Goal: Communication & Community: Answer question/provide support

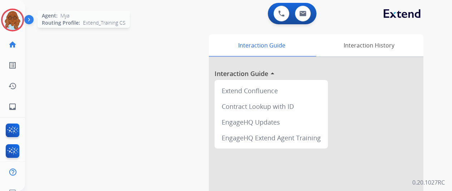
click at [6, 19] on img at bounding box center [13, 20] width 20 height 20
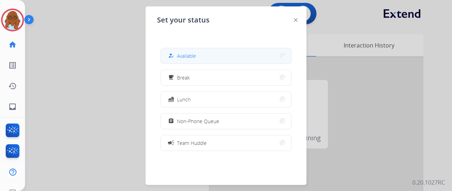
click at [210, 54] on button "how_to_reg Available" at bounding box center [226, 55] width 130 height 15
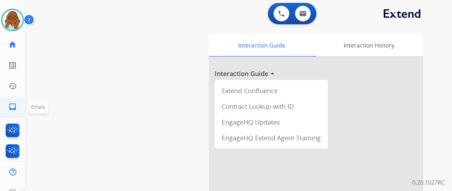
click at [18, 108] on link "inbox Emails" at bounding box center [13, 107] width 20 height 20
select select "**********"
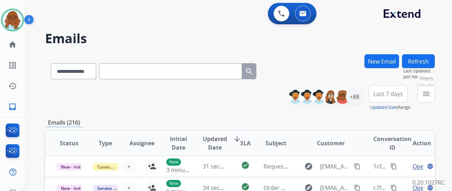
click at [442, 94] on div "**********" at bounding box center [238, 95] width 427 height 191
click at [435, 95] on button "menu Filters" at bounding box center [425, 93] width 17 height 17
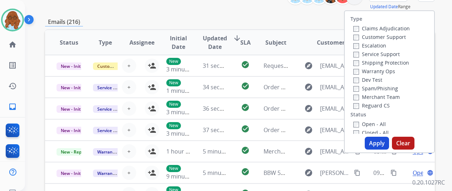
scroll to position [107, 0]
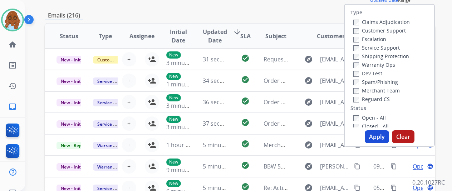
click at [369, 32] on label "Customer Support" at bounding box center [379, 30] width 53 height 7
click at [372, 57] on label "Shipping Protection" at bounding box center [381, 56] width 56 height 7
drag, startPoint x: 370, startPoint y: 96, endPoint x: 369, endPoint y: 103, distance: 6.5
click at [369, 97] on label "Reguard CS" at bounding box center [371, 99] width 36 height 7
click at [370, 118] on label "Open - All" at bounding box center [369, 117] width 33 height 7
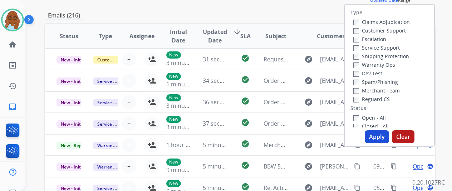
click at [375, 133] on button "Apply" at bounding box center [377, 136] width 24 height 13
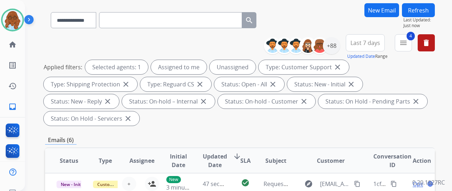
scroll to position [0, 0]
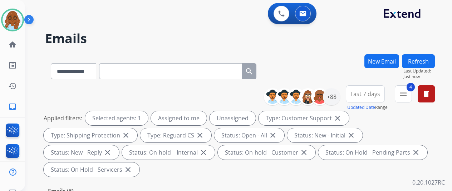
click at [376, 90] on button "Last 7 days" at bounding box center [365, 93] width 39 height 17
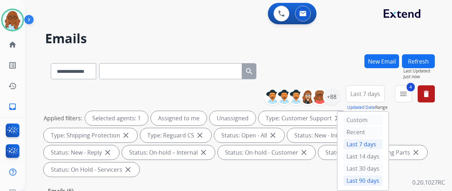
click at [359, 178] on div "Last 90 days" at bounding box center [362, 181] width 39 height 11
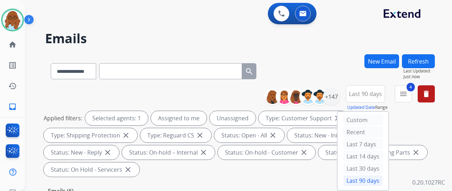
click at [365, 93] on span "Last 90 days" at bounding box center [365, 94] width 33 height 3
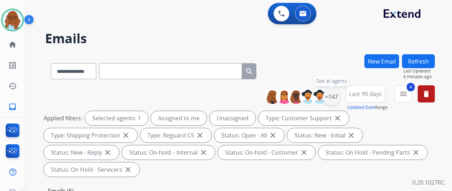
click at [338, 97] on div "+147" at bounding box center [331, 96] width 17 height 17
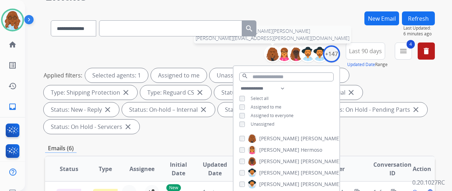
scroll to position [71, 0]
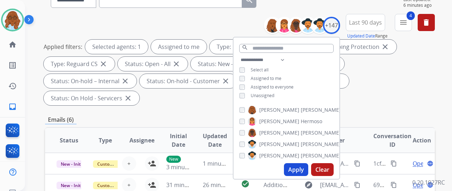
click at [305, 169] on button "Apply" at bounding box center [296, 169] width 24 height 13
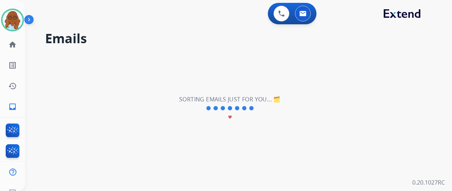
scroll to position [0, 0]
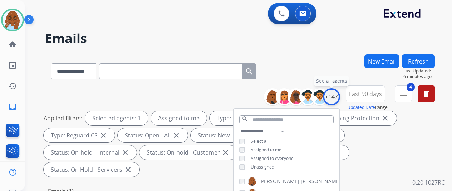
click at [339, 95] on div "+147" at bounding box center [331, 96] width 17 height 17
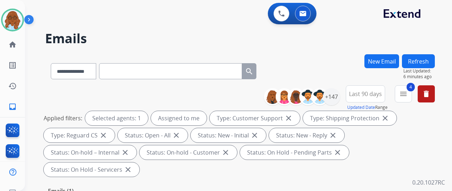
scroll to position [143, 0]
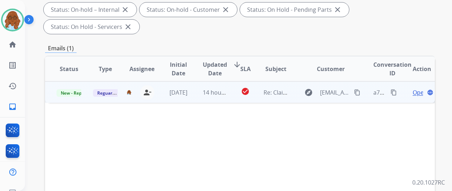
click at [419, 88] on span "Open" at bounding box center [419, 92] width 15 height 9
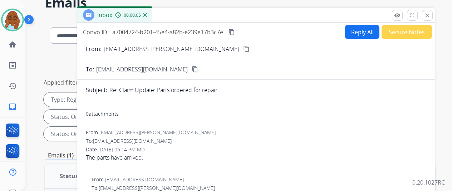
scroll to position [36, 0]
click at [430, 12] on mat-icon "close" at bounding box center [427, 15] width 6 height 6
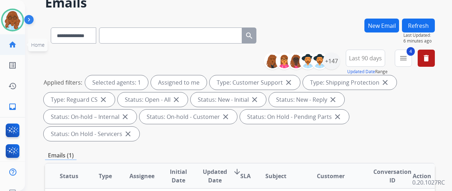
click at [11, 44] on mat-icon "home" at bounding box center [12, 44] width 9 height 9
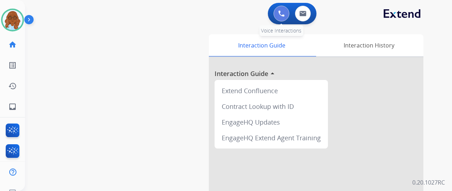
click at [285, 14] on img at bounding box center [281, 13] width 6 height 6
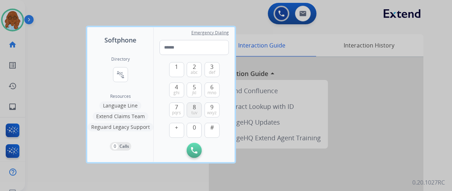
click at [198, 108] on button "8 tuv" at bounding box center [194, 110] width 15 height 15
click at [178, 90] on span "ghi" at bounding box center [176, 93] width 6 height 6
click at [214, 64] on button "3 def" at bounding box center [211, 69] width 15 height 15
click at [210, 111] on span "wxyz" at bounding box center [212, 113] width 10 height 6
click at [197, 127] on button "0" at bounding box center [194, 130] width 15 height 15
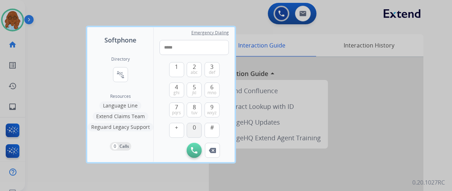
click at [197, 127] on button "0" at bounding box center [194, 130] width 15 height 15
click at [179, 109] on button "7 pqrs" at bounding box center [176, 110] width 15 height 15
click at [192, 128] on button "0" at bounding box center [194, 130] width 15 height 15
click at [177, 71] on span "1" at bounding box center [176, 67] width 3 height 9
click at [211, 89] on span "6" at bounding box center [211, 87] width 3 height 9
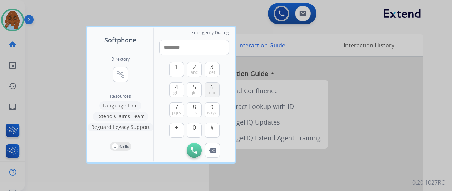
type input "**********"
click at [197, 147] on button "Initiate Call" at bounding box center [194, 150] width 15 height 15
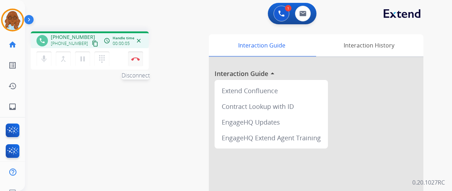
click at [132, 55] on button "Disconnect" at bounding box center [135, 58] width 15 height 15
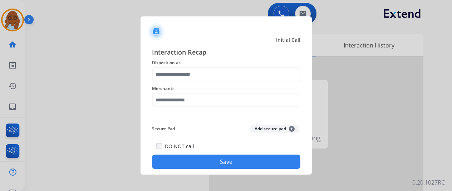
click at [335, 41] on div at bounding box center [226, 95] width 452 height 191
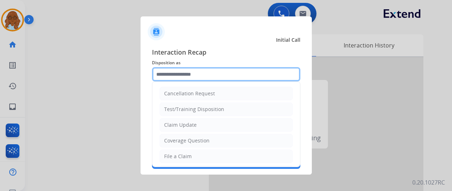
click at [179, 79] on input "text" at bounding box center [226, 74] width 148 height 14
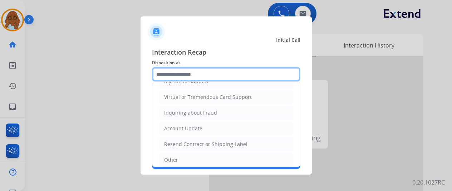
scroll to position [139, 0]
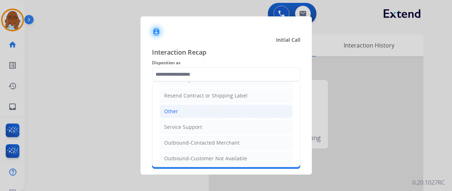
click at [182, 110] on li "Other" at bounding box center [225, 112] width 133 height 14
type input "*****"
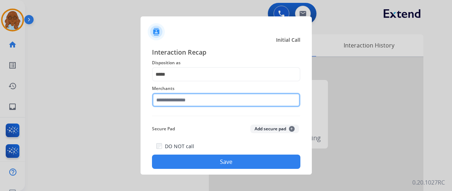
click at [177, 98] on input "text" at bounding box center [226, 100] width 148 height 14
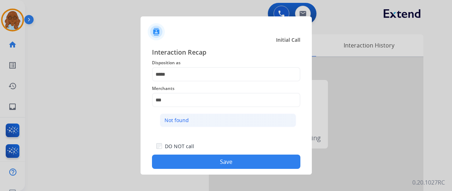
click at [189, 124] on li "Not found" at bounding box center [228, 121] width 136 height 14
type input "*********"
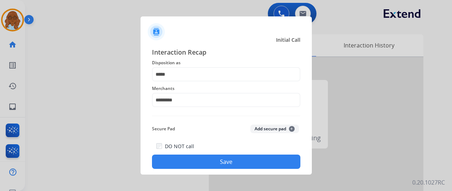
click at [208, 159] on button "Save" at bounding box center [226, 162] width 148 height 14
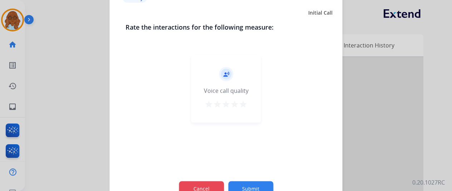
click at [210, 181] on button "Cancel" at bounding box center [201, 188] width 45 height 15
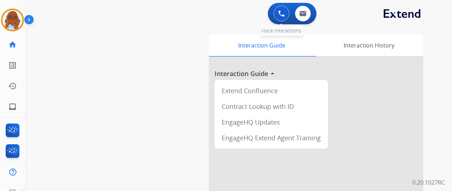
click at [280, 13] on button at bounding box center [281, 14] width 16 height 16
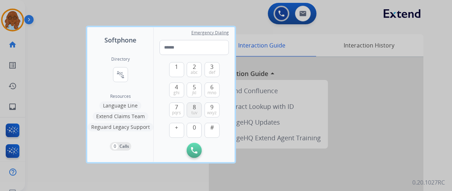
drag, startPoint x: 196, startPoint y: 107, endPoint x: 178, endPoint y: 94, distance: 21.7
click at [196, 107] on button "8 tuv" at bounding box center [194, 110] width 15 height 15
click at [173, 90] on button "4 ghi" at bounding box center [176, 90] width 15 height 15
click at [216, 70] on button "3 def" at bounding box center [211, 69] width 15 height 15
click at [215, 110] on button "9 wxyz" at bounding box center [211, 110] width 15 height 15
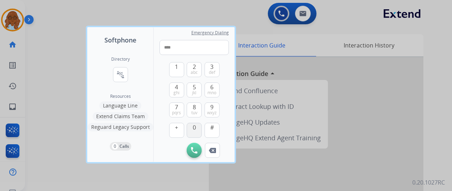
click at [197, 128] on button "0" at bounding box center [194, 130] width 15 height 15
click at [193, 68] on span "2" at bounding box center [194, 67] width 3 height 9
click at [211, 68] on span "3" at bounding box center [211, 67] width 3 height 9
click at [180, 113] on span "pqrs" at bounding box center [176, 113] width 9 height 6
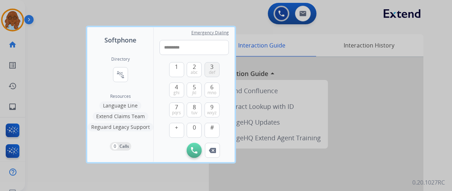
click at [207, 75] on button "3 def" at bounding box center [211, 69] width 15 height 15
type input "**********"
click at [197, 151] on img at bounding box center [194, 150] width 6 height 6
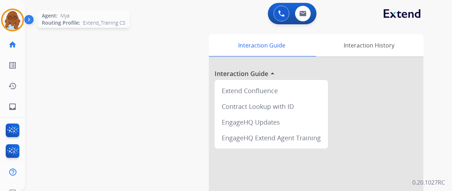
click at [16, 13] on img at bounding box center [13, 20] width 20 height 20
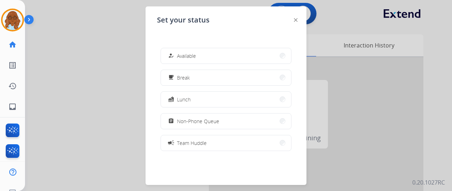
click at [169, 56] on button "how_to_reg Available" at bounding box center [226, 55] width 130 height 15
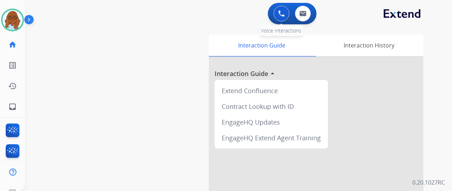
click at [285, 8] on button at bounding box center [281, 14] width 16 height 16
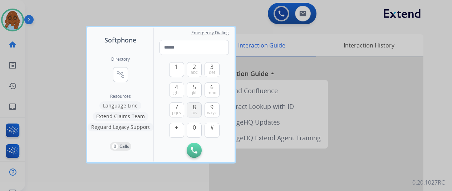
click at [192, 112] on span "tuv" at bounding box center [194, 113] width 6 height 6
click at [172, 95] on button "4 ghi" at bounding box center [176, 90] width 15 height 15
click at [214, 69] on button "3 def" at bounding box center [211, 69] width 15 height 15
drag, startPoint x: 213, startPoint y: 103, endPoint x: 194, endPoint y: 122, distance: 26.8
click at [213, 104] on span "9" at bounding box center [211, 107] width 3 height 9
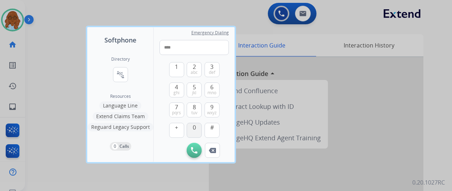
click at [192, 126] on button "0" at bounding box center [194, 130] width 15 height 15
drag, startPoint x: 188, startPoint y: 71, endPoint x: 201, endPoint y: 73, distance: 12.4
click at [189, 71] on button "2 abc" at bounding box center [194, 69] width 15 height 15
click at [214, 73] on span "def" at bounding box center [212, 73] width 6 height 6
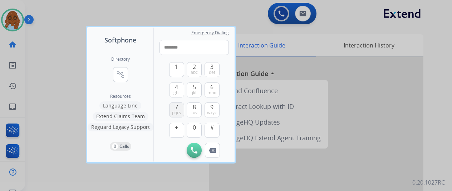
click at [177, 113] on span "pqrs" at bounding box center [176, 113] width 9 height 6
click at [211, 71] on span "def" at bounding box center [212, 73] width 6 height 6
type input "**********"
click at [193, 149] on img at bounding box center [194, 150] width 6 height 6
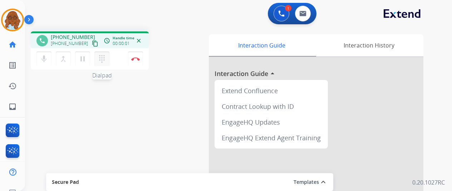
click at [103, 55] on mat-icon "dialpad" at bounding box center [102, 59] width 9 height 9
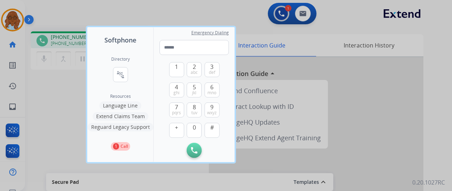
click at [184, 74] on div "1 2 abc 3 def 4 ghi 5 jkl 6 mno 7 pqrs 8 tuv 9 wxyz + 0 #" at bounding box center [194, 99] width 50 height 88
click at [178, 74] on button "1" at bounding box center [176, 69] width 15 height 15
click at [192, 69] on button "2 abc" at bounding box center [194, 69] width 15 height 15
type input "**"
click at [50, 84] on div at bounding box center [226, 95] width 452 height 191
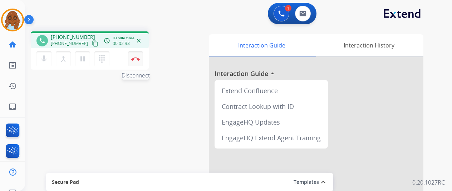
click at [138, 61] on button "Disconnect" at bounding box center [135, 58] width 15 height 15
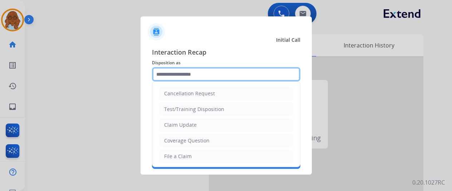
click at [217, 72] on input "text" at bounding box center [226, 74] width 148 height 14
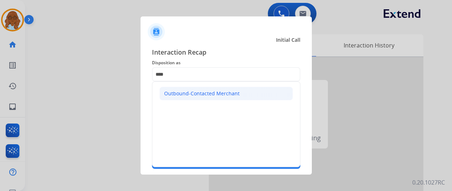
click at [213, 93] on div "Outbound-Contacted Merchant" at bounding box center [201, 93] width 75 height 7
type input "**********"
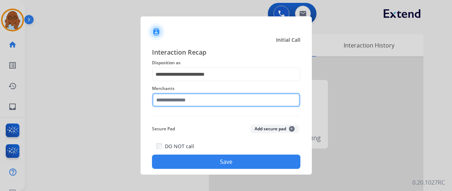
click at [194, 99] on input "text" at bounding box center [226, 100] width 148 height 14
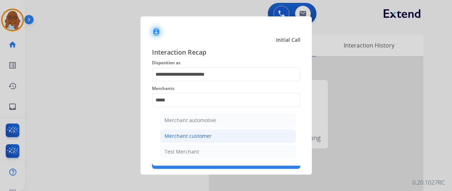
click at [189, 138] on div "Merchant customer" at bounding box center [187, 136] width 47 height 7
type input "**********"
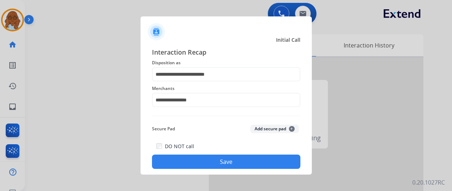
click at [212, 163] on button "Save" at bounding box center [226, 162] width 148 height 14
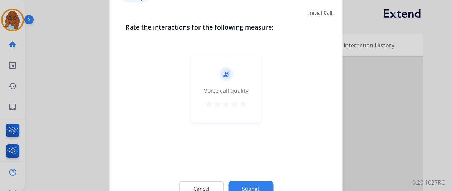
click at [247, 104] on div "record_voice_over Voice call quality star star star star star" at bounding box center [226, 89] width 70 height 68
click at [242, 110] on button "star" at bounding box center [243, 105] width 9 height 11
click at [259, 183] on button "Submit" at bounding box center [250, 188] width 45 height 15
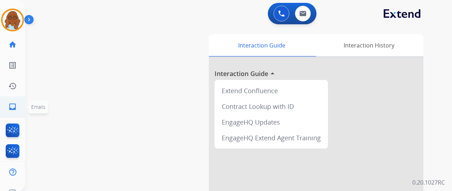
click at [15, 105] on mat-icon "inbox" at bounding box center [12, 107] width 9 height 9
select select "**********"
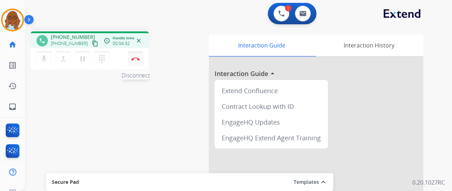
click at [135, 57] on img at bounding box center [135, 59] width 9 height 4
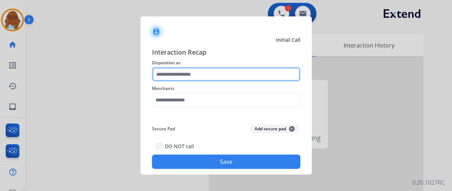
click at [180, 78] on input "text" at bounding box center [226, 74] width 148 height 14
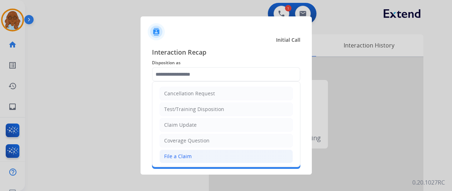
click at [182, 151] on li "File a Claim" at bounding box center [225, 157] width 133 height 14
type input "**********"
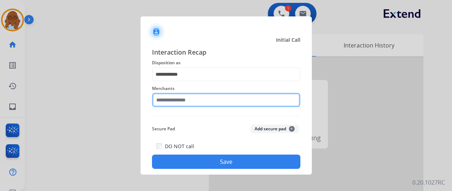
click at [176, 100] on input "text" at bounding box center [226, 100] width 148 height 14
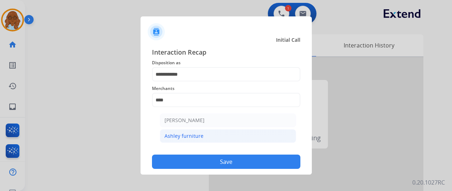
click at [196, 139] on div "Ashley furniture" at bounding box center [183, 136] width 39 height 7
type input "**********"
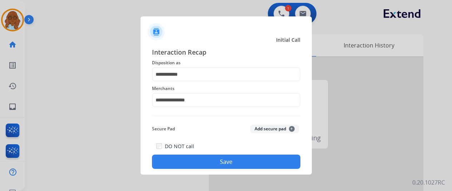
click at [216, 160] on button "Save" at bounding box center [226, 162] width 148 height 14
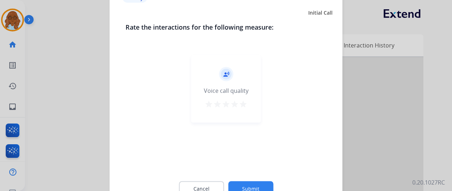
click at [243, 104] on mat-icon "star" at bounding box center [243, 104] width 9 height 9
click at [263, 187] on button "Submit" at bounding box center [250, 188] width 45 height 15
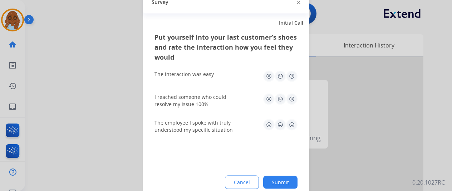
click at [292, 79] on img at bounding box center [291, 75] width 11 height 11
click at [293, 102] on img at bounding box center [291, 98] width 11 height 11
click at [289, 130] on img at bounding box center [291, 124] width 11 height 11
click at [289, 179] on button "Submit" at bounding box center [280, 182] width 34 height 13
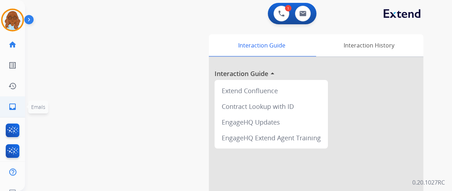
click at [15, 109] on mat-icon "inbox" at bounding box center [12, 107] width 9 height 9
select select "**********"
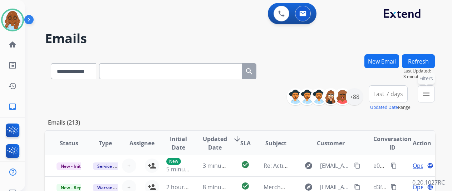
click at [429, 99] on button "menu Filters" at bounding box center [425, 93] width 17 height 17
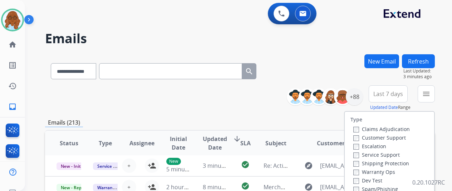
click at [229, 101] on div "**********" at bounding box center [240, 98] width 390 height 26
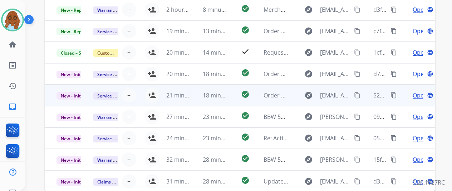
scroll to position [179, 0]
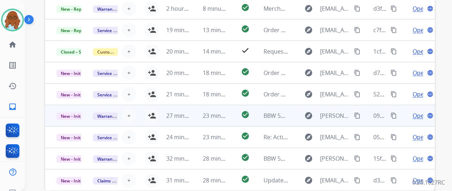
click at [406, 119] on td "Open language" at bounding box center [416, 115] width 36 height 21
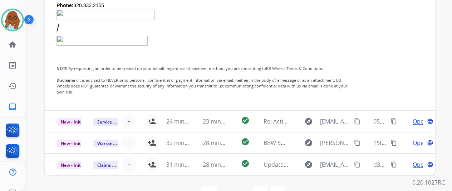
scroll to position [209, 0]
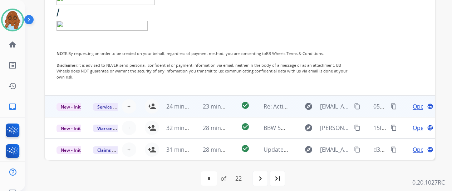
click at [406, 109] on td "Open language" at bounding box center [416, 106] width 36 height 21
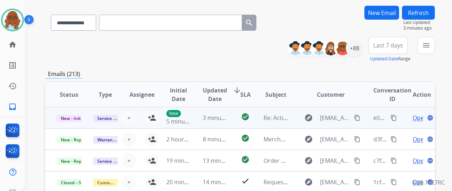
scroll to position [0, 0]
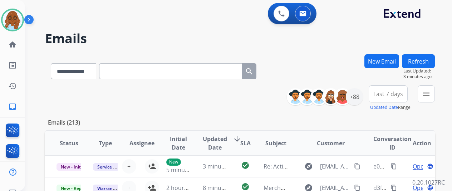
click at [427, 97] on button "menu" at bounding box center [425, 93] width 17 height 17
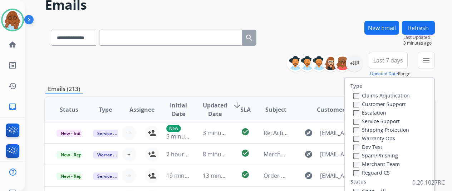
scroll to position [71, 0]
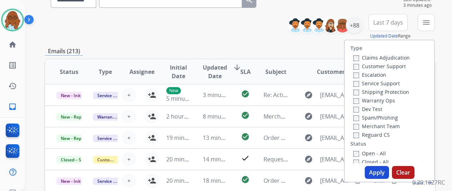
click at [368, 66] on label "Customer Support" at bounding box center [379, 66] width 53 height 7
click at [372, 92] on label "Shipping Protection" at bounding box center [381, 92] width 56 height 7
click at [370, 134] on label "Reguard CS" at bounding box center [371, 135] width 36 height 7
drag, startPoint x: 370, startPoint y: 152, endPoint x: 374, endPoint y: 168, distance: 15.7
click at [370, 153] on label "Open - All" at bounding box center [369, 153] width 33 height 7
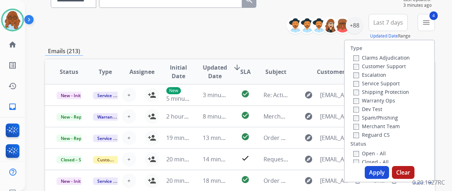
click at [375, 173] on button "Apply" at bounding box center [377, 172] width 24 height 13
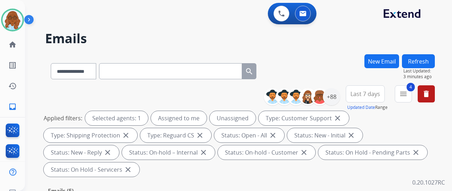
click at [361, 88] on button "Last 7 days" at bounding box center [365, 93] width 39 height 17
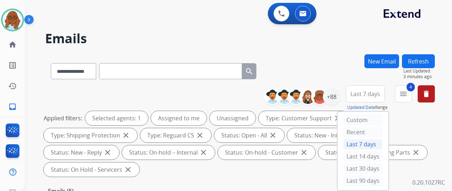
click at [370, 177] on div "Last 90 days" at bounding box center [362, 181] width 39 height 11
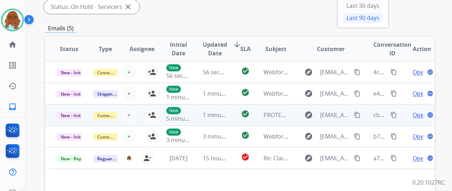
scroll to position [179, 0]
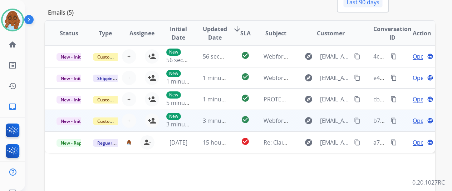
click at [402, 124] on td "Open language" at bounding box center [416, 120] width 36 height 21
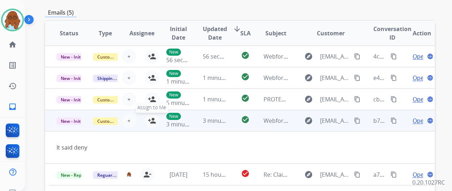
click at [150, 119] on mat-icon "person_add" at bounding box center [152, 121] width 9 height 9
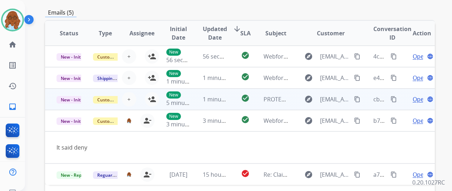
click at [405, 99] on td "Open language" at bounding box center [416, 99] width 36 height 21
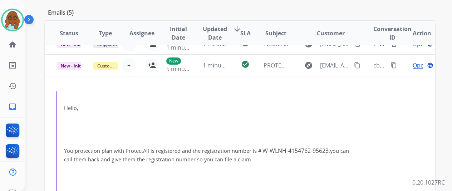
scroll to position [0, 0]
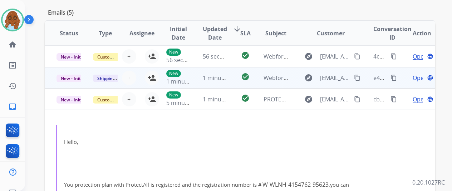
click at [400, 81] on td "Open language" at bounding box center [416, 77] width 36 height 21
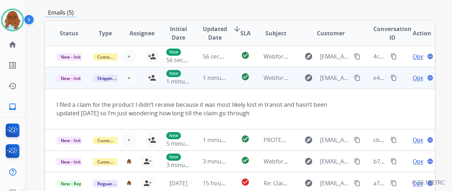
click at [357, 80] on mat-icon "content_copy" at bounding box center [357, 78] width 6 height 6
click at [150, 80] on mat-icon "person_add" at bounding box center [152, 78] width 9 height 9
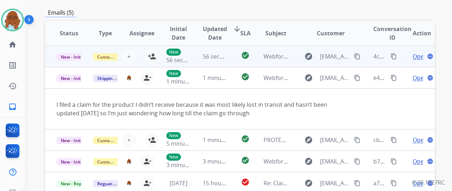
click at [403, 59] on td "Open language" at bounding box center [416, 56] width 36 height 21
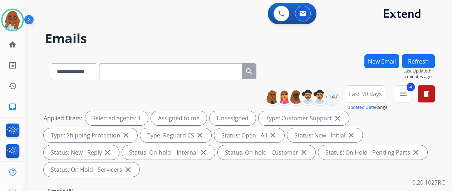
click at [419, 65] on button "Refresh" at bounding box center [418, 61] width 33 height 14
click at [340, 97] on div "+147" at bounding box center [331, 96] width 17 height 17
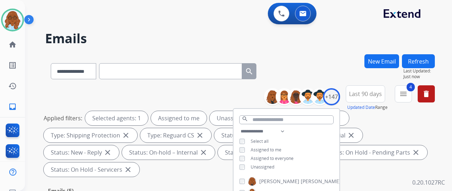
drag, startPoint x: 257, startPoint y: 151, endPoint x: 231, endPoint y: 132, distance: 32.7
click at [257, 150] on span "Assigned to me" at bounding box center [266, 150] width 31 height 6
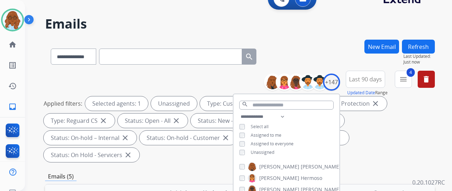
scroll to position [107, 0]
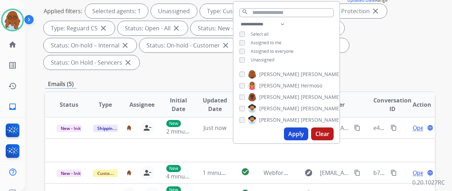
click at [296, 134] on button "Apply" at bounding box center [296, 134] width 24 height 13
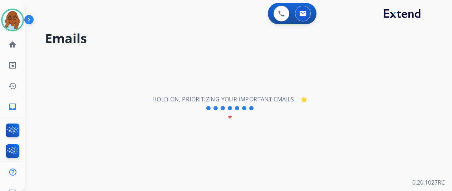
scroll to position [0, 0]
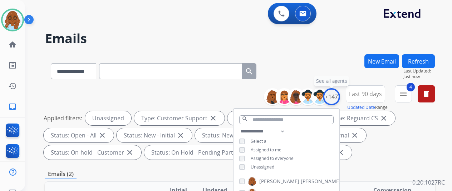
click at [340, 95] on div "+147" at bounding box center [331, 96] width 17 height 17
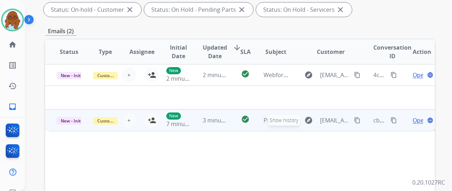
scroll to position [36, 0]
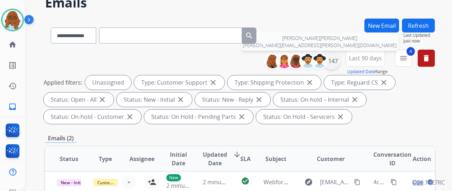
click at [335, 65] on div "+147" at bounding box center [331, 61] width 17 height 17
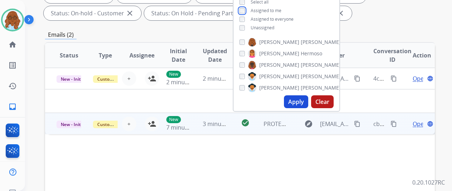
scroll to position [143, 0]
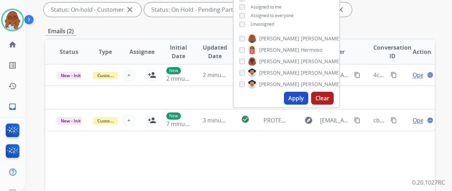
click at [299, 97] on button "Apply" at bounding box center [296, 98] width 24 height 13
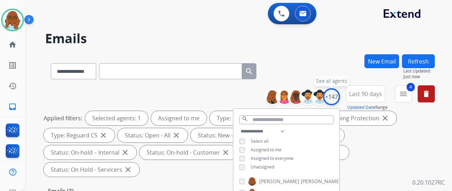
click at [340, 97] on div "+147" at bounding box center [331, 96] width 17 height 17
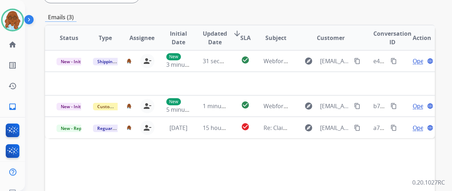
scroll to position [179, 0]
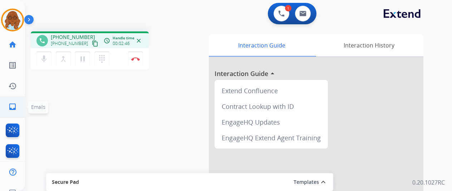
click at [9, 106] on mat-icon "inbox" at bounding box center [12, 107] width 9 height 9
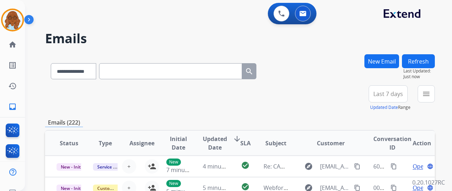
drag, startPoint x: 120, startPoint y: 74, endPoint x: 104, endPoint y: 74, distance: 16.4
click at [118, 74] on input "text" at bounding box center [170, 71] width 143 height 16
click at [92, 74] on select "**********" at bounding box center [73, 71] width 45 height 16
select select "**********"
click at [51, 63] on select "**********" at bounding box center [73, 71] width 45 height 16
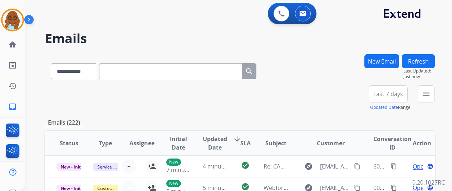
click at [129, 71] on input "text" at bounding box center [170, 71] width 143 height 16
paste input "**********"
type input "**********"
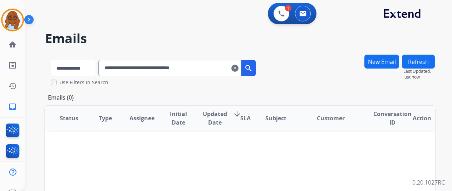
drag, startPoint x: 72, startPoint y: 66, endPoint x: 84, endPoint y: 72, distance: 13.4
click at [72, 66] on select "**********" at bounding box center [73, 68] width 45 height 16
select select "**********"
click at [51, 60] on select "**********" at bounding box center [73, 68] width 45 height 16
click at [256, 72] on button "search" at bounding box center [249, 68] width 14 height 16
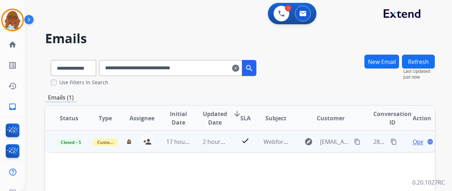
click at [422, 141] on span "Open" at bounding box center [419, 142] width 15 height 9
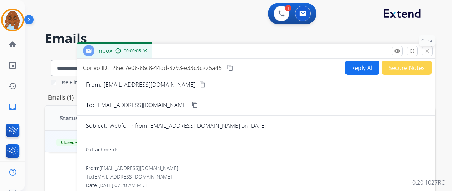
click at [433, 52] on button "close Close" at bounding box center [427, 51] width 11 height 11
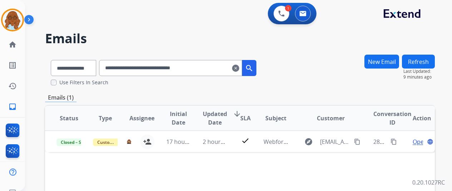
click at [239, 68] on mat-icon "clear" at bounding box center [235, 68] width 7 height 9
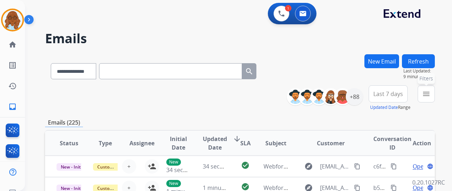
click at [433, 89] on button "menu Filters" at bounding box center [425, 93] width 17 height 17
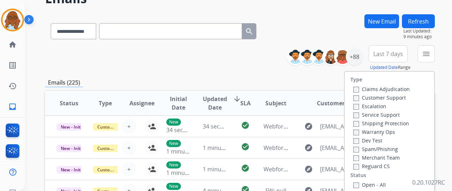
scroll to position [107, 0]
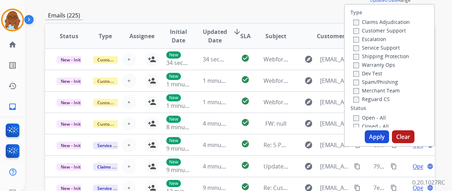
click at [370, 33] on label "Customer Support" at bounding box center [379, 30] width 53 height 7
click at [373, 57] on label "Shipping Protection" at bounding box center [381, 56] width 56 height 7
click at [371, 98] on label "Reguard CS" at bounding box center [371, 99] width 36 height 7
click at [369, 117] on label "Open - All" at bounding box center [369, 117] width 33 height 7
click at [372, 135] on button "Apply" at bounding box center [377, 136] width 24 height 13
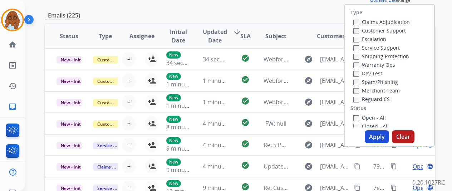
scroll to position [0, 0]
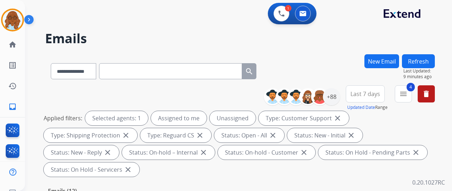
click at [377, 95] on span "Last 7 days" at bounding box center [365, 94] width 30 height 3
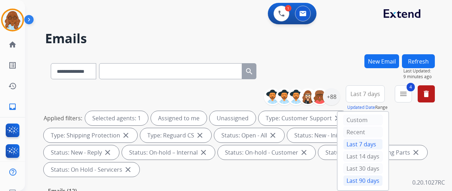
click at [369, 178] on div "Last 90 days" at bounding box center [362, 181] width 39 height 11
click at [338, 96] on div "+88" at bounding box center [331, 96] width 17 height 17
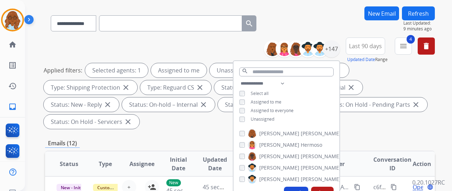
scroll to position [71, 0]
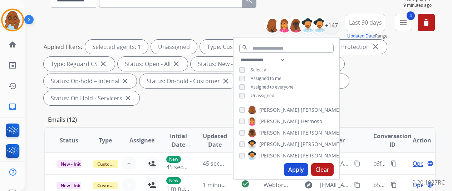
click at [298, 167] on button "Apply" at bounding box center [296, 169] width 24 height 13
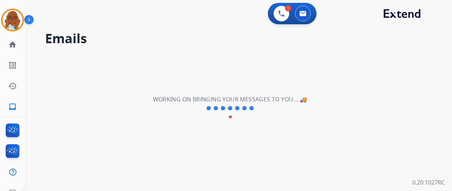
scroll to position [0, 0]
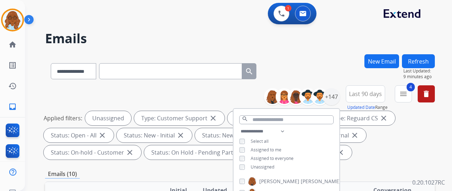
click at [404, 158] on div "Applied filters: Unassigned Type: Customer Support close Type: Shipping Protect…" at bounding box center [239, 135] width 390 height 49
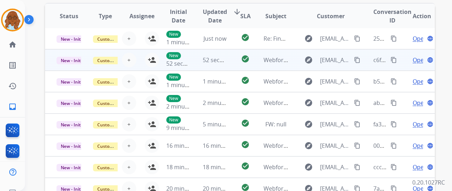
scroll to position [261, 0]
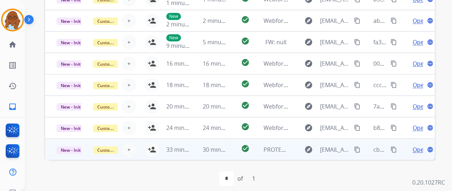
click at [405, 148] on td "Open language" at bounding box center [416, 149] width 36 height 21
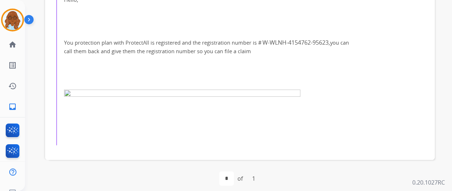
scroll to position [122, 0]
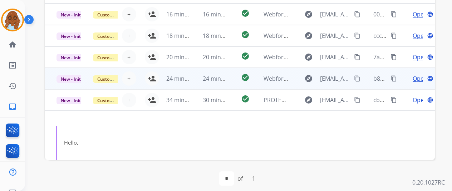
click at [403, 86] on td "Open language" at bounding box center [416, 78] width 36 height 21
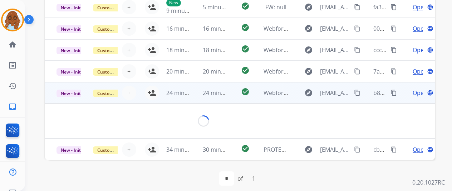
scroll to position [50, 0]
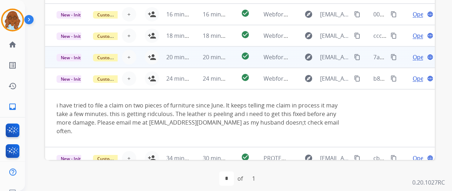
click at [407, 57] on td "Open language" at bounding box center [416, 56] width 36 height 21
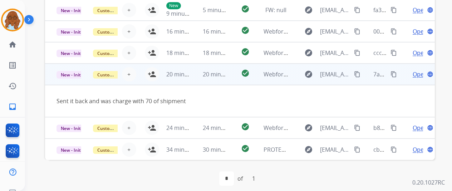
scroll to position [33, 0]
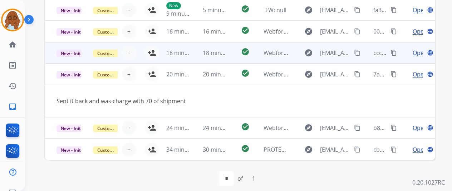
click at [405, 55] on td "Open language" at bounding box center [416, 52] width 36 height 21
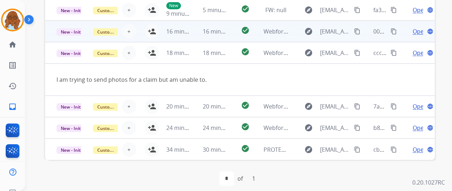
click at [406, 35] on td "Open language" at bounding box center [416, 31] width 36 height 21
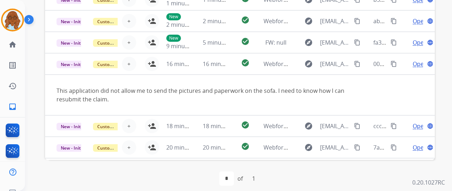
scroll to position [0, 0]
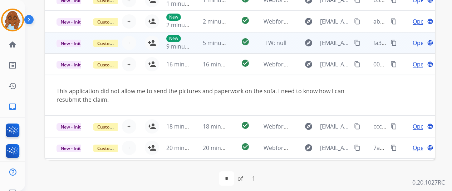
click at [402, 47] on td "Open language" at bounding box center [416, 42] width 36 height 21
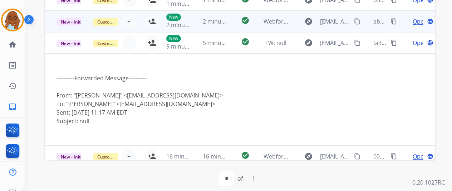
click at [401, 25] on td "Open language" at bounding box center [416, 21] width 36 height 21
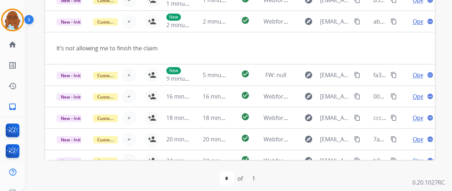
scroll to position [154, 0]
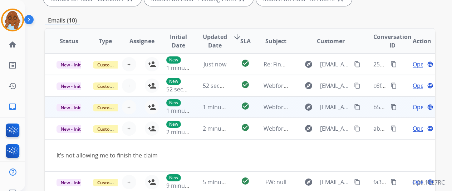
click at [398, 110] on td "Open language" at bounding box center [416, 107] width 36 height 21
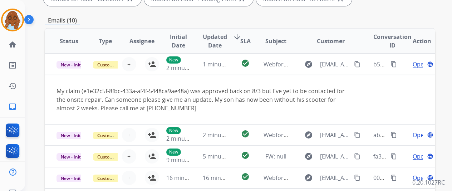
scroll to position [7, 0]
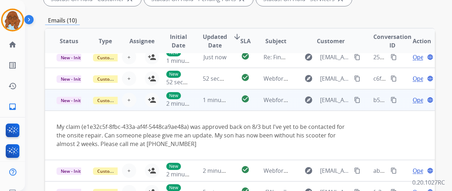
click at [358, 100] on mat-icon "content_copy" at bounding box center [357, 100] width 6 height 6
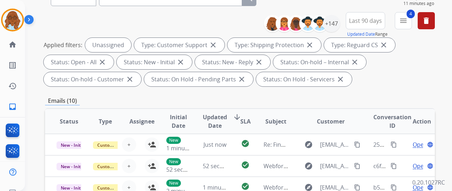
scroll to position [11, 0]
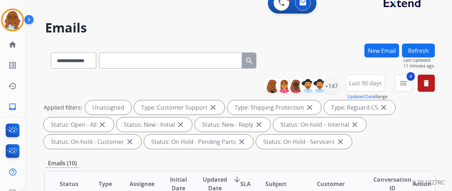
drag, startPoint x: 130, startPoint y: 60, endPoint x: 178, endPoint y: 65, distance: 48.5
click at [130, 60] on input "text" at bounding box center [170, 61] width 143 height 16
paste input "**********"
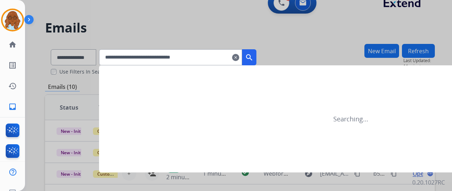
type input "**********"
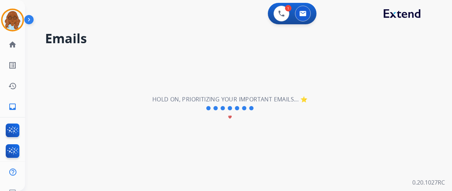
scroll to position [0, 0]
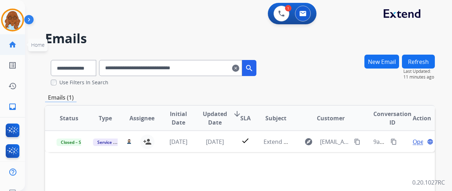
click at [13, 42] on mat-icon "home" at bounding box center [12, 44] width 9 height 9
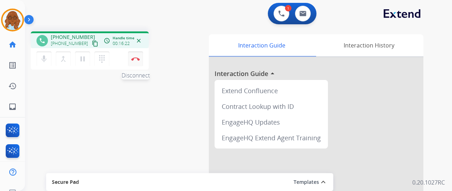
click at [138, 58] on img at bounding box center [135, 59] width 9 height 4
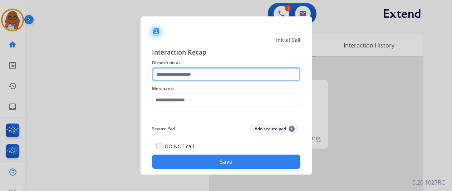
click at [189, 75] on input "text" at bounding box center [226, 74] width 148 height 14
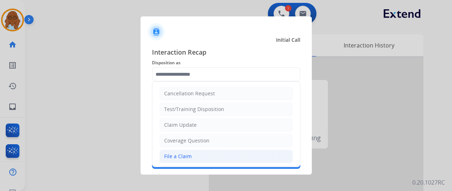
click at [189, 157] on div "File a Claim" at bounding box center [178, 156] width 28 height 7
type input "**********"
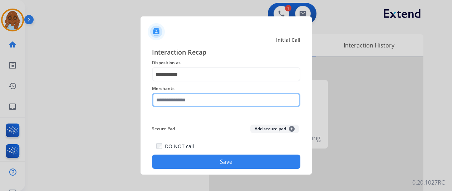
click at [187, 102] on input "text" at bounding box center [226, 100] width 148 height 14
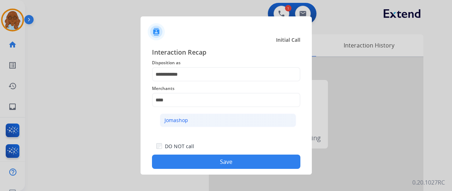
click at [244, 122] on li "Jomashop" at bounding box center [228, 121] width 136 height 14
type input "********"
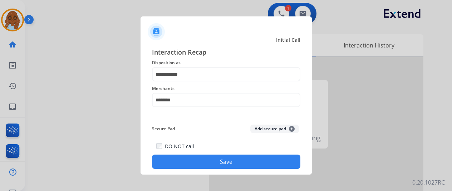
click at [244, 163] on button "Save" at bounding box center [226, 162] width 148 height 14
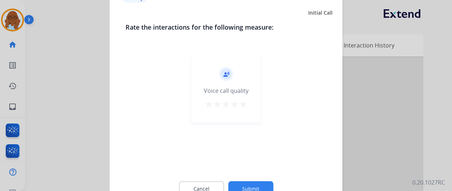
click at [244, 104] on mat-icon "star" at bounding box center [243, 104] width 9 height 9
click at [256, 182] on button "Submit" at bounding box center [250, 188] width 45 height 15
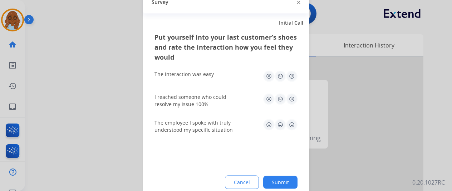
click at [295, 75] on img at bounding box center [291, 75] width 11 height 11
click at [291, 99] on img at bounding box center [291, 98] width 11 height 11
click at [294, 123] on img at bounding box center [291, 124] width 11 height 11
click at [276, 183] on button "Submit" at bounding box center [280, 182] width 34 height 13
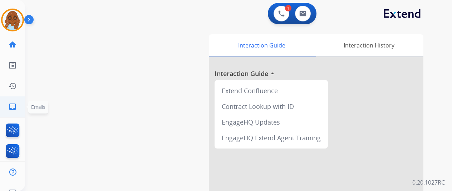
click at [13, 108] on mat-icon "inbox" at bounding box center [12, 107] width 9 height 9
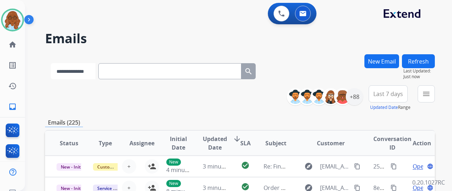
drag, startPoint x: 83, startPoint y: 76, endPoint x: 89, endPoint y: 77, distance: 6.5
click at [83, 76] on select "**********" at bounding box center [73, 71] width 45 height 16
select select "**********"
click at [51, 63] on select "**********" at bounding box center [73, 71] width 45 height 16
click at [124, 72] on input "text" at bounding box center [170, 71] width 143 height 16
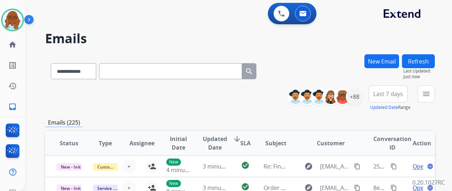
paste input "**********"
type input "**********"
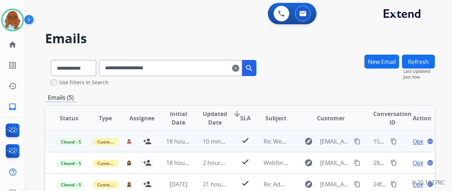
click at [419, 141] on span "Open" at bounding box center [419, 141] width 15 height 9
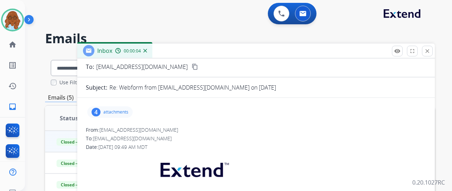
scroll to position [36, 0]
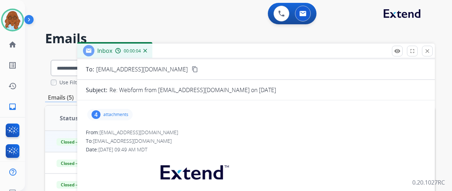
click at [126, 118] on div "4 attachments" at bounding box center [109, 114] width 45 height 11
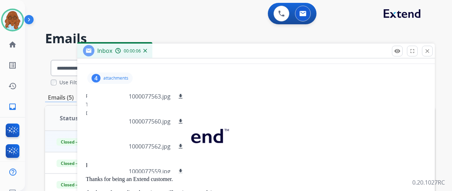
scroll to position [107, 0]
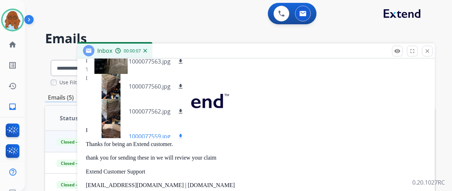
click at [117, 124] on div at bounding box center [111, 136] width 36 height 25
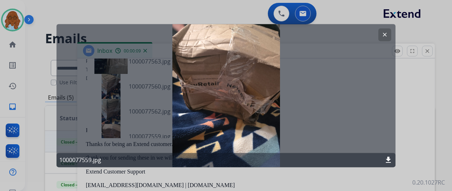
drag, startPoint x: 421, startPoint y: 123, endPoint x: 401, endPoint y: 125, distance: 20.5
click at [421, 122] on div at bounding box center [226, 95] width 452 height 191
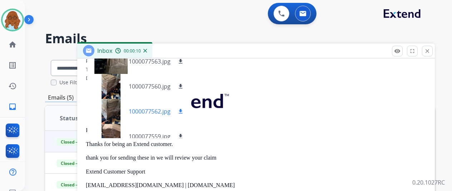
click at [118, 108] on div at bounding box center [111, 111] width 36 height 25
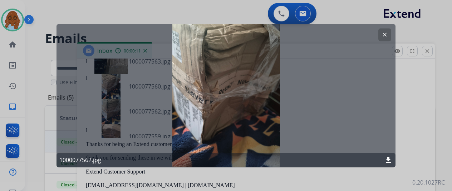
click at [404, 129] on div at bounding box center [226, 95] width 452 height 191
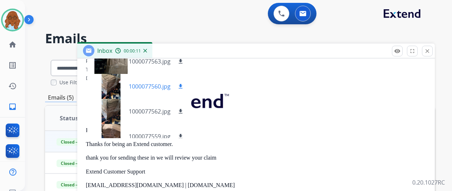
click at [117, 85] on div at bounding box center [111, 86] width 36 height 25
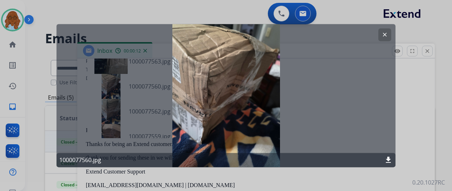
click at [432, 121] on div at bounding box center [226, 95] width 452 height 191
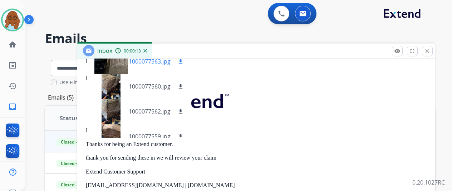
click at [123, 65] on div at bounding box center [111, 61] width 36 height 25
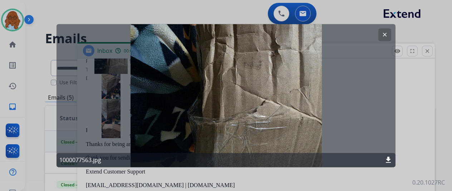
click at [425, 122] on div at bounding box center [226, 95] width 452 height 191
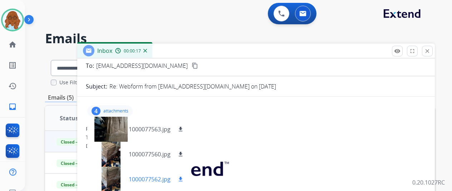
scroll to position [0, 0]
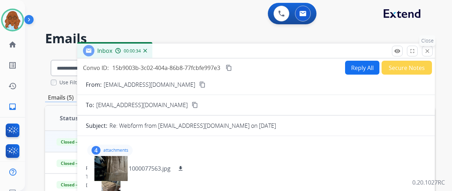
click at [430, 48] on mat-icon "close" at bounding box center [427, 51] width 6 height 6
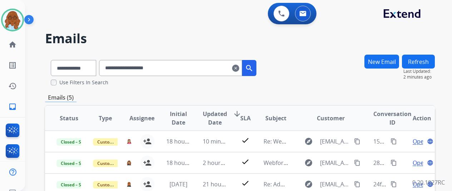
click at [426, 58] on button "Refresh" at bounding box center [418, 62] width 33 height 14
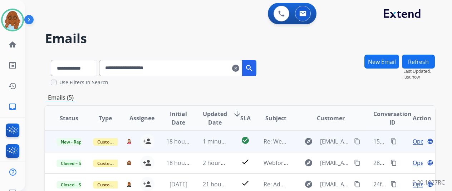
click at [417, 141] on span "Open" at bounding box center [419, 141] width 15 height 9
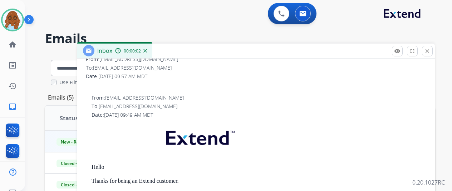
scroll to position [36, 0]
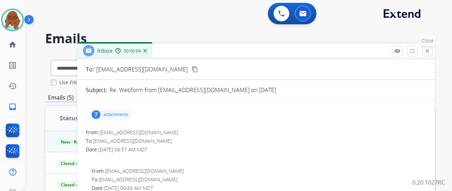
click at [430, 52] on mat-icon "close" at bounding box center [427, 51] width 6 height 6
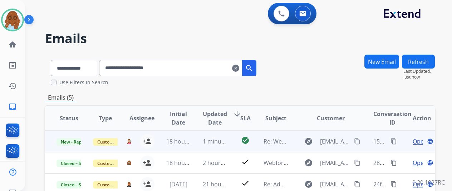
click at [417, 139] on span "Open" at bounding box center [419, 141] width 15 height 9
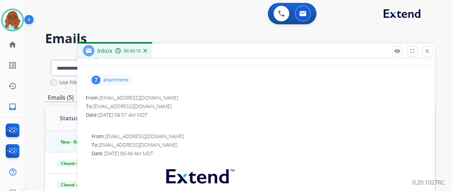
scroll to position [0, 0]
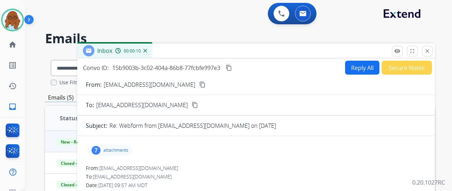
click at [128, 150] on p "attachments" at bounding box center [115, 151] width 25 height 6
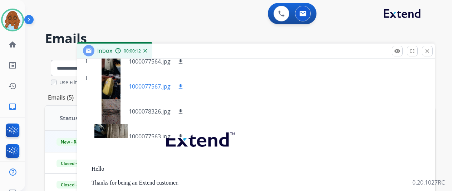
scroll to position [71, 0]
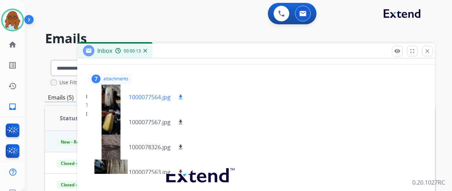
click at [117, 96] on div at bounding box center [111, 97] width 36 height 25
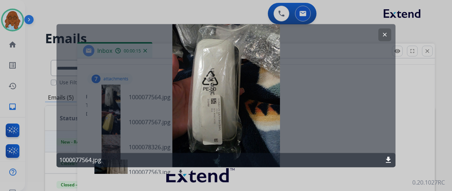
click at [415, 111] on div at bounding box center [226, 95] width 452 height 191
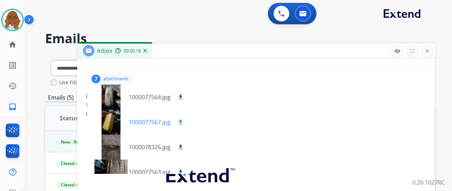
click at [114, 120] on div at bounding box center [111, 122] width 36 height 25
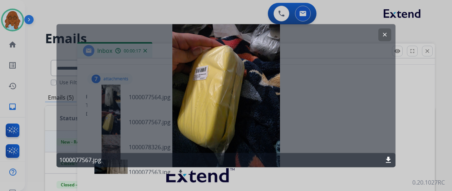
click at [406, 107] on div at bounding box center [226, 95] width 452 height 191
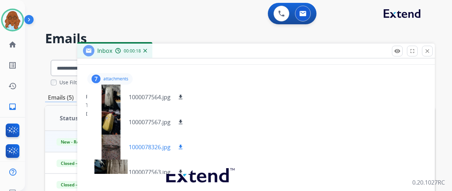
click at [119, 143] on div at bounding box center [111, 147] width 36 height 25
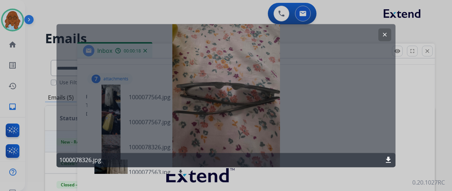
click at [406, 126] on div at bounding box center [226, 95] width 452 height 191
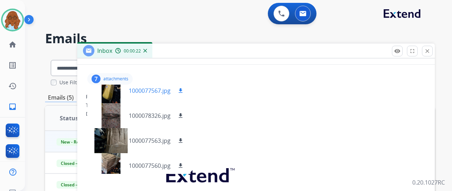
scroll to position [0, 0]
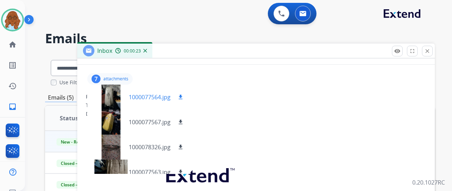
click at [184, 98] on mat-icon "download" at bounding box center [180, 97] width 6 height 6
click at [184, 120] on mat-icon "download" at bounding box center [180, 122] width 6 height 6
click at [184, 145] on mat-icon "download" at bounding box center [180, 147] width 6 height 6
click at [242, 103] on div "To: [EMAIL_ADDRESS][DOMAIN_NAME]" at bounding box center [256, 105] width 340 height 7
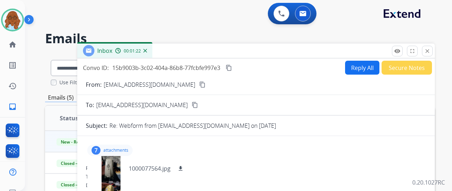
click at [360, 68] on button "Reply All" at bounding box center [362, 68] width 34 height 14
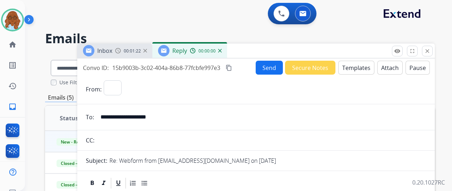
select select "**********"
click at [353, 66] on button "Templates" at bounding box center [356, 68] width 36 height 14
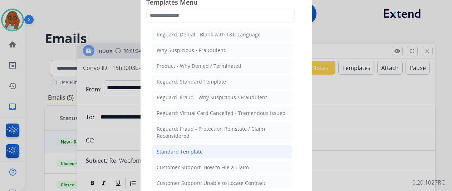
click at [197, 145] on li "Standard Template" at bounding box center [222, 152] width 140 height 14
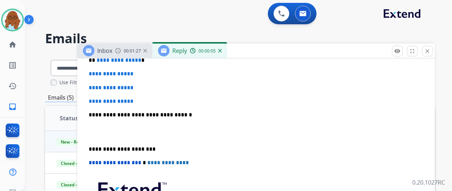
scroll to position [179, 0]
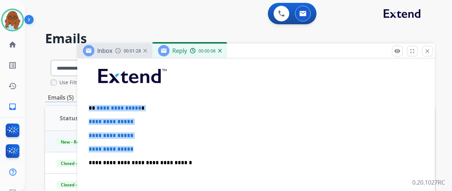
drag, startPoint x: 140, startPoint y: 148, endPoint x: 93, endPoint y: 108, distance: 61.4
click at [93, 108] on div "**********" at bounding box center [256, 180] width 340 height 246
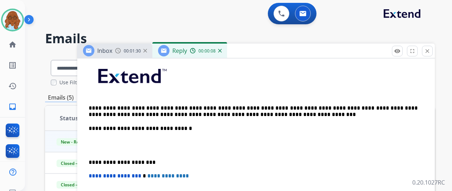
click at [95, 105] on p "**********" at bounding box center [253, 111] width 329 height 13
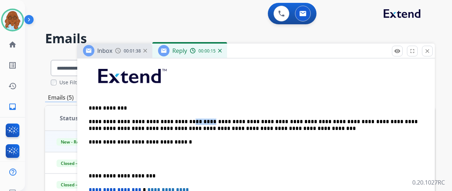
drag, startPoint x: 207, startPoint y: 120, endPoint x: 188, endPoint y: 119, distance: 19.7
click at [188, 119] on p "**********" at bounding box center [253, 125] width 329 height 13
click at [93, 173] on div "**********" at bounding box center [256, 169] width 340 height 225
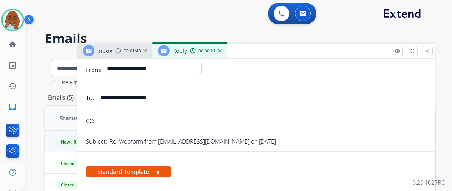
scroll to position [36, 0]
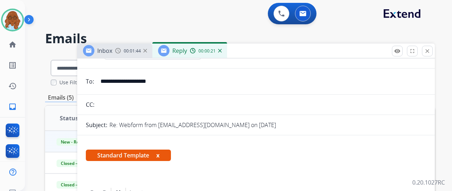
click at [159, 153] on button "x" at bounding box center [157, 155] width 3 height 9
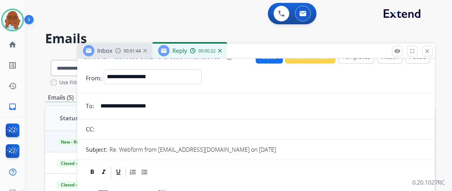
scroll to position [0, 0]
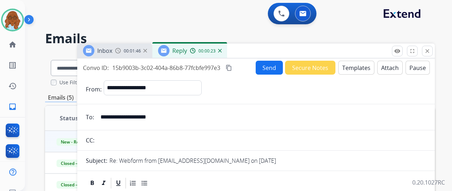
click at [232, 65] on mat-icon "content_copy" at bounding box center [229, 68] width 6 height 6
click at [260, 74] on button "Send" at bounding box center [269, 68] width 27 height 14
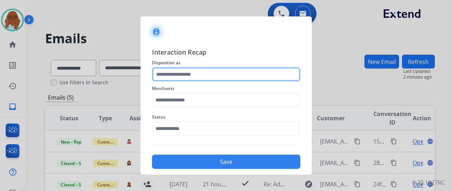
click at [191, 75] on input "text" at bounding box center [226, 74] width 148 height 14
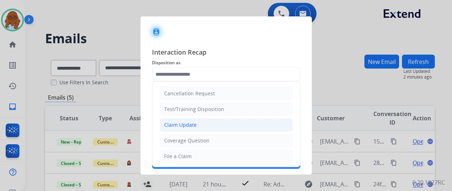
drag, startPoint x: 188, startPoint y: 121, endPoint x: 182, endPoint y: 105, distance: 17.7
click at [188, 122] on div "Claim Update" at bounding box center [180, 125] width 33 height 7
type input "**********"
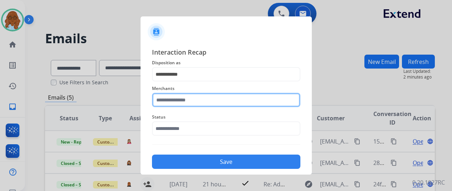
click at [182, 103] on input "text" at bounding box center [226, 100] width 148 height 14
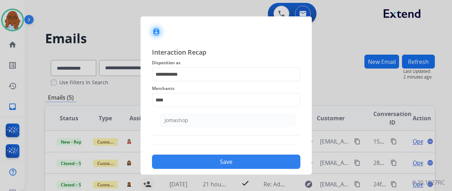
click at [183, 122] on div "Jomashop" at bounding box center [176, 120] width 24 height 7
type input "********"
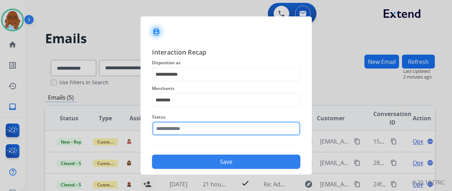
click at [176, 123] on input "text" at bounding box center [226, 129] width 148 height 14
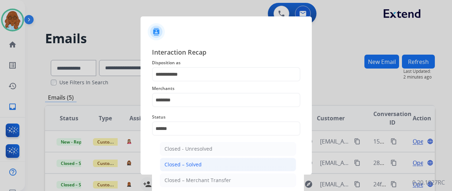
click at [172, 161] on div "Closed – Solved" at bounding box center [182, 164] width 37 height 7
type input "**********"
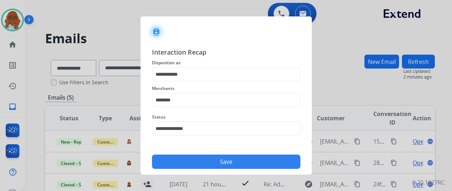
click at [185, 160] on button "Save" at bounding box center [226, 162] width 148 height 14
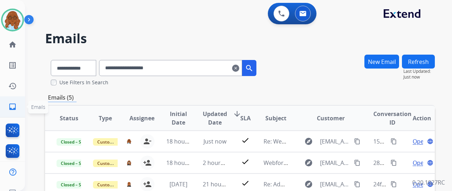
click at [19, 104] on link "inbox Emails" at bounding box center [13, 107] width 20 height 20
click at [11, 48] on mat-icon "home" at bounding box center [12, 44] width 9 height 9
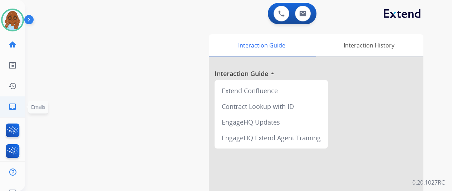
click at [10, 106] on mat-icon "inbox" at bounding box center [12, 107] width 9 height 9
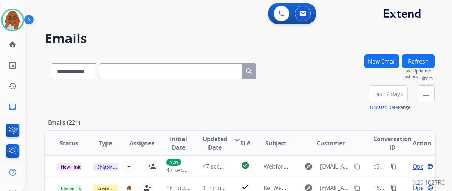
click at [430, 94] on mat-icon "menu" at bounding box center [426, 94] width 9 height 9
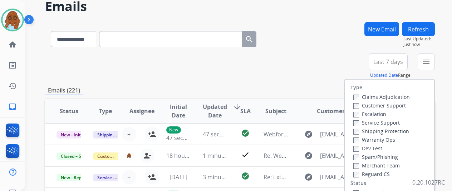
scroll to position [71, 0]
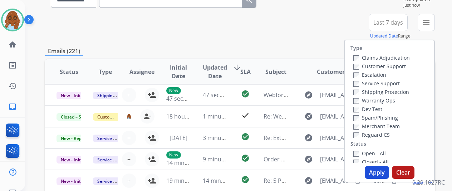
click at [375, 67] on label "Customer Support" at bounding box center [379, 66] width 53 height 7
click at [373, 91] on label "Shipping Protection" at bounding box center [381, 92] width 56 height 7
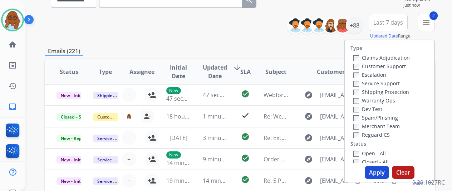
click at [374, 138] on label "Reguard CS" at bounding box center [371, 135] width 36 height 7
click at [369, 156] on label "Open - All" at bounding box center [369, 153] width 33 height 7
click at [379, 168] on button "Apply" at bounding box center [377, 172] width 24 height 13
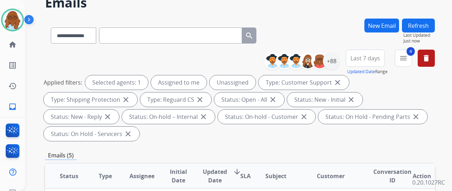
scroll to position [143, 0]
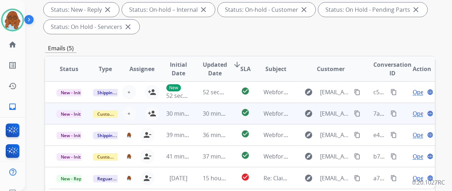
click at [402, 116] on td "Open language" at bounding box center [416, 113] width 36 height 21
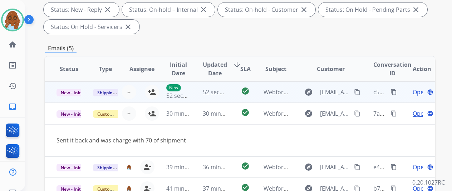
click at [403, 90] on td "Open language" at bounding box center [416, 91] width 36 height 21
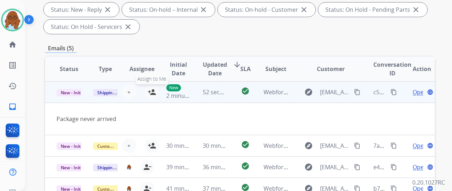
click at [153, 92] on mat-icon "person_add" at bounding box center [152, 92] width 9 height 9
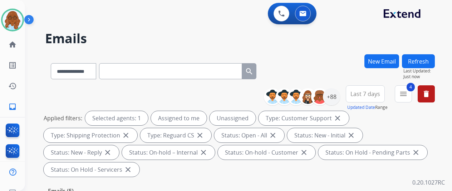
click at [362, 95] on span "Last 7 days" at bounding box center [365, 94] width 30 height 3
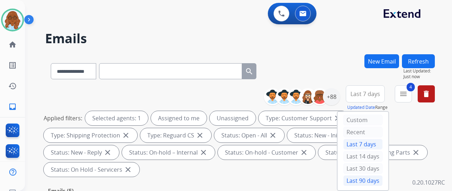
click at [354, 178] on div "Last 90 days" at bounding box center [362, 181] width 39 height 11
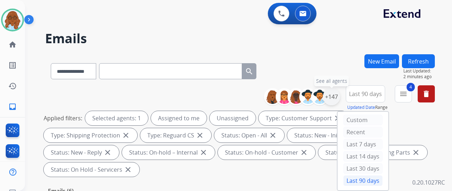
click at [340, 95] on div "+147" at bounding box center [331, 96] width 17 height 17
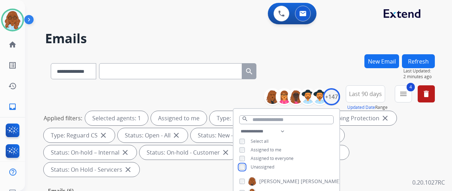
scroll to position [71, 0]
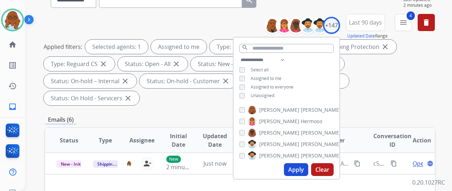
click at [296, 170] on button "Apply" at bounding box center [296, 169] width 24 height 13
click at [373, 115] on div "Emails (4)" at bounding box center [240, 119] width 390 height 9
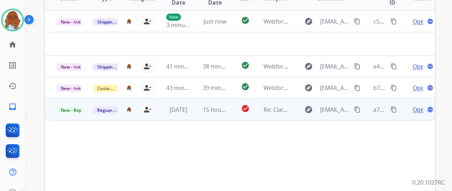
scroll to position [214, 0]
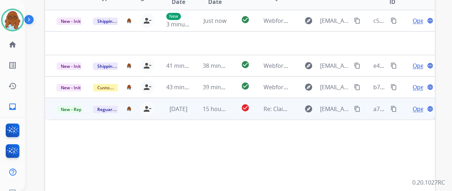
click at [418, 105] on span "Open" at bounding box center [419, 109] width 15 height 9
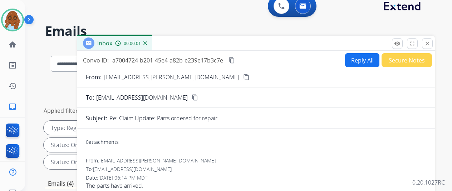
scroll to position [0, 0]
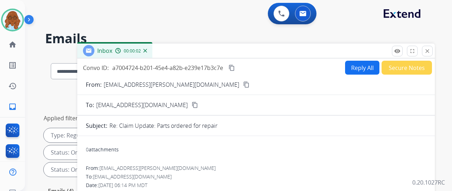
click at [243, 84] on mat-icon "content_copy" at bounding box center [246, 84] width 6 height 6
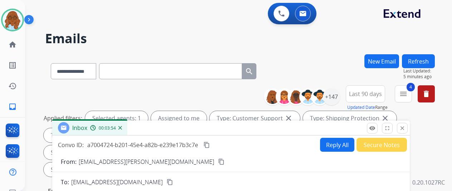
drag, startPoint x: 214, startPoint y: 48, endPoint x: 146, endPoint y: 61, distance: 69.9
click at [187, 124] on div "Inbox 00:03:54" at bounding box center [230, 128] width 357 height 15
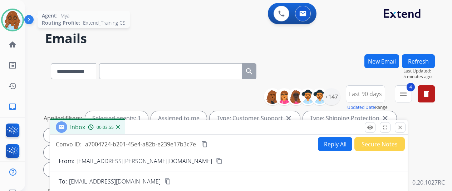
click at [14, 18] on img at bounding box center [13, 20] width 20 height 20
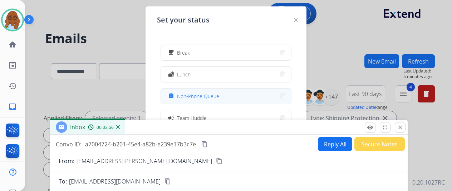
scroll to position [36, 0]
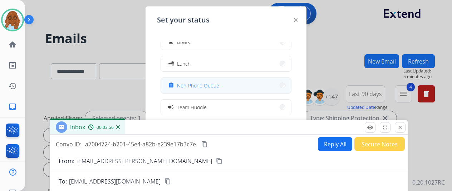
click at [211, 79] on button "assignment Non-Phone Queue" at bounding box center [226, 85] width 130 height 15
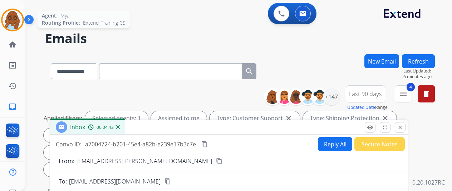
drag, startPoint x: 10, startPoint y: 24, endPoint x: 14, endPoint y: 25, distance: 4.5
click at [10, 24] on img at bounding box center [13, 20] width 20 height 20
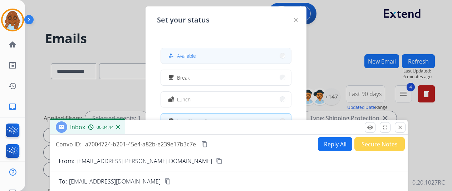
click at [204, 52] on button "how_to_reg Available" at bounding box center [226, 55] width 130 height 15
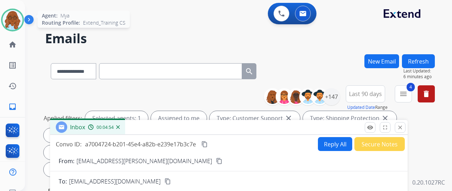
click at [24, 15] on div "Agent: Mya Routing Profile: Extend_Training CS" at bounding box center [12, 20] width 23 height 23
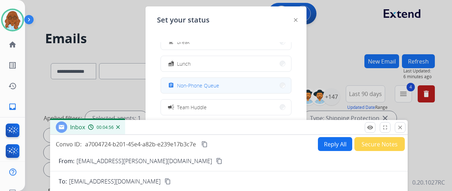
click at [197, 82] on span "Non-Phone Queue" at bounding box center [198, 86] width 42 height 8
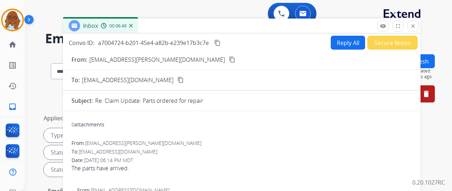
drag, startPoint x: 163, startPoint y: 124, endPoint x: 176, endPoint y: 23, distance: 102.3
click at [176, 23] on div "Inbox 00:06:49" at bounding box center [241, 26] width 357 height 15
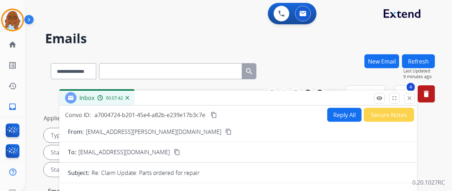
drag, startPoint x: 208, startPoint y: 24, endPoint x: 172, endPoint y: 79, distance: 66.3
click at [202, 106] on div "Inbox 00:07:42" at bounding box center [237, 98] width 357 height 15
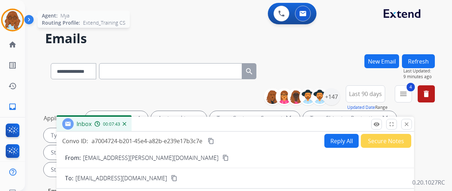
click at [15, 19] on img at bounding box center [13, 20] width 20 height 20
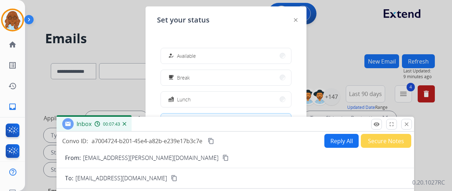
click at [218, 53] on button "how_to_reg Available" at bounding box center [226, 55] width 130 height 15
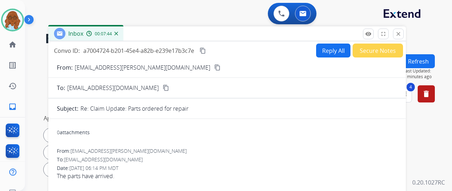
drag, startPoint x: 246, startPoint y: 120, endPoint x: 235, endPoint y: 14, distance: 107.1
click at [235, 26] on div "Inbox 00:07:44" at bounding box center [226, 33] width 357 height 15
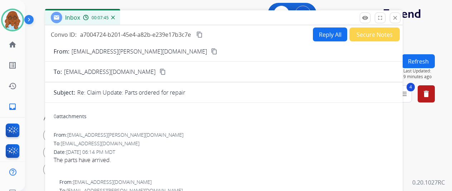
scroll to position [59, 0]
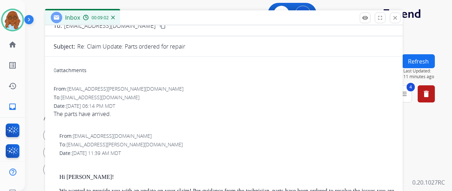
drag, startPoint x: 147, startPoint y: 19, endPoint x: 147, endPoint y: 170, distance: 151.9
click at [147, 25] on div "Inbox 00:09:02" at bounding box center [223, 17] width 357 height 15
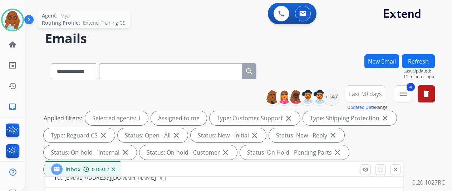
click at [23, 21] on div at bounding box center [12, 20] width 23 height 23
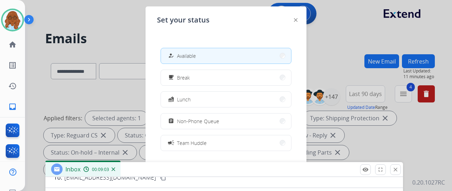
click at [295, 19] on img at bounding box center [296, 20] width 4 height 4
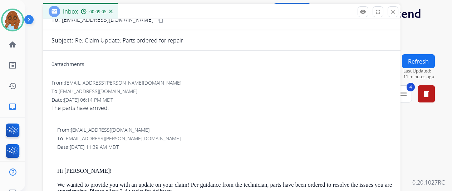
drag, startPoint x: 307, startPoint y: 167, endPoint x: 305, endPoint y: 9, distance: 158.0
click at [305, 9] on div "Inbox 00:09:05" at bounding box center [221, 11] width 357 height 15
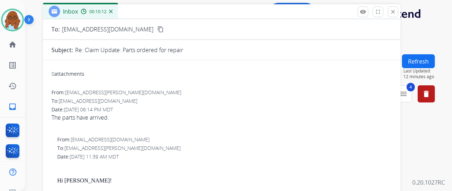
scroll to position [0, 0]
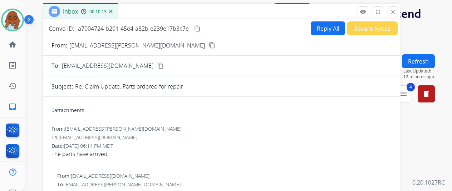
click at [334, 30] on button "Reply All" at bounding box center [328, 28] width 34 height 14
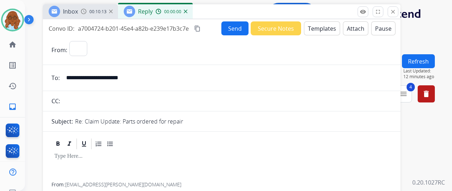
select select "**********"
click at [309, 27] on button "Templates" at bounding box center [322, 28] width 36 height 14
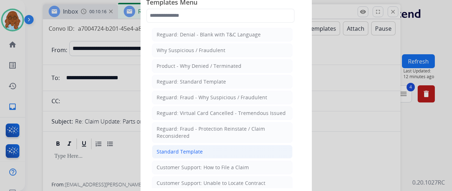
click at [191, 148] on div "Standard Template" at bounding box center [180, 151] width 46 height 7
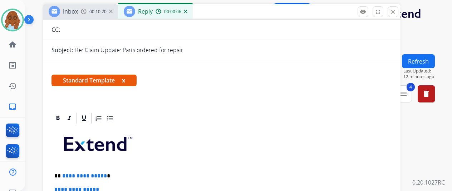
scroll to position [143, 0]
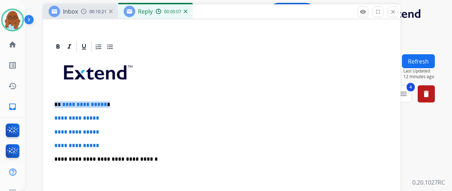
drag, startPoint x: 119, startPoint y: 102, endPoint x: 60, endPoint y: 101, distance: 59.0
click at [60, 102] on p "**********" at bounding box center [218, 105] width 329 height 6
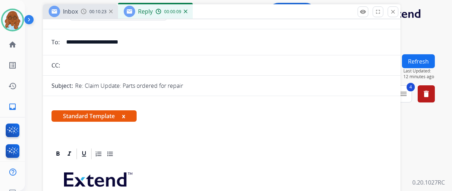
scroll to position [0, 0]
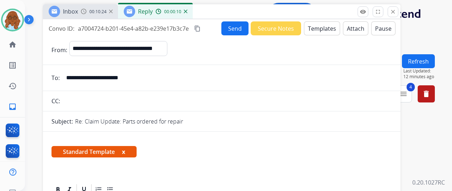
click at [320, 32] on button "Templates" at bounding box center [322, 28] width 36 height 14
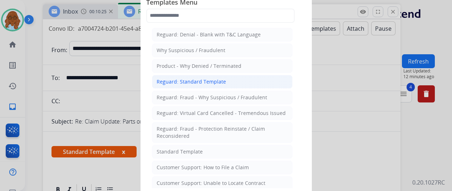
click at [189, 87] on li "Reguard: Standard Template" at bounding box center [222, 82] width 140 height 14
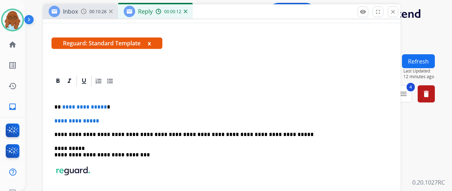
scroll to position [107, 0]
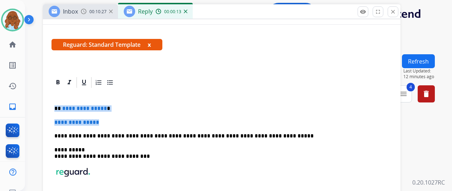
drag, startPoint x: 116, startPoint y: 113, endPoint x: 57, endPoint y: 110, distance: 59.0
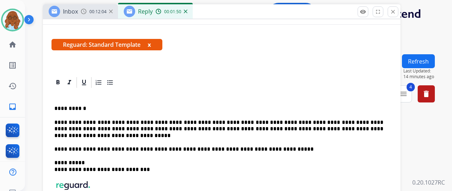
click at [154, 45] on span "Reguard: Standard Template x" at bounding box center [106, 44] width 111 height 11
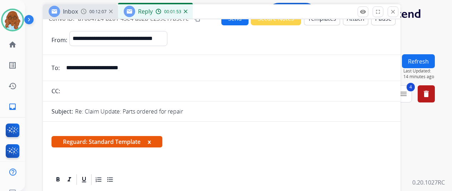
scroll to position [0, 0]
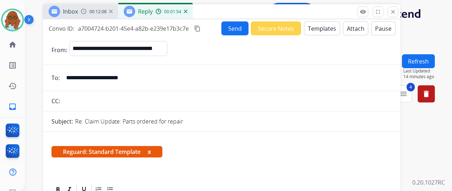
click at [201, 28] on mat-icon "content_copy" at bounding box center [197, 28] width 6 height 6
click at [228, 31] on button "Send" at bounding box center [234, 28] width 27 height 14
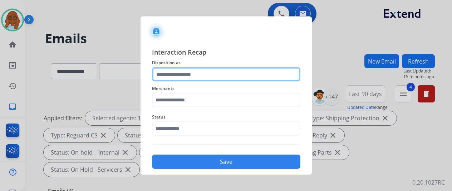
click at [196, 73] on input "text" at bounding box center [226, 74] width 148 height 14
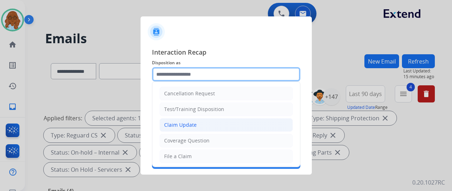
scroll to position [108, 0]
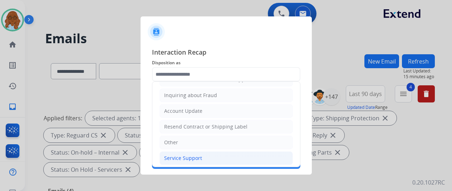
click at [182, 155] on div "Service Support" at bounding box center [183, 158] width 38 height 7
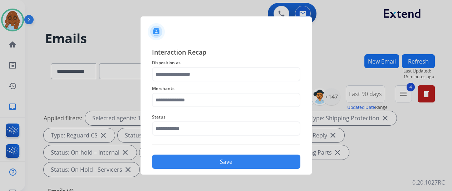
type input "**********"
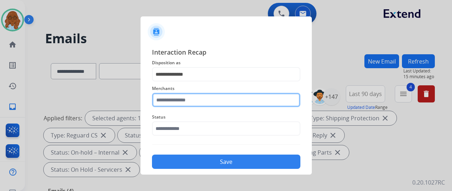
click at [192, 100] on input "text" at bounding box center [226, 100] width 148 height 14
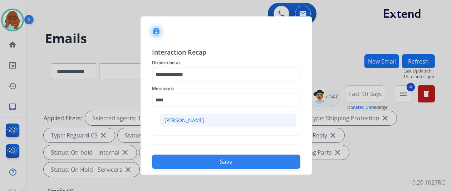
click at [188, 115] on li "[PERSON_NAME]" at bounding box center [228, 121] width 136 height 14
type input "**********"
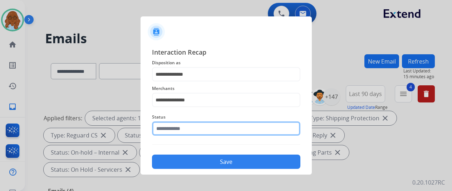
click at [173, 128] on input "text" at bounding box center [226, 129] width 148 height 14
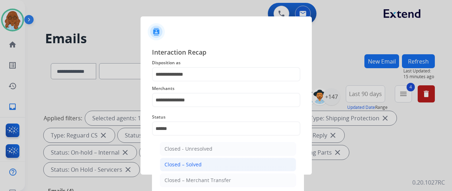
click at [187, 158] on li "Closed – Solved" at bounding box center [228, 165] width 136 height 14
type input "**********"
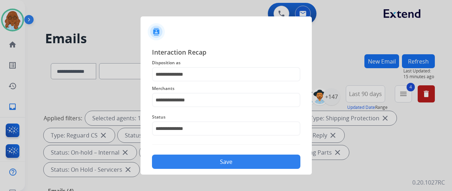
drag, startPoint x: 209, startPoint y: 160, endPoint x: 323, endPoint y: 166, distance: 113.8
click at [209, 159] on button "Save" at bounding box center [226, 162] width 148 height 14
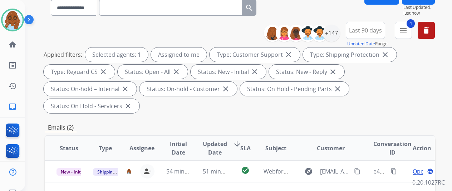
scroll to position [143, 0]
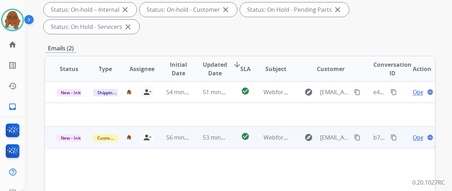
click at [417, 133] on span "Open" at bounding box center [419, 137] width 15 height 9
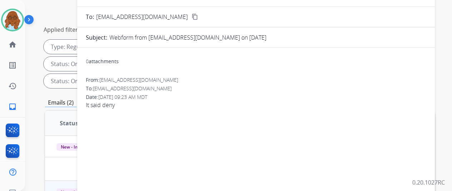
scroll to position [36, 0]
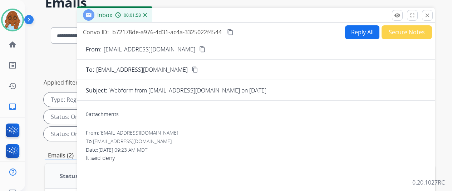
click at [199, 48] on mat-icon "content_copy" at bounding box center [202, 49] width 6 height 6
click at [359, 30] on button "Reply All" at bounding box center [362, 32] width 34 height 14
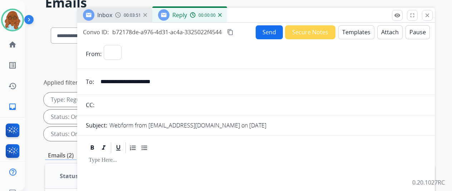
select select "**********"
click at [348, 33] on button "Templates" at bounding box center [356, 32] width 36 height 14
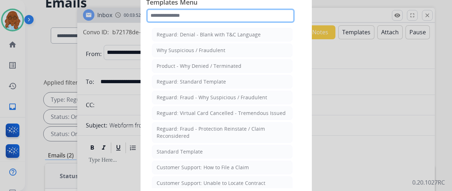
click at [221, 15] on input "text" at bounding box center [220, 16] width 148 height 14
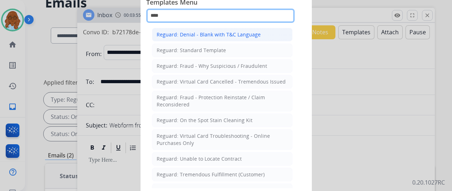
type input "****"
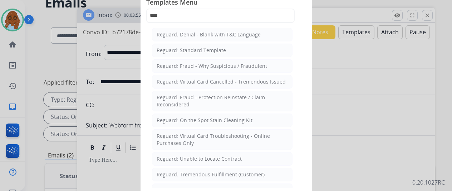
drag, startPoint x: 219, startPoint y: 34, endPoint x: 223, endPoint y: 35, distance: 3.7
click at [220, 35] on div "Reguard: Denial - Blank with T&C Language" at bounding box center [209, 34] width 104 height 7
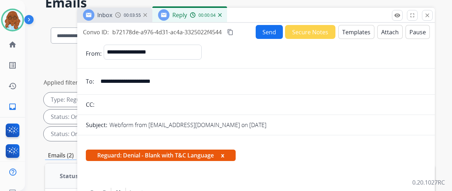
scroll to position [85, 0]
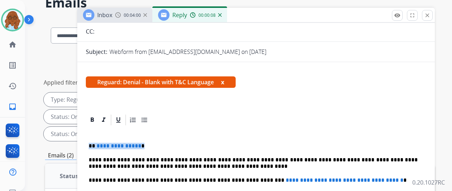
drag, startPoint x: 153, startPoint y: 131, endPoint x: 95, endPoint y: 132, distance: 57.9
click at [95, 143] on p "**********" at bounding box center [253, 146] width 329 height 6
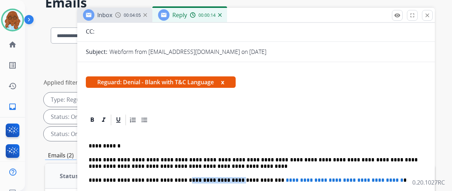
drag, startPoint x: 182, startPoint y: 165, endPoint x: 230, endPoint y: 169, distance: 48.4
click at [230, 177] on p "**********" at bounding box center [253, 180] width 329 height 6
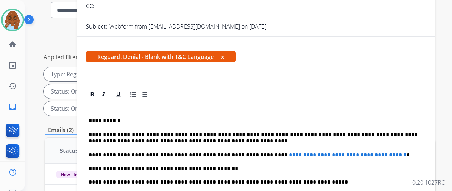
scroll to position [71, 0]
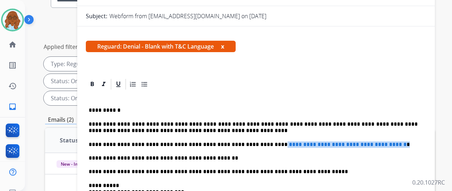
drag, startPoint x: 408, startPoint y: 131, endPoint x: 270, endPoint y: 133, distance: 138.0
click at [269, 142] on p "**********" at bounding box center [253, 145] width 329 height 6
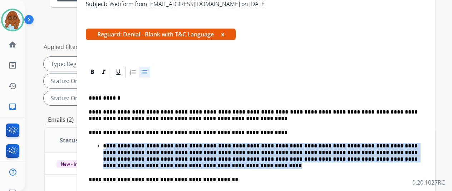
drag, startPoint x: 128, startPoint y: 165, endPoint x: 111, endPoint y: 144, distance: 27.0
click at [111, 146] on p "**********" at bounding box center [260, 156] width 315 height 26
click at [122, 166] on p "**********" at bounding box center [260, 156] width 315 height 26
drag, startPoint x: 128, startPoint y: 165, endPoint x: 109, endPoint y: 145, distance: 27.6
click at [109, 145] on p "**********" at bounding box center [260, 156] width 315 height 26
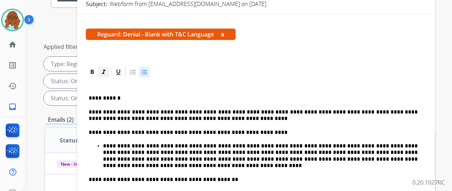
click at [107, 71] on icon at bounding box center [103, 72] width 7 height 7
click at [96, 70] on icon at bounding box center [92, 72] width 7 height 7
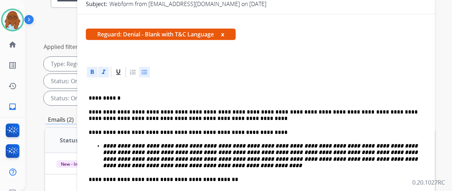
click at [96, 69] on icon at bounding box center [92, 72] width 7 height 7
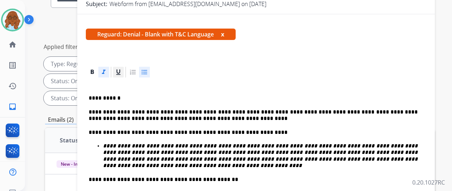
click at [122, 70] on icon at bounding box center [118, 72] width 7 height 7
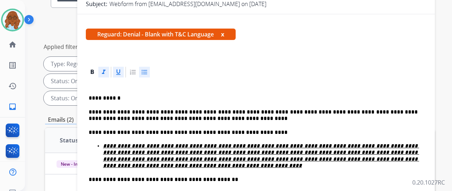
click at [180, 157] on u "**********" at bounding box center [261, 155] width 316 height 25
drag, startPoint x: 122, startPoint y: 71, endPoint x: 123, endPoint y: 75, distance: 4.3
click at [122, 71] on icon at bounding box center [118, 72] width 7 height 7
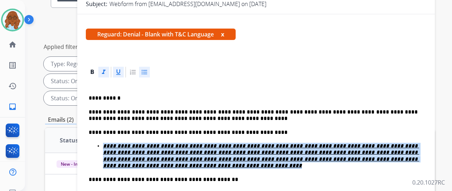
drag, startPoint x: 136, startPoint y: 166, endPoint x: 106, endPoint y: 140, distance: 40.0
click at [106, 140] on div "**********" at bounding box center [256, 183] width 340 height 209
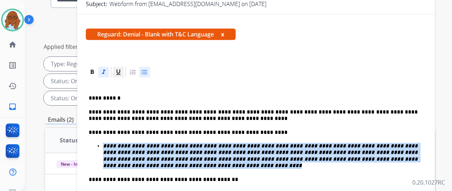
click at [124, 75] on div at bounding box center [118, 72] width 11 height 11
click at [142, 164] on p "**********" at bounding box center [260, 156] width 315 height 26
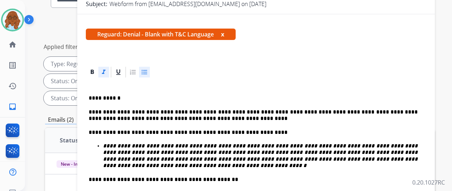
click at [109, 144] on em "**********" at bounding box center [261, 155] width 316 height 25
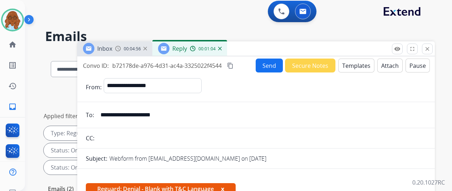
scroll to position [0, 0]
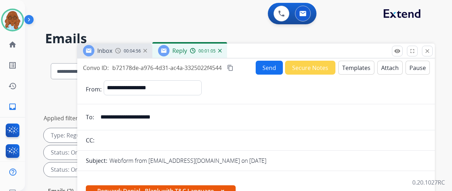
click at [350, 70] on button "Templates" at bounding box center [356, 68] width 36 height 14
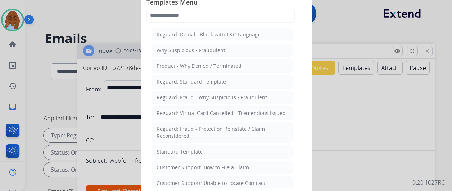
click at [337, 96] on div at bounding box center [226, 95] width 452 height 191
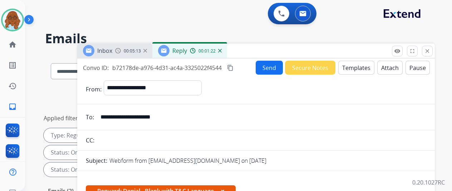
click at [391, 74] on button "Attach" at bounding box center [389, 68] width 25 height 14
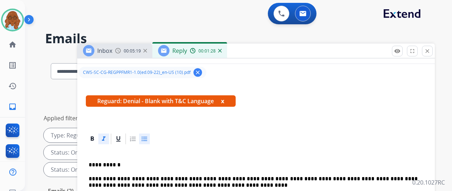
click at [224, 99] on button "x" at bounding box center [222, 101] width 3 height 9
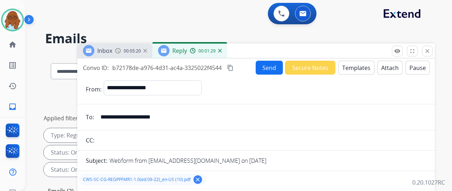
click at [233, 68] on mat-icon "content_copy" at bounding box center [230, 68] width 6 height 6
click at [281, 69] on button "Send" at bounding box center [269, 68] width 27 height 14
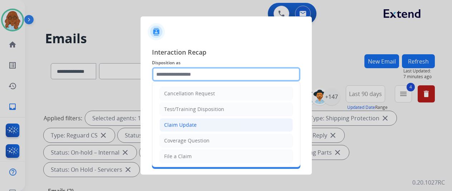
drag, startPoint x: 251, startPoint y: 75, endPoint x: 202, endPoint y: 127, distance: 71.1
click at [251, 75] on input "text" at bounding box center [226, 74] width 148 height 14
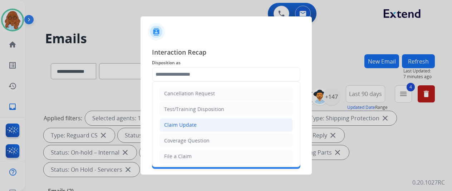
click at [193, 125] on div "Claim Update" at bounding box center [180, 125] width 33 height 7
type input "**********"
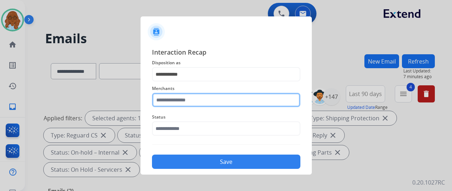
click at [182, 102] on input "text" at bounding box center [226, 100] width 148 height 14
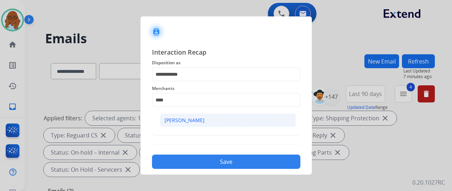
click at [238, 119] on li "[PERSON_NAME]" at bounding box center [228, 121] width 136 height 14
type input "**********"
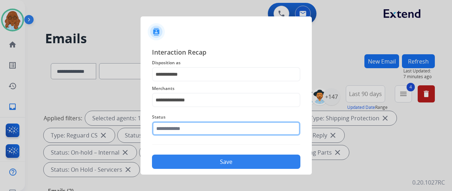
drag, startPoint x: 193, startPoint y: 126, endPoint x: 189, endPoint y: 121, distance: 6.4
click at [192, 126] on input "text" at bounding box center [226, 129] width 148 height 14
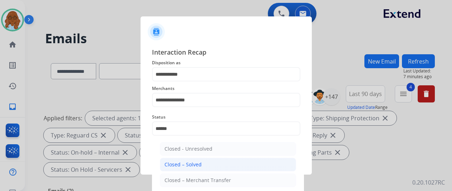
click at [213, 166] on li "Closed – Solved" at bounding box center [228, 165] width 136 height 14
type input "**********"
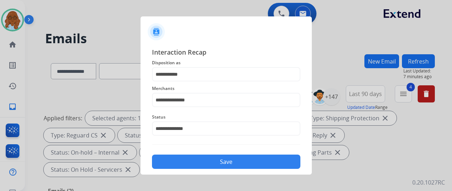
click at [212, 165] on button "Save" at bounding box center [226, 162] width 148 height 14
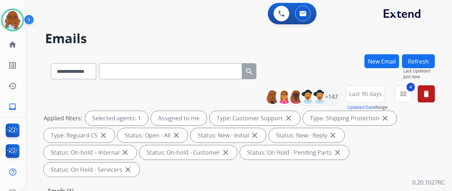
drag, startPoint x: 109, startPoint y: 80, endPoint x: 121, endPoint y: 73, distance: 14.2
click at [111, 78] on div "**********" at bounding box center [153, 70] width 217 height 25
click at [121, 73] on input "text" at bounding box center [170, 71] width 143 height 16
paste input "**********"
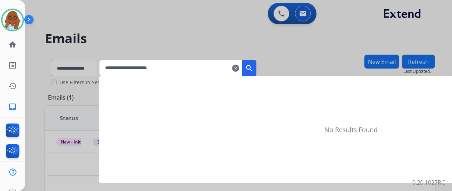
type input "**********"
click at [84, 69] on div at bounding box center [226, 95] width 452 height 191
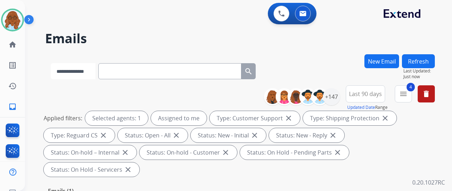
drag, startPoint x: 84, startPoint y: 69, endPoint x: 87, endPoint y: 74, distance: 5.1
click at [84, 69] on select "**********" at bounding box center [73, 71] width 45 height 16
select select "**********"
click at [51, 63] on select "**********" at bounding box center [73, 71] width 45 height 16
click at [117, 73] on input "text" at bounding box center [170, 71] width 143 height 16
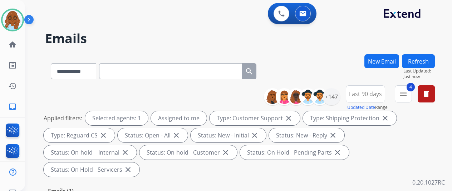
paste input "**********"
type input "**********"
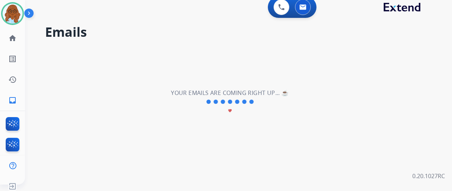
scroll to position [9, 0]
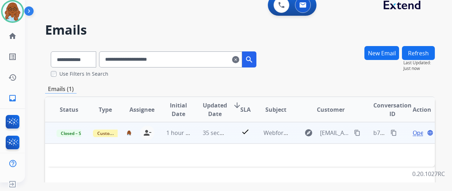
click at [394, 133] on mat-icon "content_copy" at bounding box center [393, 133] width 6 height 6
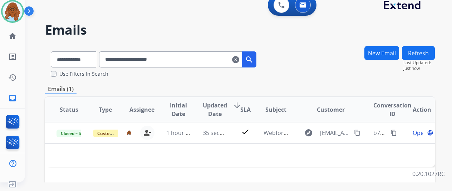
click at [239, 62] on mat-icon "clear" at bounding box center [235, 59] width 7 height 9
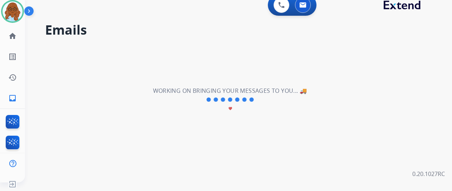
select select "**********"
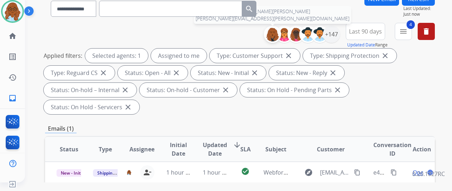
scroll to position [107, 0]
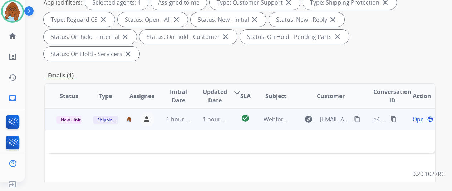
click at [418, 115] on span "Open" at bounding box center [419, 119] width 15 height 9
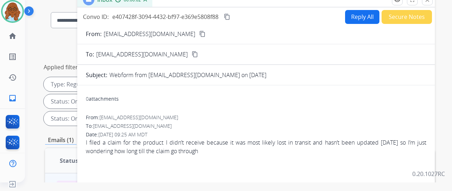
scroll to position [36, 0]
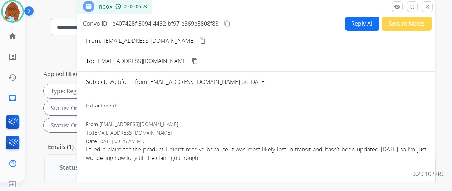
click at [352, 27] on button "Reply All" at bounding box center [362, 24] width 34 height 14
select select "**********"
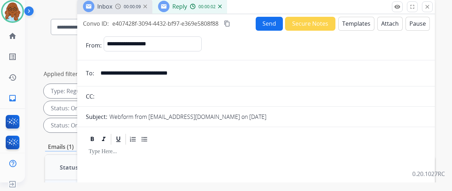
click at [366, 17] on button "Templates" at bounding box center [356, 24] width 36 height 14
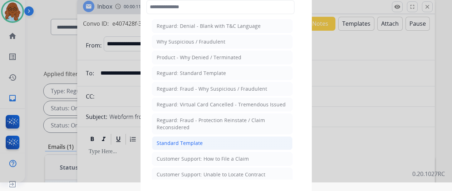
click at [206, 138] on li "Standard Template" at bounding box center [222, 144] width 140 height 14
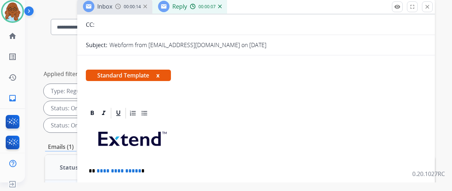
scroll to position [0, 0]
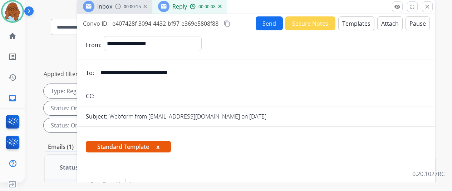
click at [139, 10] on div "Inbox 00:00:15" at bounding box center [114, 6] width 75 height 14
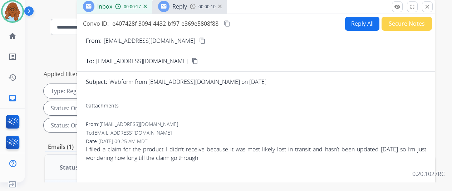
click at [205, 41] on mat-icon "content_copy" at bounding box center [202, 41] width 6 height 6
drag, startPoint x: 365, startPoint y: 23, endPoint x: 349, endPoint y: 36, distance: 21.2
click at [365, 23] on button "Reply All" at bounding box center [362, 24] width 34 height 14
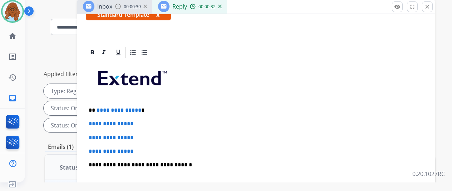
scroll to position [143, 0]
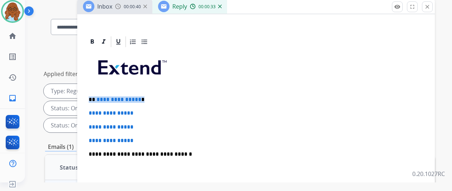
drag, startPoint x: 155, startPoint y: 94, endPoint x: 93, endPoint y: 92, distance: 62.2
click at [93, 92] on div "**********" at bounding box center [256, 171] width 340 height 246
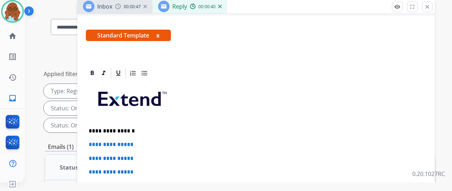
scroll to position [164, 0]
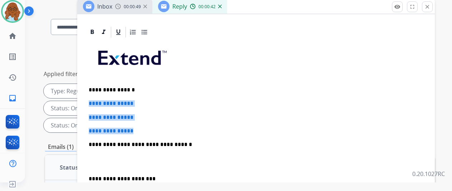
drag, startPoint x: 140, startPoint y: 115, endPoint x: 89, endPoint y: 89, distance: 57.6
click at [88, 89] on div "**********" at bounding box center [255, 178] width 357 height 305
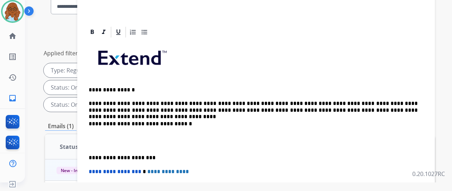
scroll to position [50, 0]
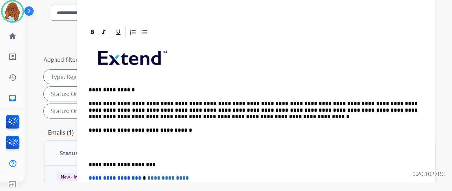
click at [113, 104] on p "**********" at bounding box center [253, 110] width 329 height 20
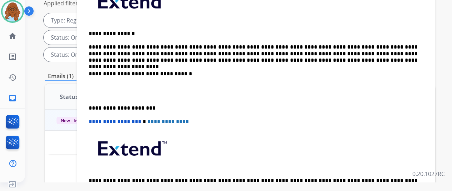
scroll to position [157, 0]
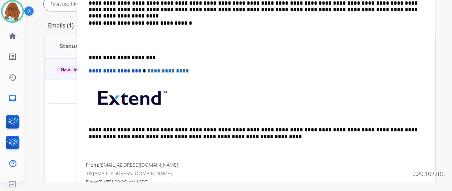
click at [96, 54] on p "**********" at bounding box center [253, 57] width 329 height 6
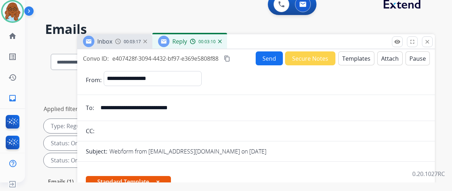
scroll to position [0, 0]
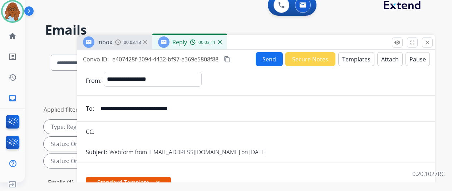
click at [230, 60] on mat-icon "content_copy" at bounding box center [227, 59] width 6 height 6
click at [274, 60] on button "Send" at bounding box center [269, 59] width 27 height 14
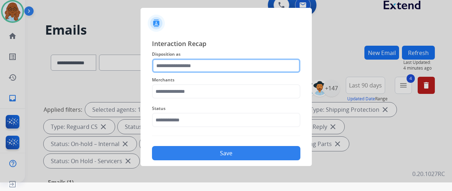
click at [234, 67] on input "text" at bounding box center [226, 66] width 148 height 14
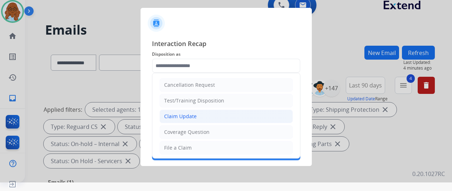
click at [198, 115] on li "Claim Update" at bounding box center [225, 117] width 133 height 14
type input "**********"
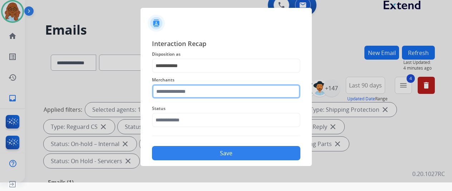
click at [193, 93] on input "text" at bounding box center [226, 91] width 148 height 14
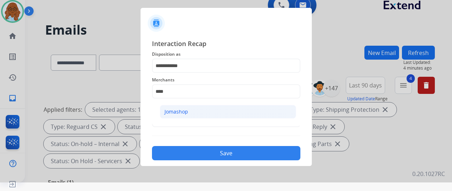
click at [224, 115] on li "Jomashop" at bounding box center [228, 112] width 136 height 14
type input "********"
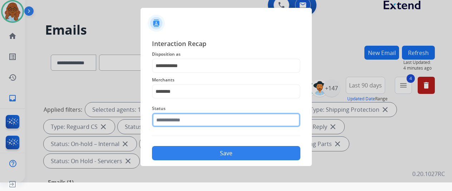
click at [186, 115] on input "text" at bounding box center [226, 120] width 148 height 14
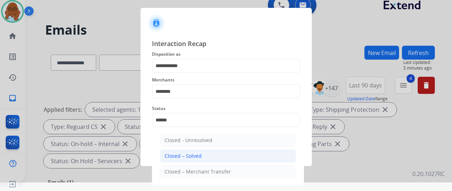
click at [186, 149] on li "Closed – Solved" at bounding box center [228, 156] width 136 height 14
type input "**********"
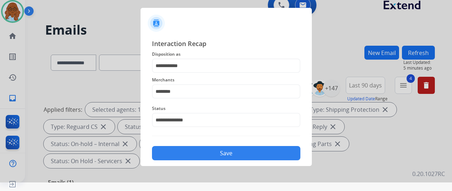
click at [210, 150] on button "Save" at bounding box center [226, 153] width 148 height 14
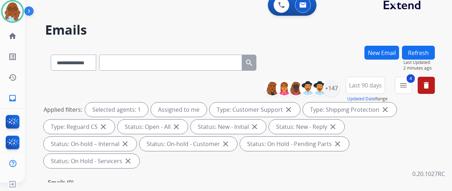
paste input "**********"
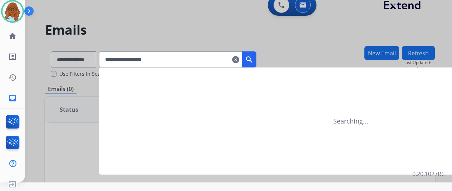
type input "**********"
click at [253, 63] on mat-icon "search" at bounding box center [249, 59] width 9 height 9
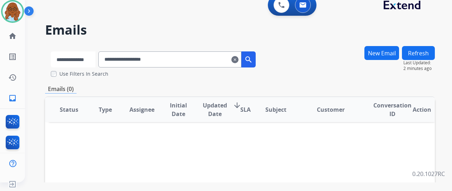
click at [95, 64] on select "**********" at bounding box center [73, 59] width 45 height 16
select select "**********"
click at [51, 51] on select "**********" at bounding box center [73, 59] width 45 height 16
click at [256, 64] on button "search" at bounding box center [249, 59] width 14 height 16
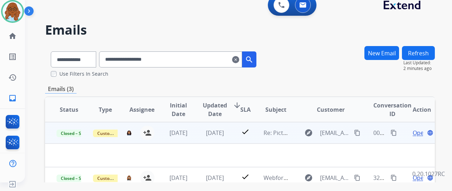
click at [417, 131] on span "Open" at bounding box center [419, 133] width 15 height 9
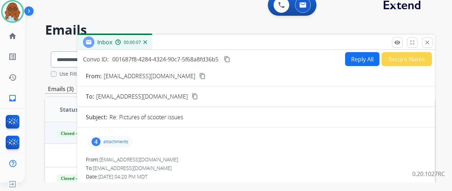
click at [119, 142] on p "attachments" at bounding box center [115, 142] width 25 height 6
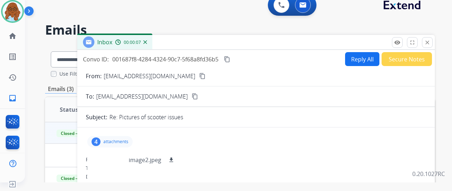
scroll to position [71, 0]
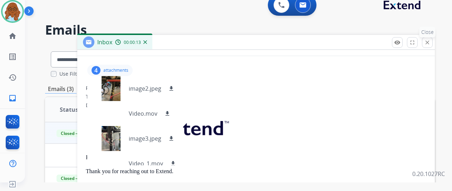
click at [431, 46] on button "close Close" at bounding box center [427, 42] width 11 height 11
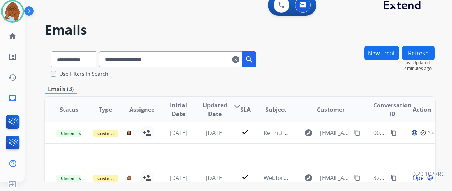
scroll to position [36, 0]
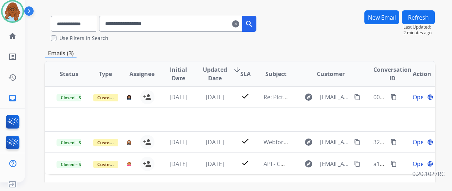
click at [384, 24] on div "New Email" at bounding box center [381, 25] width 35 height 31
click at [384, 19] on button "New Email" at bounding box center [381, 17] width 35 height 14
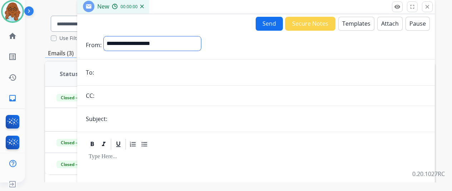
click at [185, 40] on select "**********" at bounding box center [152, 43] width 97 height 14
select select "**********"
click at [109, 36] on select "**********" at bounding box center [152, 43] width 97 height 14
click at [138, 73] on input "email" at bounding box center [261, 73] width 330 height 14
paste input "**********"
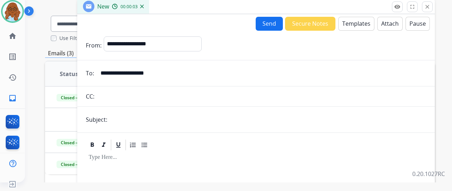
type input "**********"
click at [158, 117] on input "text" at bounding box center [267, 120] width 317 height 14
drag, startPoint x: 204, startPoint y: 113, endPoint x: 183, endPoint y: 117, distance: 21.5
click at [183, 117] on input "**********" at bounding box center [267, 120] width 317 height 14
click at [292, 120] on input "**********" at bounding box center [267, 120] width 317 height 14
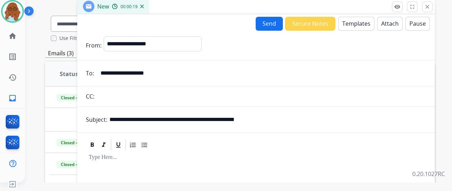
paste input "**********"
click at [273, 121] on input "**********" at bounding box center [267, 120] width 317 height 14
type input "**********"
click at [360, 26] on button "Templates" at bounding box center [356, 24] width 36 height 14
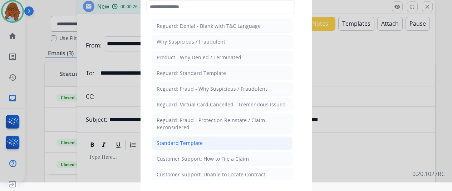
click at [189, 137] on li "Standard Template" at bounding box center [222, 144] width 140 height 14
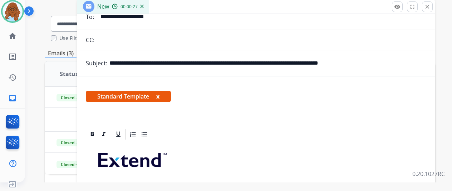
scroll to position [107, 0]
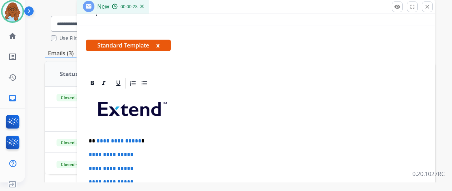
click at [159, 43] on button "x" at bounding box center [157, 45] width 3 height 9
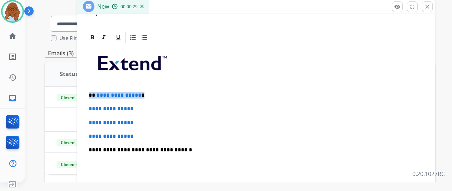
drag, startPoint x: 149, startPoint y: 95, endPoint x: 93, endPoint y: 95, distance: 56.1
click at [93, 95] on div "**********" at bounding box center [256, 167] width 340 height 246
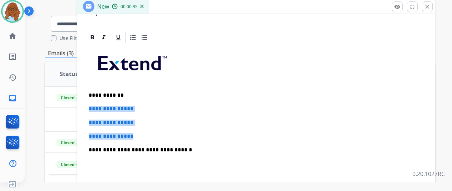
drag, startPoint x: 140, startPoint y: 135, endPoint x: 97, endPoint y: 107, distance: 51.8
click at [95, 108] on div "**********" at bounding box center [256, 167] width 340 height 246
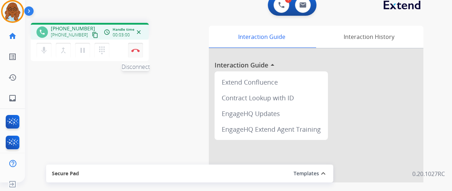
click at [137, 51] on img at bounding box center [135, 51] width 9 height 4
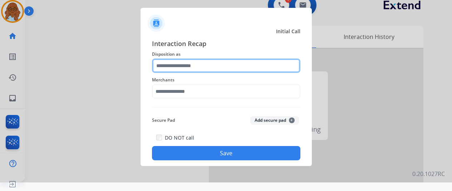
click at [184, 66] on input "text" at bounding box center [226, 66] width 148 height 14
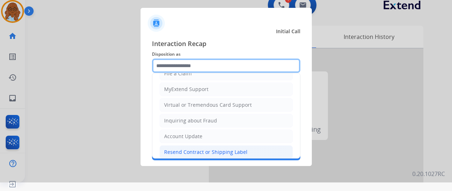
scroll to position [108, 0]
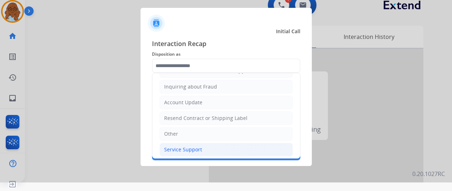
click at [177, 146] on div "Service Support" at bounding box center [183, 149] width 38 height 7
type input "**********"
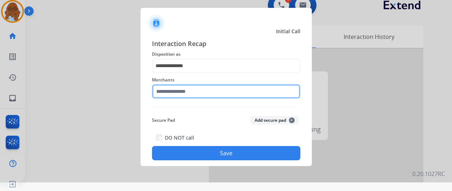
click at [168, 88] on input "text" at bounding box center [226, 91] width 148 height 14
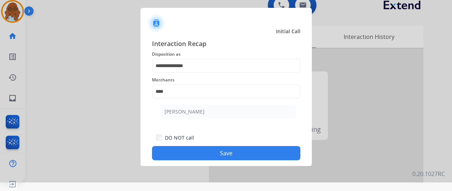
click at [226, 105] on ul "[PERSON_NAME]" at bounding box center [228, 114] width 140 height 24
click at [224, 111] on li "[PERSON_NAME]" at bounding box center [228, 112] width 136 height 14
type input "**********"
click at [231, 148] on button "Save" at bounding box center [226, 153] width 148 height 14
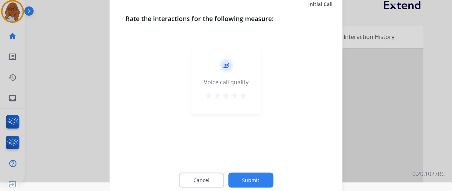
click at [241, 96] on mat-icon "star" at bounding box center [243, 95] width 9 height 9
click at [252, 175] on button "Submit" at bounding box center [250, 180] width 45 height 15
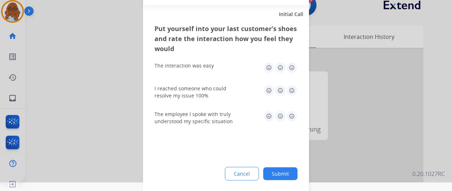
click at [294, 65] on img at bounding box center [291, 67] width 11 height 11
click at [292, 86] on img at bounding box center [291, 90] width 11 height 11
click at [294, 115] on img at bounding box center [291, 115] width 11 height 11
click at [281, 171] on button "Submit" at bounding box center [280, 173] width 34 height 13
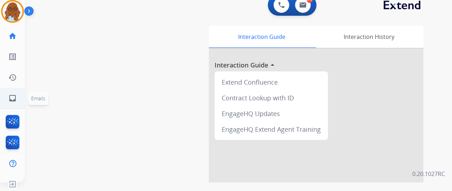
click at [11, 93] on link "inbox Emails" at bounding box center [13, 98] width 20 height 20
select select "**********"
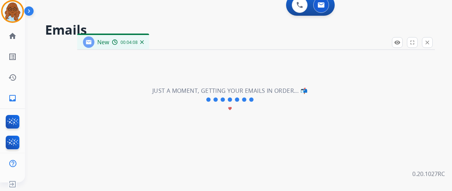
select select "**********"
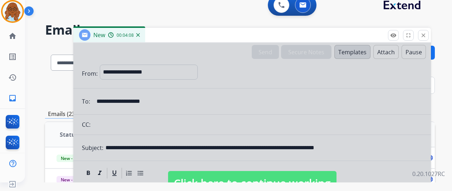
drag, startPoint x: 204, startPoint y: 37, endPoint x: 194, endPoint y: 35, distance: 10.1
click at [196, 28] on div "New 00:04:08" at bounding box center [251, 35] width 357 height 15
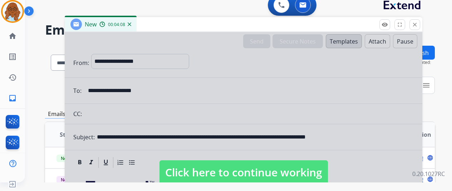
click at [202, 135] on div at bounding box center [243, 165] width 357 height 267
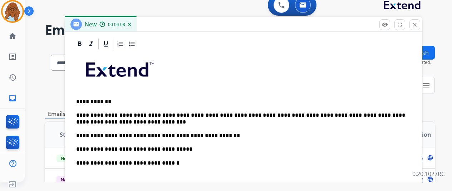
scroll to position [125, 0]
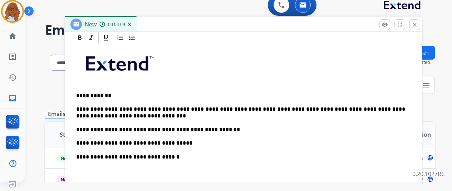
click at [209, 144] on p "**********" at bounding box center [240, 143] width 329 height 6
click at [143, 129] on p "**********" at bounding box center [240, 130] width 329 height 6
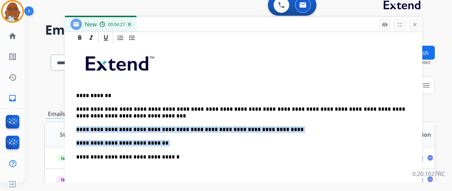
drag, startPoint x: 169, startPoint y: 143, endPoint x: 67, endPoint y: 140, distance: 102.3
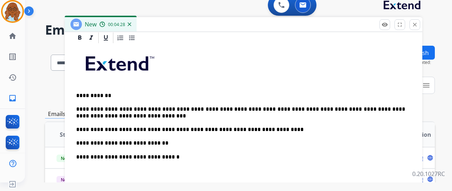
click at [145, 154] on p "**********" at bounding box center [240, 157] width 329 height 6
drag, startPoint x: 167, startPoint y: 144, endPoint x: 83, endPoint y: 141, distance: 83.7
click at [83, 141] on p "**********" at bounding box center [240, 143] width 329 height 6
drag, startPoint x: 84, startPoint y: 140, endPoint x: 164, endPoint y: 156, distance: 82.2
click at [164, 156] on p "**********" at bounding box center [240, 157] width 329 height 6
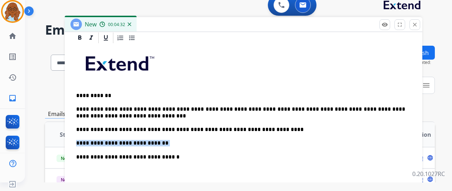
drag, startPoint x: 169, startPoint y: 143, endPoint x: 82, endPoint y: 142, distance: 86.9
click at [82, 142] on p "**********" at bounding box center [240, 143] width 329 height 6
drag, startPoint x: 82, startPoint y: 142, endPoint x: 164, endPoint y: 147, distance: 81.6
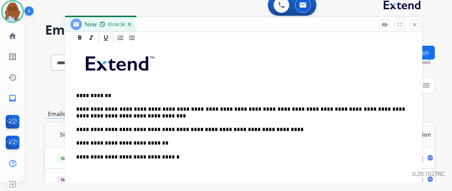
click at [164, 147] on div "**********" at bounding box center [243, 170] width 340 height 252
drag, startPoint x: 162, startPoint y: 140, endPoint x: 71, endPoint y: 139, distance: 90.1
click at [71, 139] on div "**********" at bounding box center [243, 163] width 357 height 264
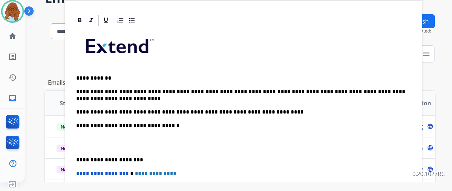
scroll to position [71, 0]
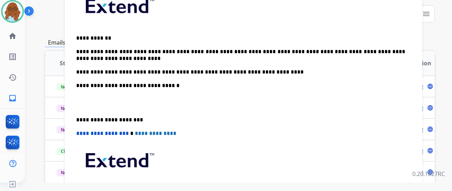
click at [81, 117] on p "**********" at bounding box center [240, 120] width 329 height 6
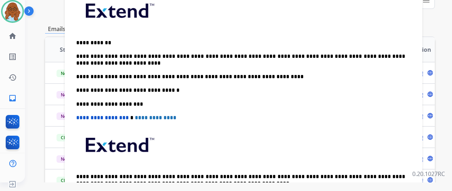
scroll to position [92, 0]
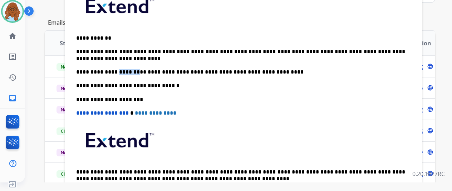
drag, startPoint x: 139, startPoint y: 72, endPoint x: 121, endPoint y: 71, distance: 17.5
click at [121, 71] on p "**********" at bounding box center [240, 72] width 329 height 6
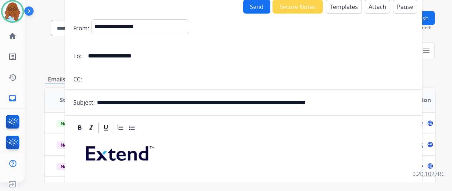
scroll to position [0, 0]
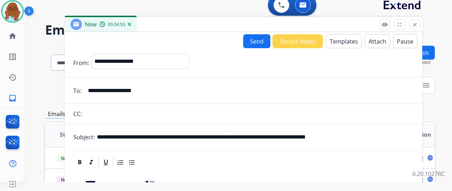
click at [255, 42] on button "Send" at bounding box center [256, 41] width 27 height 14
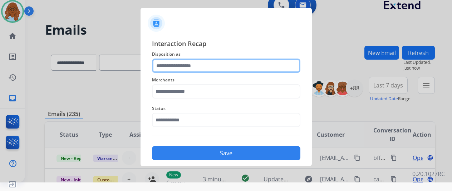
click at [195, 67] on input "text" at bounding box center [226, 66] width 148 height 14
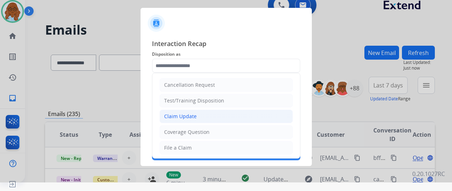
click at [185, 115] on div "Claim Update" at bounding box center [180, 116] width 33 height 7
type input "**********"
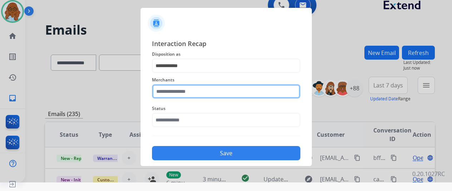
click at [185, 89] on input "text" at bounding box center [226, 91] width 148 height 14
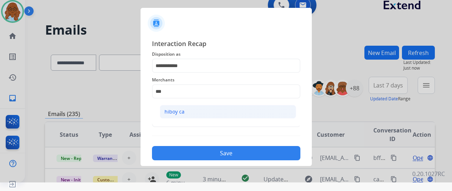
click at [185, 116] on li "hiboy ca" at bounding box center [228, 112] width 136 height 14
type input "********"
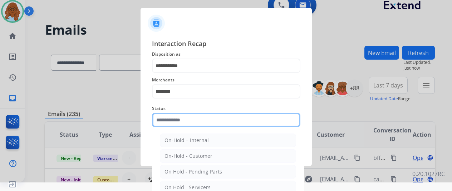
click at [177, 118] on input "text" at bounding box center [226, 120] width 148 height 14
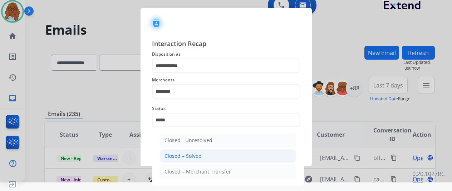
click at [194, 157] on div "Closed – Solved" at bounding box center [182, 156] width 37 height 7
type input "**********"
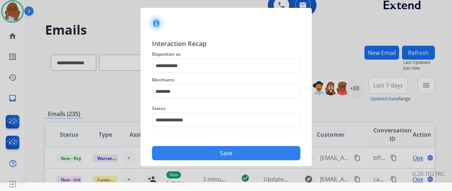
click at [192, 153] on button "Save" at bounding box center [226, 153] width 148 height 14
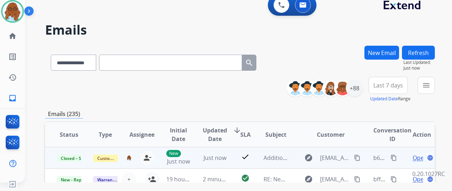
click at [393, 158] on mat-icon "content_copy" at bounding box center [393, 158] width 6 height 6
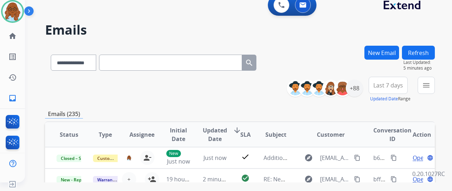
click at [395, 84] on span "Last 7 days" at bounding box center [388, 85] width 30 height 3
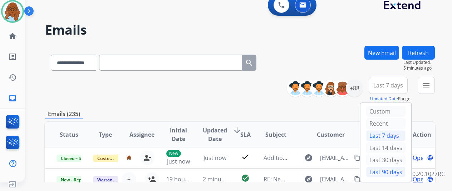
click at [391, 169] on div "Last 90 days" at bounding box center [385, 172] width 39 height 11
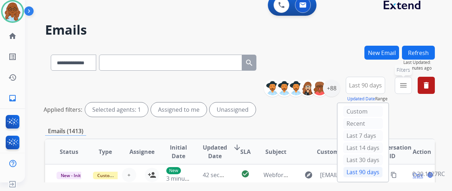
click at [407, 89] on mat-icon "menu" at bounding box center [403, 85] width 9 height 9
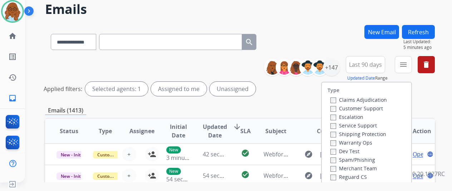
scroll to position [36, 0]
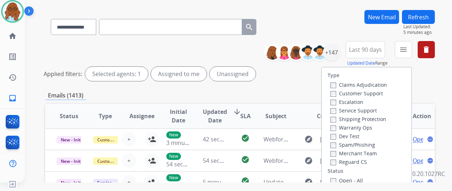
click at [347, 93] on label "Customer Support" at bounding box center [356, 93] width 53 height 7
click at [347, 123] on label "Shipping Protection" at bounding box center [358, 119] width 56 height 7
click at [351, 163] on label "Reguard CS" at bounding box center [348, 162] width 36 height 7
click at [346, 178] on label "Open - All" at bounding box center [346, 180] width 33 height 7
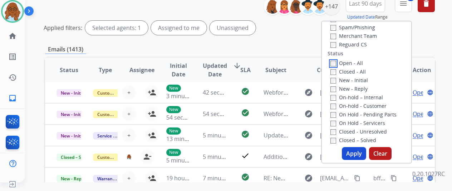
scroll to position [107, 0]
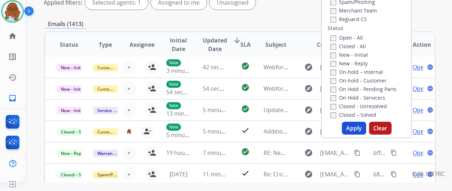
click at [357, 128] on button "Apply" at bounding box center [354, 128] width 24 height 13
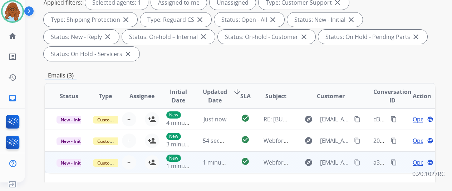
click at [406, 159] on td "Open language" at bounding box center [416, 162] width 36 height 21
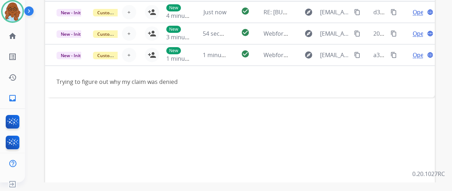
scroll to position [143, 0]
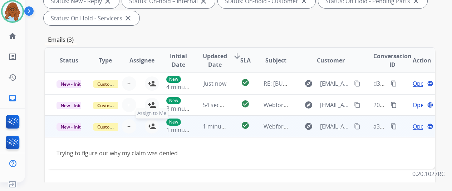
click at [152, 127] on mat-icon "person_add" at bounding box center [152, 126] width 9 height 9
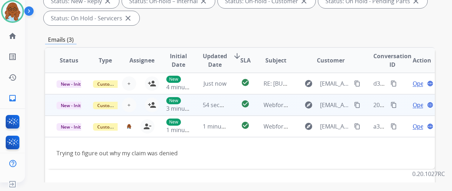
click at [404, 105] on td "Open language" at bounding box center [416, 104] width 36 height 21
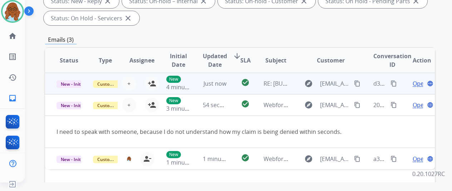
click at [402, 85] on td "Open language" at bounding box center [416, 83] width 36 height 21
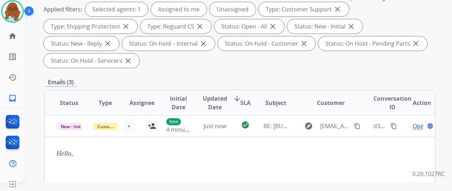
scroll to position [36, 0]
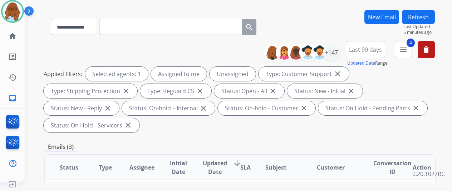
click at [340, 58] on div "+147" at bounding box center [304, 52] width 71 height 17
click at [340, 58] on div "+147" at bounding box center [331, 52] width 17 height 17
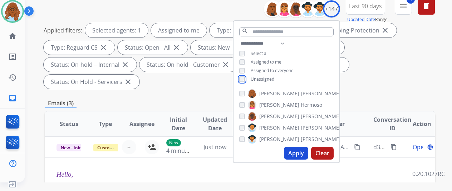
scroll to position [143, 0]
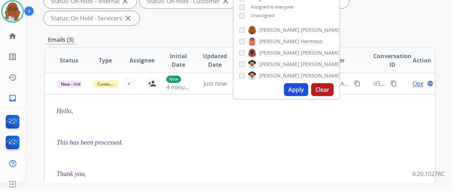
click at [291, 92] on button "Apply" at bounding box center [296, 89] width 24 height 13
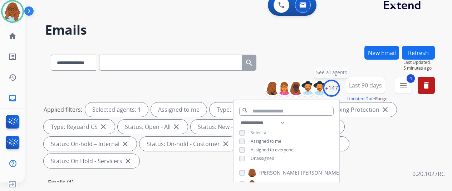
drag, startPoint x: 341, startPoint y: 88, endPoint x: 351, endPoint y: 118, distance: 31.0
click at [340, 88] on div "+147" at bounding box center [331, 88] width 17 height 17
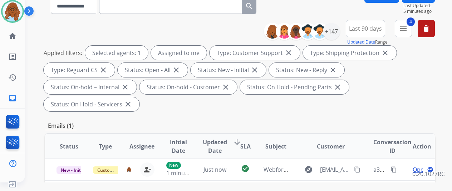
scroll to position [143, 0]
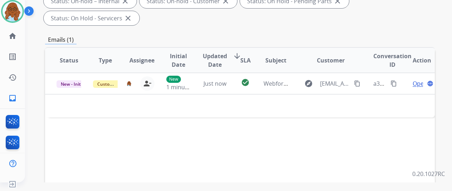
click at [360, 109] on div "Status Type Assignee Initial Date Updated Date arrow_downward SLA Subject Custo…" at bounding box center [240, 166] width 390 height 239
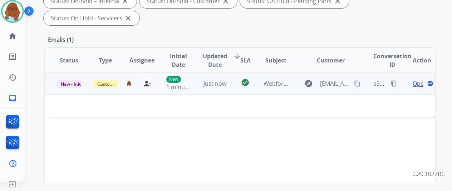
click at [416, 79] on span "Open" at bounding box center [419, 83] width 15 height 9
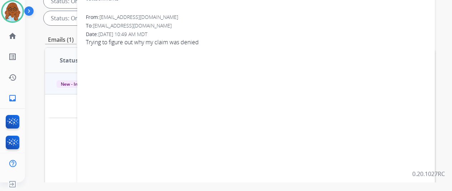
scroll to position [0, 0]
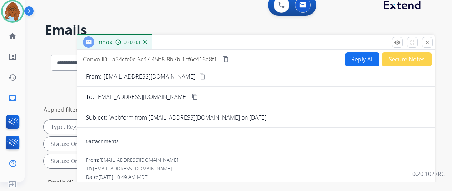
click at [199, 77] on mat-icon "content_copy" at bounding box center [202, 76] width 6 height 6
click at [351, 60] on button "Reply All" at bounding box center [362, 60] width 34 height 14
select select "**********"
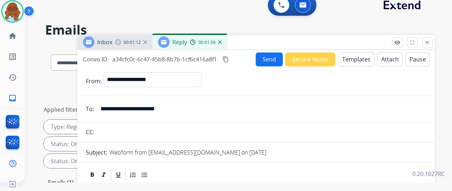
click at [370, 60] on button "Templates" at bounding box center [356, 60] width 36 height 14
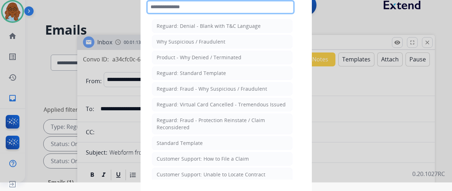
click at [197, 9] on input "text" at bounding box center [220, 7] width 148 height 14
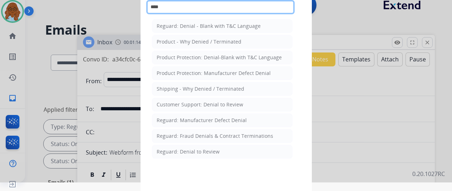
type input "*****"
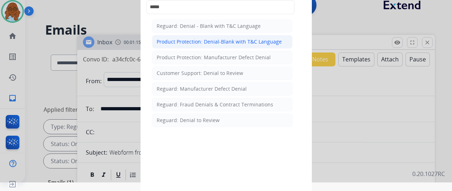
click at [198, 38] on div "Product Protection: Denial-Blank with T&C Language" at bounding box center [219, 41] width 125 height 7
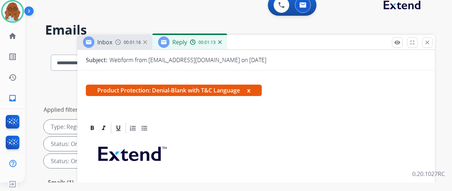
scroll to position [155, 0]
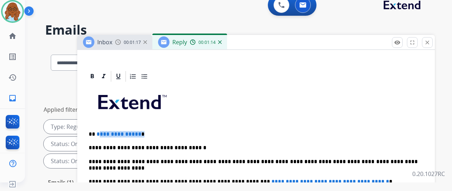
drag, startPoint x: 151, startPoint y: 122, endPoint x: 102, endPoint y: 119, distance: 49.4
click at [102, 131] on p "**********" at bounding box center [253, 134] width 329 height 6
drag, startPoint x: 345, startPoint y: 171, endPoint x: 247, endPoint y: 172, distance: 98.3
click at [247, 179] on p "**********" at bounding box center [253, 182] width 329 height 6
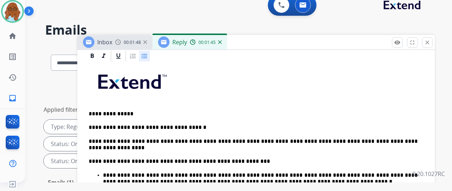
scroll to position [176, 0]
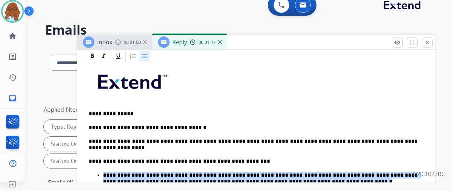
drag, startPoint x: 278, startPoint y: 167, endPoint x: 108, endPoint y: 165, distance: 169.8
click at [108, 172] on ul "**********" at bounding box center [256, 178] width 335 height 13
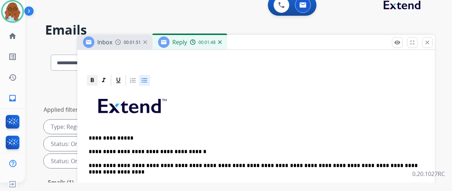
click at [97, 81] on div at bounding box center [256, 80] width 340 height 13
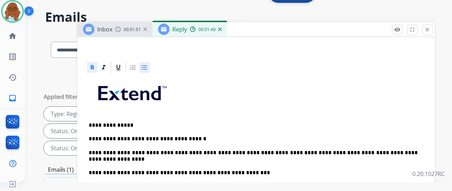
scroll to position [15, 0]
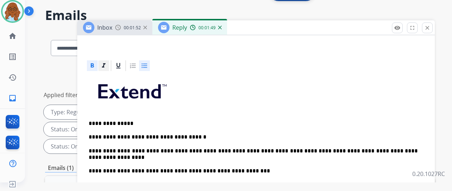
click at [107, 66] on icon at bounding box center [103, 65] width 7 height 7
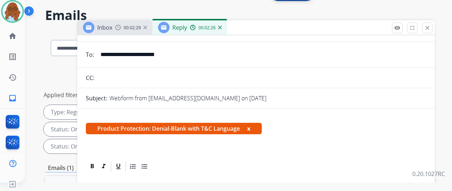
scroll to position [0, 0]
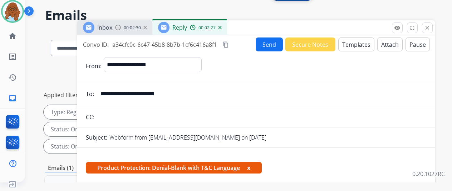
click at [395, 44] on button "Attach" at bounding box center [389, 45] width 25 height 14
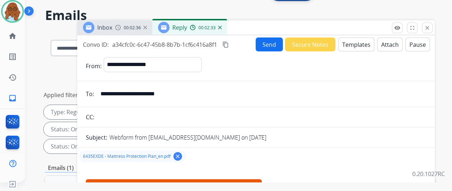
click at [250, 183] on button "x" at bounding box center [248, 185] width 3 height 9
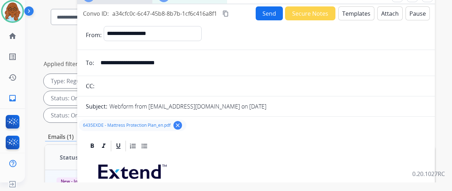
scroll to position [15, 0]
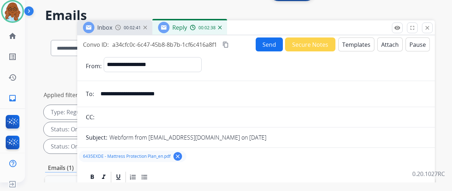
click at [229, 44] on mat-icon "content_copy" at bounding box center [225, 44] width 6 height 6
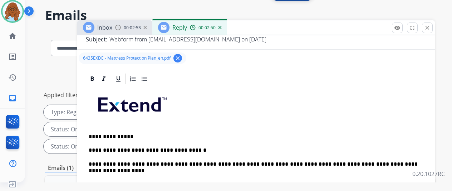
scroll to position [147, 0]
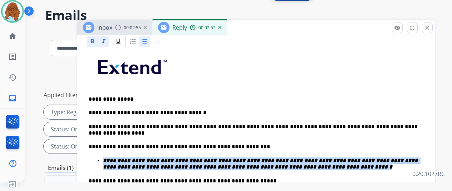
drag, startPoint x: 293, startPoint y: 156, endPoint x: 119, endPoint y: 149, distance: 174.6
click at [103, 158] on li "**********" at bounding box center [263, 164] width 320 height 13
copy strong "**********"
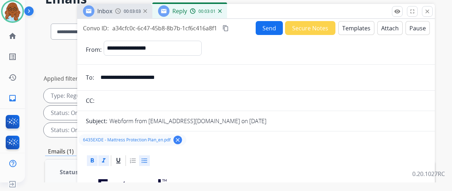
scroll to position [15, 0]
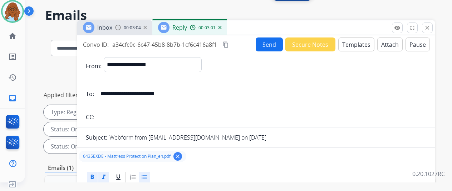
click at [267, 46] on button "Send" at bounding box center [269, 45] width 27 height 14
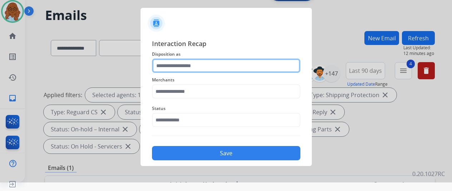
click at [198, 67] on input "text" at bounding box center [226, 66] width 148 height 14
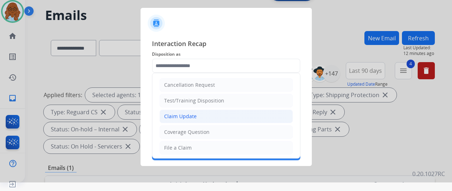
click at [187, 118] on div "Claim Update" at bounding box center [180, 116] width 33 height 7
type input "**********"
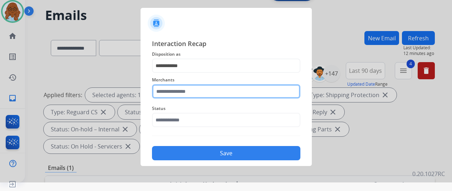
click at [167, 95] on input "text" at bounding box center [226, 91] width 148 height 14
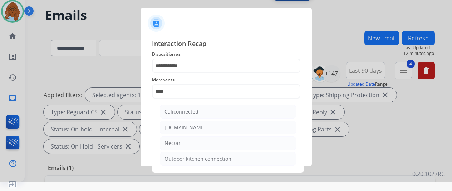
click at [193, 140] on li "Nectar" at bounding box center [228, 144] width 136 height 14
type input "******"
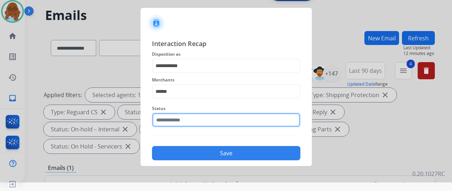
click at [180, 122] on input "text" at bounding box center [226, 120] width 148 height 14
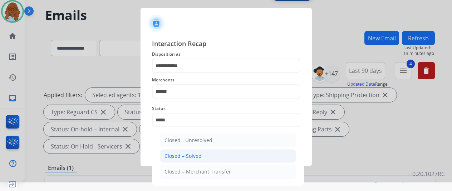
click at [173, 154] on div "Closed – Solved" at bounding box center [182, 156] width 37 height 7
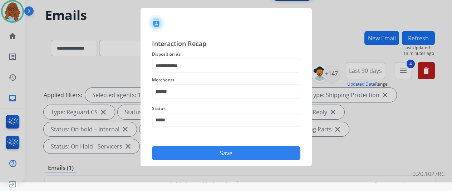
type input "**********"
click at [192, 153] on button "Save" at bounding box center [226, 153] width 148 height 14
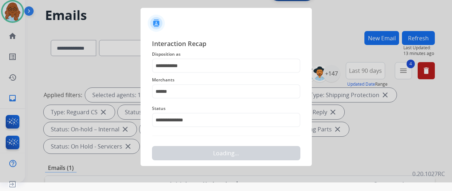
scroll to position [0, 0]
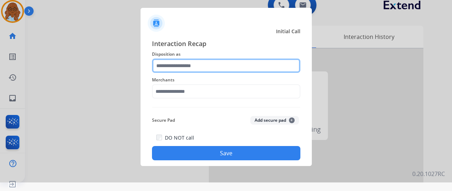
click at [191, 67] on input "text" at bounding box center [226, 66] width 148 height 14
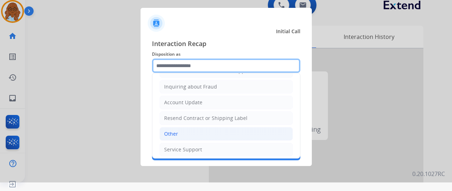
scroll to position [73, 0]
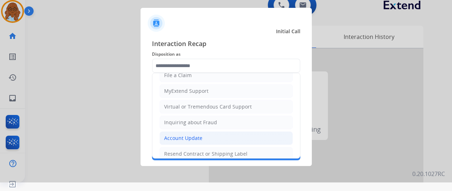
click at [193, 135] on div "Account Update" at bounding box center [183, 138] width 38 height 7
type input "**********"
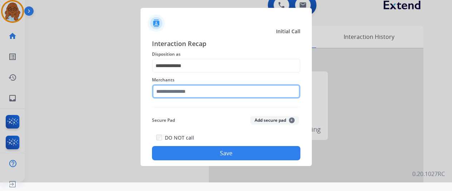
click at [193, 93] on input "text" at bounding box center [226, 91] width 148 height 14
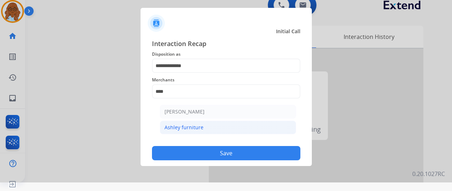
click at [187, 123] on li "Ashley furniture" at bounding box center [228, 128] width 136 height 14
type input "**********"
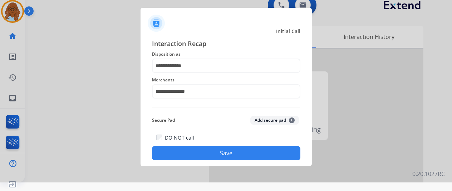
click at [204, 152] on button "Save" at bounding box center [226, 153] width 148 height 14
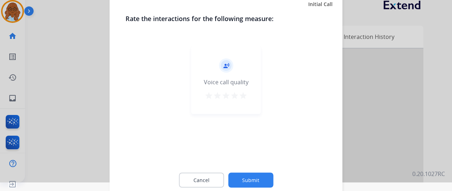
click at [243, 92] on mat-icon "star" at bounding box center [243, 95] width 9 height 9
click at [258, 178] on button "Submit" at bounding box center [250, 180] width 45 height 15
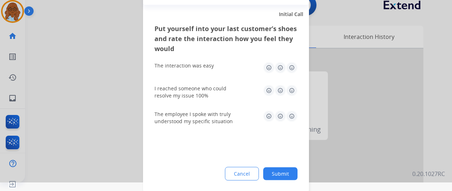
click at [290, 64] on img at bounding box center [291, 67] width 11 height 11
click at [293, 87] on img at bounding box center [291, 90] width 11 height 11
click at [291, 117] on img at bounding box center [291, 115] width 11 height 11
click at [279, 169] on button "Submit" at bounding box center [280, 173] width 34 height 13
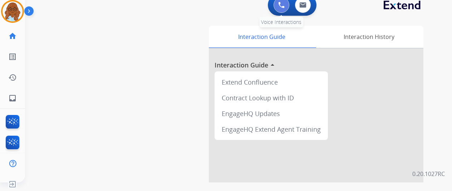
click at [285, 5] on img at bounding box center [281, 5] width 6 height 6
click at [283, 5] on img at bounding box center [281, 5] width 6 height 6
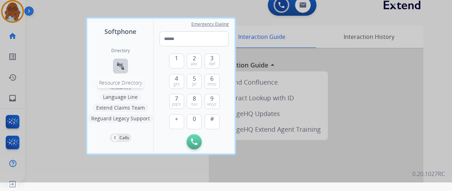
click at [125, 68] on button "connect_without_contact Resource Directory" at bounding box center [120, 66] width 15 height 15
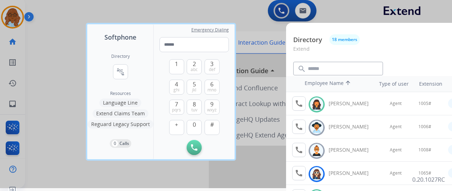
scroll to position [0, 0]
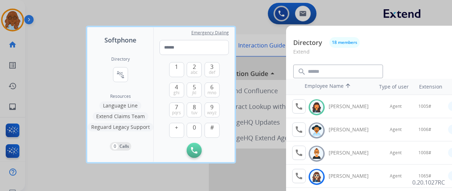
click at [81, 110] on div at bounding box center [226, 95] width 452 height 191
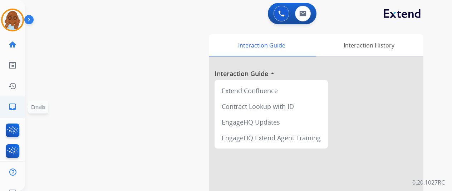
click at [6, 108] on link "inbox Emails" at bounding box center [13, 107] width 20 height 20
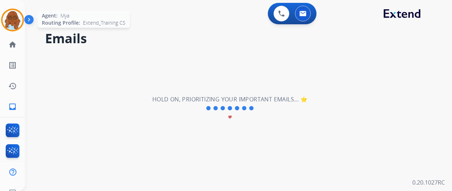
click at [11, 22] on img at bounding box center [13, 20] width 20 height 20
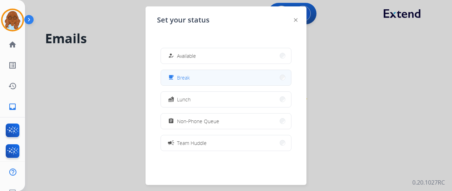
click at [191, 81] on button "free_breakfast Break" at bounding box center [226, 77] width 130 height 15
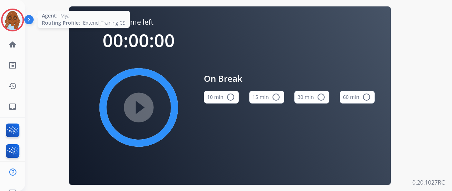
click at [14, 15] on img at bounding box center [13, 20] width 20 height 20
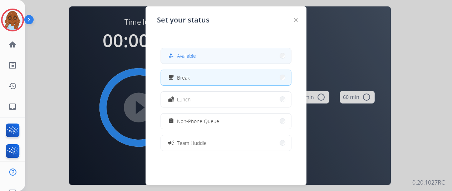
click at [188, 53] on span "Available" at bounding box center [186, 56] width 19 height 8
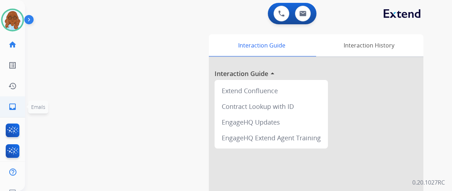
click at [19, 102] on link "inbox Emails" at bounding box center [13, 107] width 20 height 20
select select "**********"
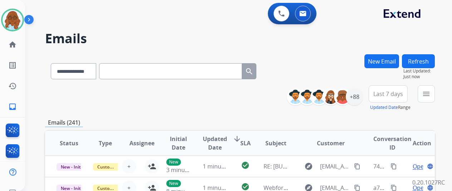
click at [427, 97] on button "menu" at bounding box center [425, 93] width 17 height 17
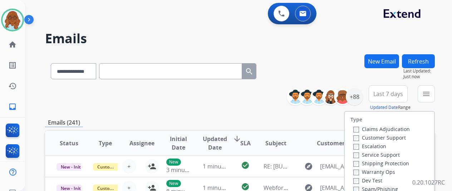
scroll to position [36, 0]
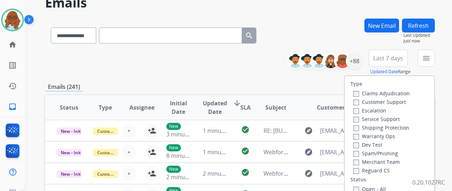
click at [365, 101] on label "Customer Support" at bounding box center [379, 102] width 53 height 7
click at [371, 127] on label "Shipping Protection" at bounding box center [381, 127] width 56 height 7
click at [370, 168] on label "Reguard CS" at bounding box center [371, 170] width 36 height 7
click at [365, 187] on label "Open - All" at bounding box center [369, 189] width 33 height 7
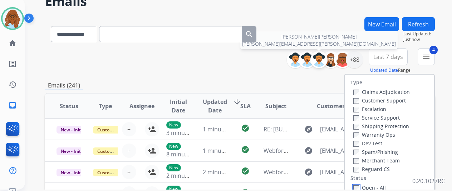
scroll to position [143, 0]
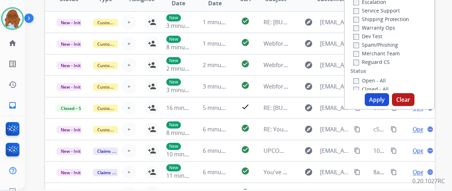
click at [372, 102] on button "Apply" at bounding box center [377, 99] width 24 height 13
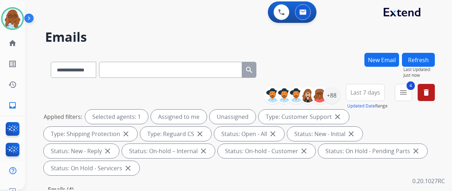
drag, startPoint x: 384, startPoint y: 92, endPoint x: 385, endPoint y: 117, distance: 25.4
click at [383, 93] on button "Last 7 days" at bounding box center [365, 92] width 39 height 17
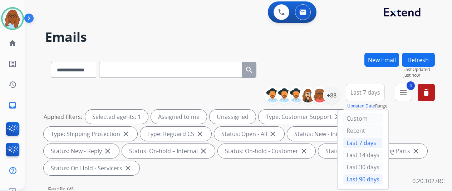
click at [371, 175] on div "Last 90 days" at bounding box center [362, 179] width 39 height 11
click at [340, 100] on div "+88" at bounding box center [331, 95] width 17 height 17
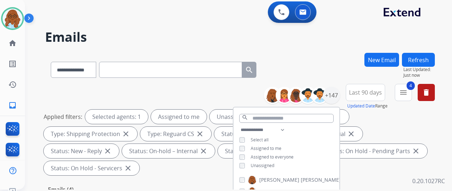
click at [253, 165] on div "Unassigned" at bounding box center [256, 166] width 35 height 6
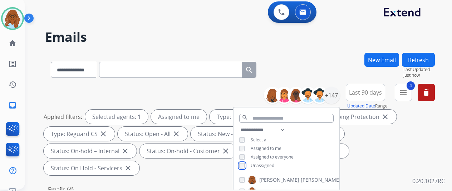
scroll to position [71, 0]
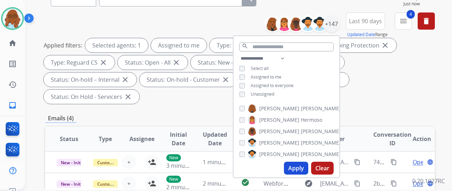
click at [295, 163] on button "Apply" at bounding box center [296, 168] width 24 height 13
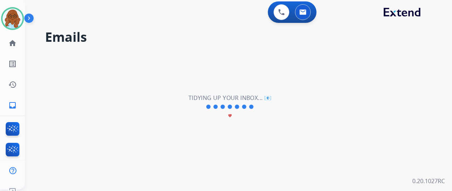
scroll to position [0, 0]
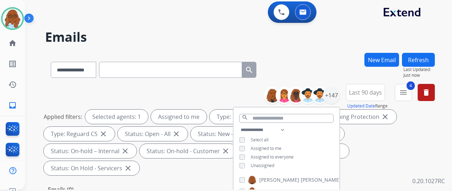
click at [254, 147] on div "Assigned to me" at bounding box center [260, 149] width 42 height 6
click at [263, 148] on span "Assigned to me" at bounding box center [266, 148] width 31 height 6
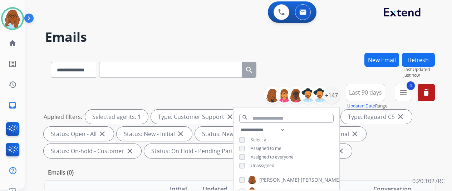
click at [270, 167] on span "Unassigned" at bounding box center [263, 166] width 24 height 6
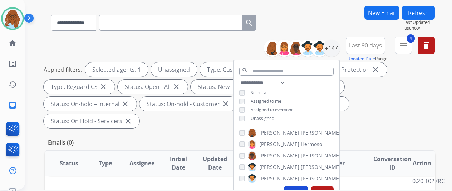
scroll to position [107, 0]
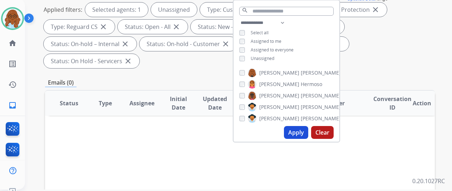
click at [304, 133] on button "Apply" at bounding box center [296, 132] width 24 height 13
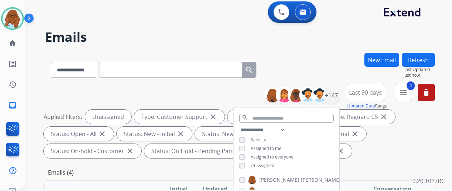
click at [417, 140] on div "Applied filters: Unassigned Type: Customer Support close Type: Shipping Protect…" at bounding box center [239, 134] width 390 height 49
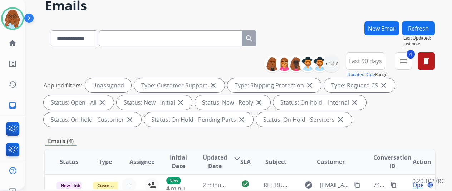
scroll to position [143, 0]
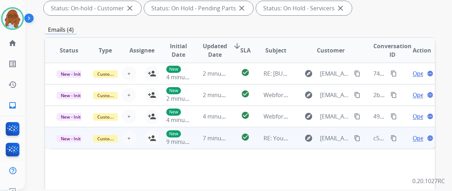
click at [402, 141] on td "Open language" at bounding box center [416, 137] width 36 height 21
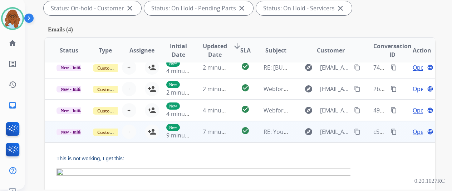
scroll to position [0, 0]
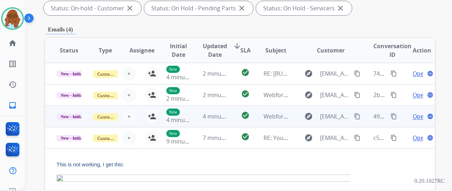
click at [402, 117] on td "Open language" at bounding box center [416, 116] width 36 height 21
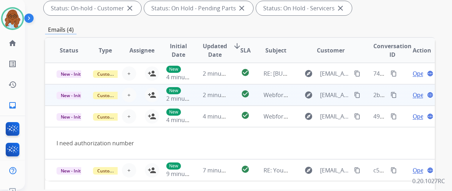
click at [404, 99] on td "Open language" at bounding box center [416, 94] width 36 height 21
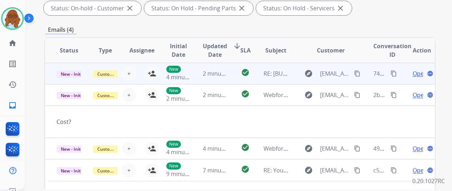
click at [405, 75] on td "Open language" at bounding box center [416, 73] width 36 height 21
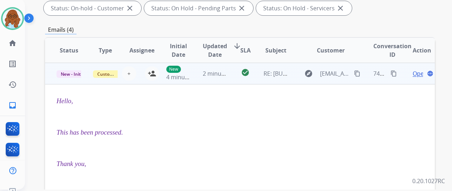
click at [404, 76] on td "Open language" at bounding box center [416, 73] width 36 height 21
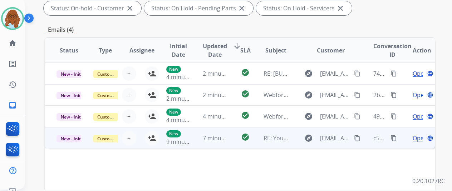
click at [414, 140] on span "Open" at bounding box center [419, 138] width 15 height 9
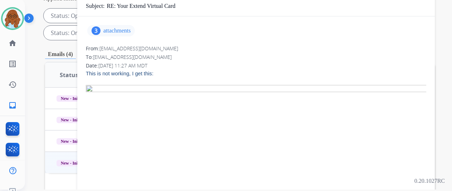
scroll to position [107, 0]
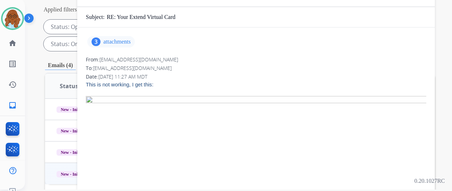
click at [127, 44] on p "attachments" at bounding box center [116, 42] width 27 height 6
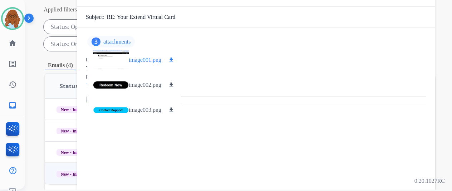
click at [122, 61] on div at bounding box center [111, 60] width 36 height 25
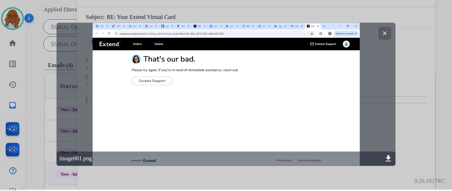
click at [401, 101] on div at bounding box center [226, 94] width 452 height 191
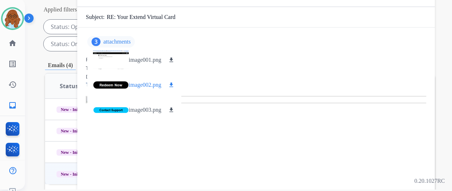
click at [110, 86] on div at bounding box center [111, 85] width 36 height 25
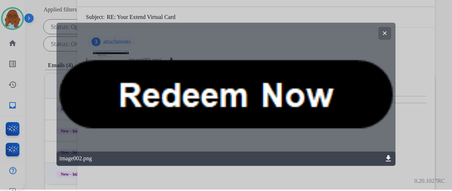
click at [416, 115] on div at bounding box center [226, 94] width 452 height 191
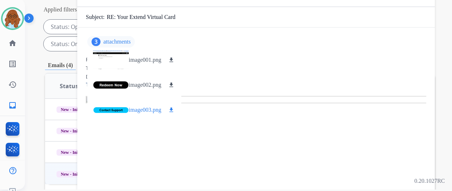
click at [119, 108] on div at bounding box center [111, 110] width 36 height 25
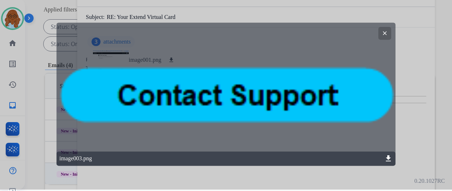
click at [423, 113] on div at bounding box center [226, 94] width 452 height 191
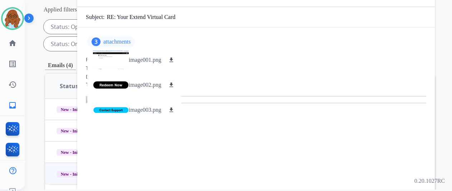
click at [130, 41] on p "attachments" at bounding box center [116, 42] width 27 height 6
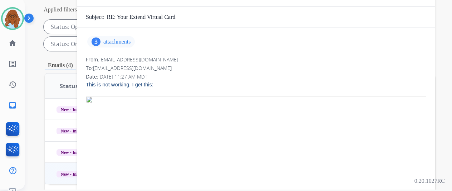
scroll to position [0, 0]
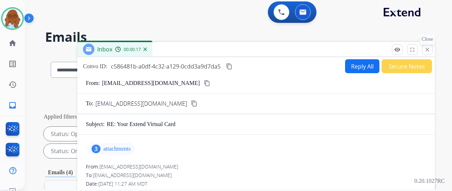
click at [430, 50] on mat-icon "close" at bounding box center [427, 49] width 6 height 6
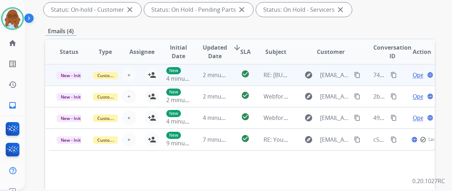
scroll to position [143, 0]
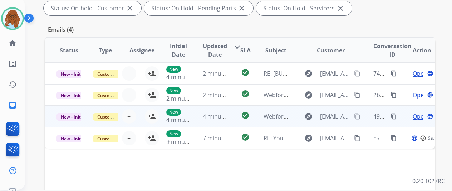
click at [414, 120] on span "Open" at bounding box center [419, 116] width 15 height 9
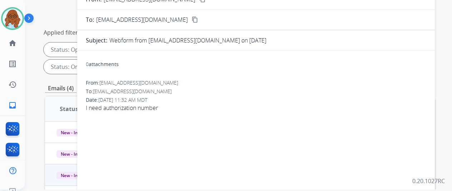
scroll to position [36, 0]
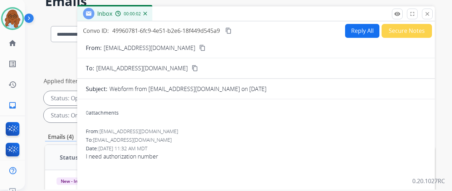
click at [199, 47] on mat-icon "content_copy" at bounding box center [202, 48] width 6 height 6
click at [430, 15] on mat-icon "close" at bounding box center [427, 14] width 6 height 6
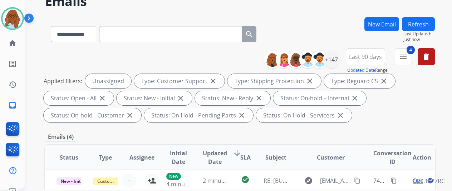
click at [206, 35] on input "text" at bounding box center [170, 34] width 143 height 16
paste input "**********"
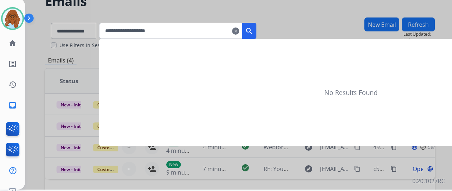
type input "**********"
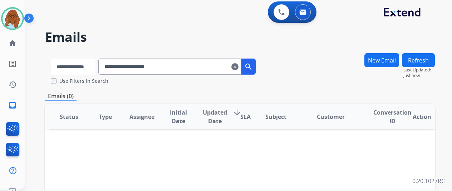
click at [95, 71] on select "**********" at bounding box center [73, 67] width 45 height 16
click at [51, 59] on select "**********" at bounding box center [73, 67] width 45 height 16
click at [253, 69] on mat-icon "search" at bounding box center [249, 67] width 9 height 9
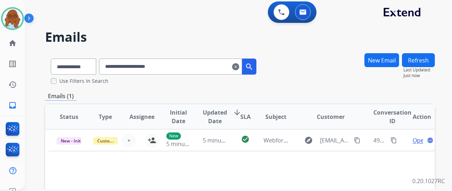
click at [239, 67] on mat-icon "clear" at bounding box center [235, 67] width 7 height 9
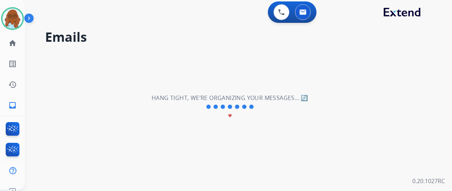
select select "**********"
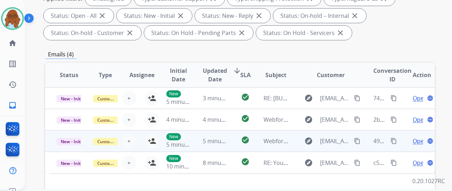
scroll to position [143, 0]
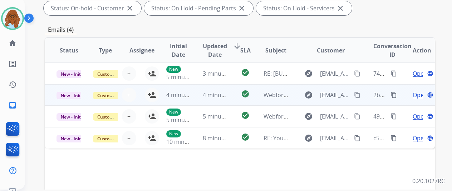
click at [417, 95] on span "Open" at bounding box center [419, 95] width 15 height 9
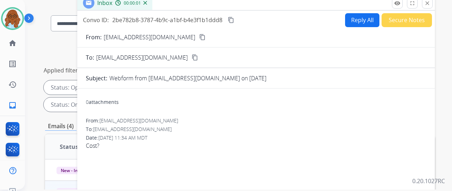
scroll to position [36, 0]
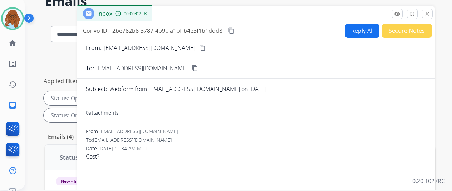
click at [198, 49] on button "content_copy" at bounding box center [202, 48] width 9 height 9
click at [430, 12] on mat-icon "close" at bounding box center [427, 14] width 6 height 6
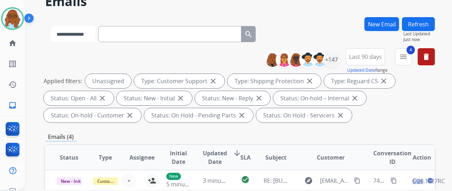
drag, startPoint x: 153, startPoint y: 33, endPoint x: 95, endPoint y: 35, distance: 57.6
click at [95, 35] on select "**********" at bounding box center [73, 34] width 45 height 16
select select "**********"
click at [51, 26] on select "**********" at bounding box center [73, 34] width 45 height 16
paste input "**********"
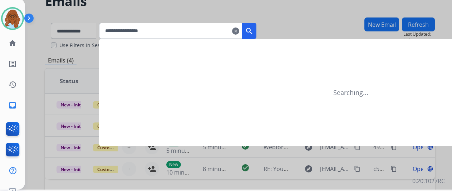
type input "**********"
click at [253, 29] on mat-icon "search" at bounding box center [249, 31] width 9 height 9
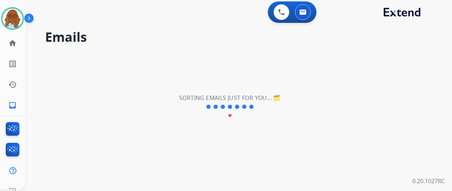
scroll to position [0, 0]
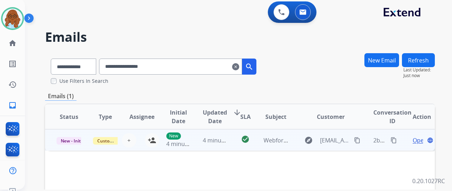
click at [358, 143] on mat-icon "content_copy" at bounding box center [357, 140] width 6 height 6
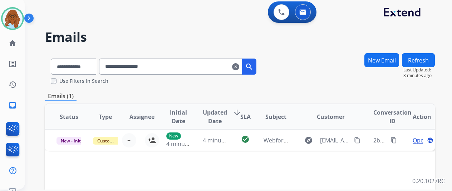
click at [239, 66] on mat-icon "clear" at bounding box center [235, 67] width 7 height 9
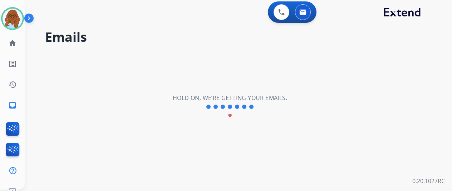
select select "**********"
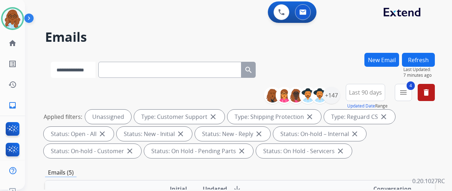
click at [93, 74] on select "**********" at bounding box center [73, 70] width 45 height 16
click at [374, 65] on button "New Email" at bounding box center [381, 60] width 35 height 14
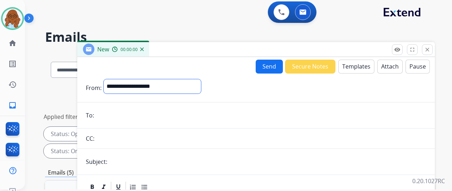
drag, startPoint x: 163, startPoint y: 82, endPoint x: 158, endPoint y: 93, distance: 11.7
click at [163, 82] on select "**********" at bounding box center [152, 86] width 97 height 14
select select "**********"
click at [109, 79] on select "**********" at bounding box center [152, 86] width 97 height 14
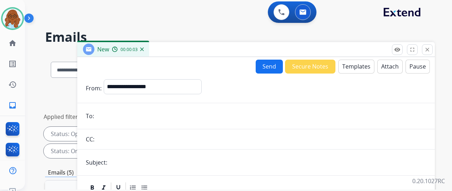
click at [138, 117] on input "email" at bounding box center [261, 116] width 330 height 14
paste input "**********"
type input "**********"
drag, startPoint x: 139, startPoint y: 168, endPoint x: 140, endPoint y: 162, distance: 5.7
click at [139, 168] on input "text" at bounding box center [267, 162] width 317 height 14
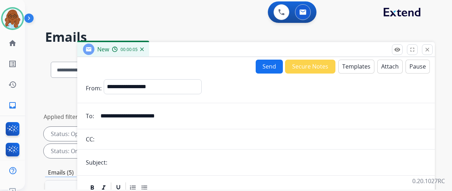
type input "**********"
click at [347, 73] on button "Templates" at bounding box center [356, 67] width 36 height 14
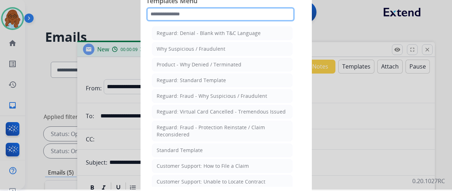
click at [176, 18] on input "text" at bounding box center [220, 14] width 148 height 14
type input "*"
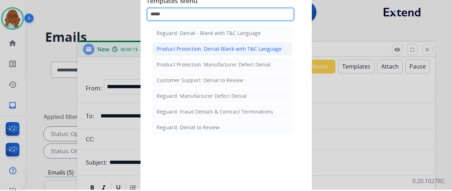
type input "*****"
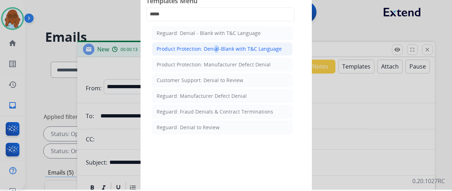
click at [213, 44] on li "Product Protection: Denial-Blank with T&C Language" at bounding box center [222, 49] width 140 height 14
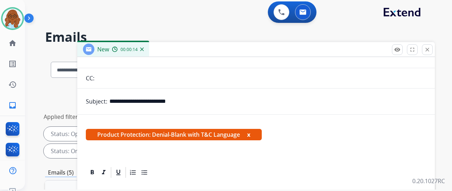
scroll to position [123, 0]
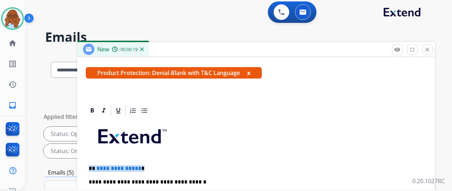
drag, startPoint x: 153, startPoint y: 167, endPoint x: 95, endPoint y: 166, distance: 57.9
click at [95, 166] on p "**********" at bounding box center [253, 168] width 329 height 6
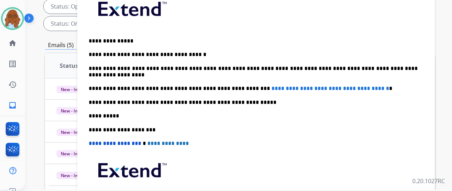
scroll to position [143, 0]
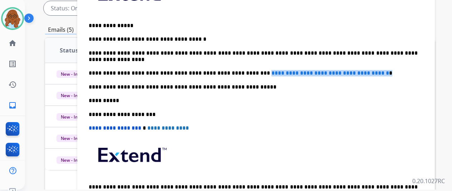
drag, startPoint x: 382, startPoint y: 73, endPoint x: 256, endPoint y: 73, distance: 126.9
click at [247, 74] on p "**********" at bounding box center [253, 73] width 329 height 6
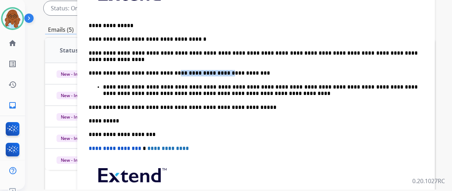
drag, startPoint x: 174, startPoint y: 70, endPoint x: 223, endPoint y: 70, distance: 49.3
click at [221, 70] on p "**********" at bounding box center [253, 73] width 329 height 6
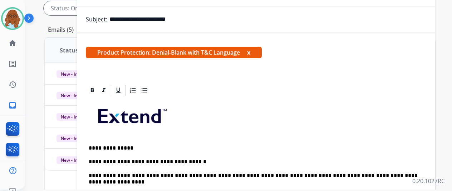
click at [250, 52] on button "x" at bounding box center [248, 52] width 3 height 9
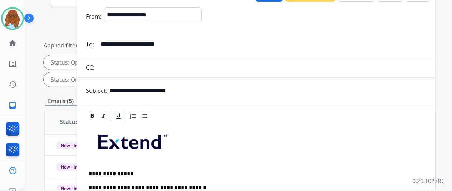
scroll to position [36, 0]
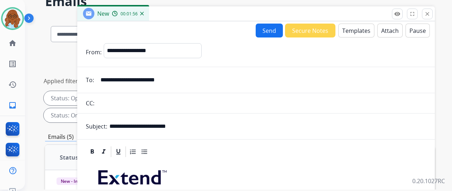
click at [392, 30] on button "Attach" at bounding box center [389, 31] width 25 height 14
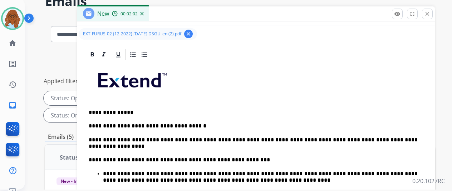
scroll to position [143, 0]
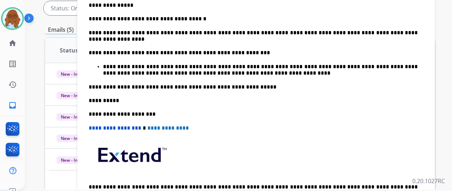
click at [260, 72] on p "**********" at bounding box center [260, 70] width 315 height 13
click at [107, 65] on ul "**********" at bounding box center [256, 70] width 335 height 13
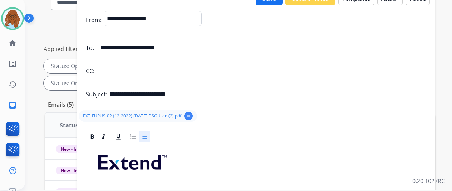
scroll to position [0, 0]
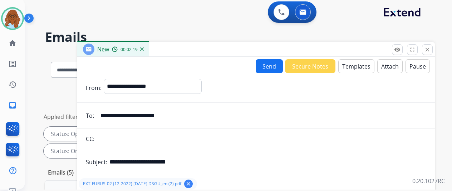
click at [265, 66] on button "Send" at bounding box center [269, 66] width 27 height 14
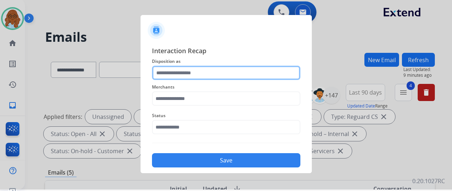
click at [194, 73] on input "text" at bounding box center [226, 73] width 148 height 14
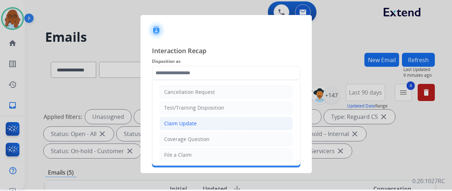
click at [189, 120] on div "Claim Update" at bounding box center [180, 123] width 33 height 7
type input "**********"
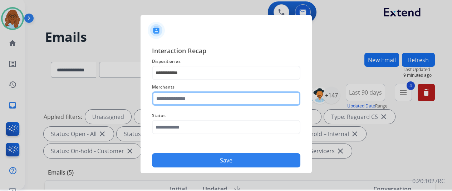
click at [189, 99] on input "text" at bounding box center [226, 99] width 148 height 14
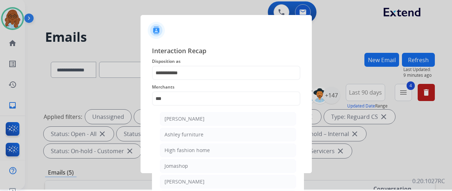
click at [192, 128] on li "Ashley furniture" at bounding box center [228, 135] width 136 height 14
type input "**********"
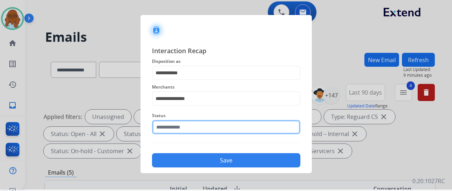
click at [191, 124] on input "text" at bounding box center [226, 127] width 148 height 14
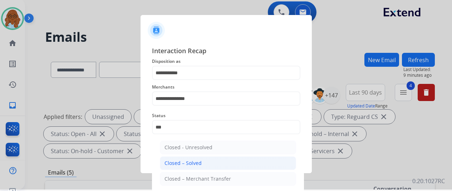
click at [187, 161] on div "Closed – Solved" at bounding box center [182, 163] width 37 height 7
type input "**********"
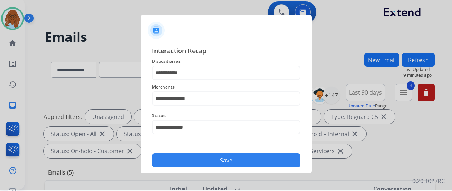
click at [204, 159] on button "Save" at bounding box center [226, 160] width 148 height 14
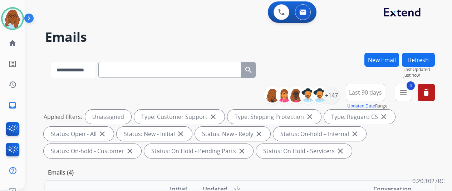
drag, startPoint x: 158, startPoint y: 67, endPoint x: 70, endPoint y: 70, distance: 88.0
click at [70, 70] on select "**********" at bounding box center [73, 70] width 45 height 16
select select "**********"
click at [51, 62] on select "**********" at bounding box center [73, 70] width 45 height 16
paste input "**********"
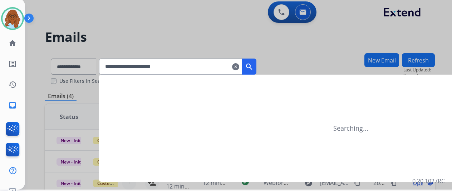
type input "**********"
click at [253, 68] on mat-icon "search" at bounding box center [249, 67] width 9 height 9
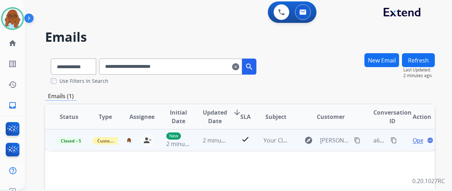
click at [395, 140] on mat-icon "content_copy" at bounding box center [393, 140] width 6 height 6
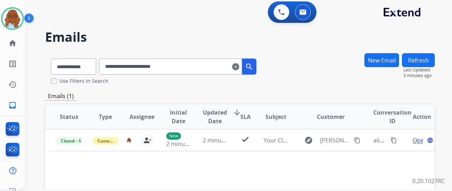
click at [239, 67] on mat-icon "clear" at bounding box center [235, 67] width 7 height 9
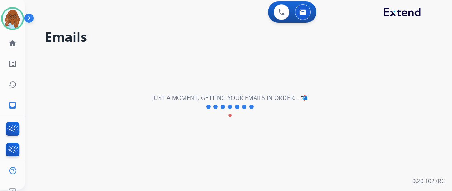
select select "**********"
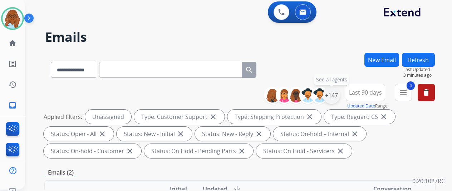
click at [340, 93] on div "+147" at bounding box center [331, 95] width 17 height 17
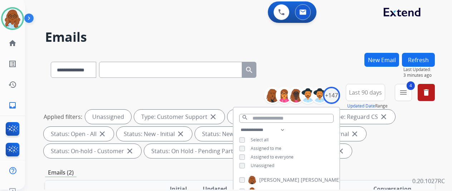
click at [416, 62] on button "Refresh" at bounding box center [418, 60] width 33 height 14
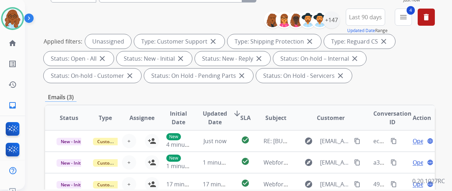
scroll to position [107, 0]
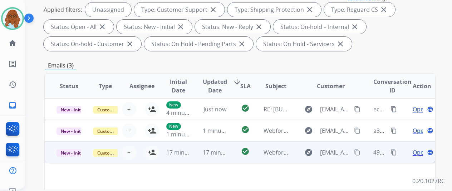
click at [404, 156] on td "Open language" at bounding box center [416, 152] width 36 height 21
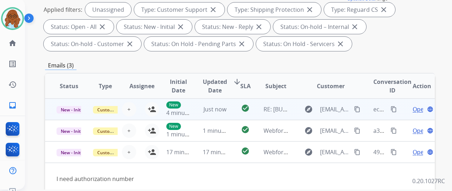
scroll to position [214, 0]
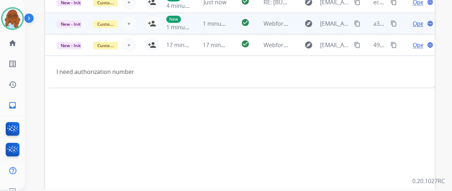
click at [405, 30] on td "Open language" at bounding box center [416, 23] width 36 height 21
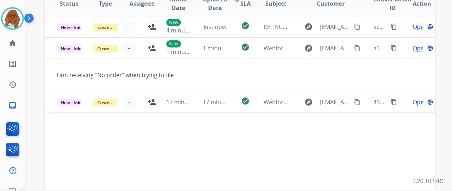
scroll to position [179, 0]
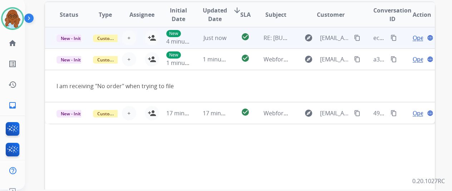
click at [401, 35] on td "Open language" at bounding box center [416, 37] width 36 height 21
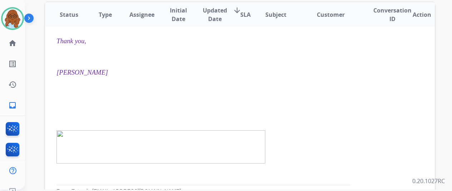
scroll to position [0, 0]
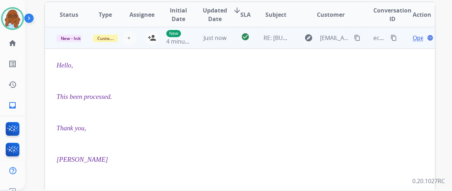
click at [401, 40] on td "Open language" at bounding box center [416, 37] width 36 height 21
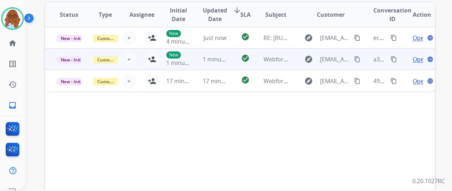
click at [355, 57] on mat-icon "content_copy" at bounding box center [357, 59] width 6 height 6
click at [155, 62] on td "New 1 minute ago" at bounding box center [173, 59] width 36 height 21
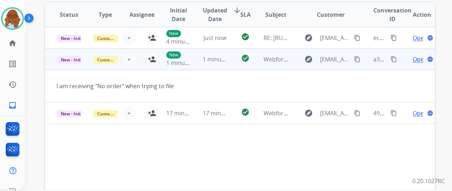
click at [155, 58] on td "New 1 minute ago" at bounding box center [173, 59] width 36 height 21
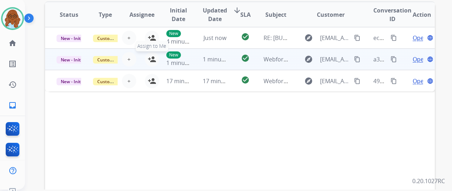
click at [152, 62] on mat-icon "person_add" at bounding box center [152, 59] width 9 height 9
click at [414, 59] on span "Open" at bounding box center [419, 59] width 15 height 9
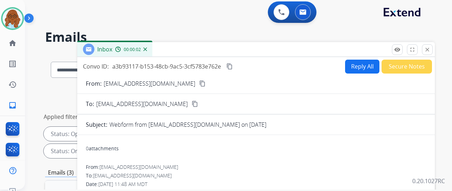
click at [365, 66] on button "Reply All" at bounding box center [362, 67] width 34 height 14
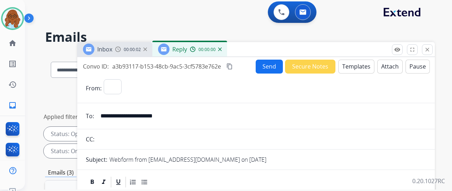
select select "**********"
click at [364, 66] on button "Templates" at bounding box center [356, 67] width 36 height 14
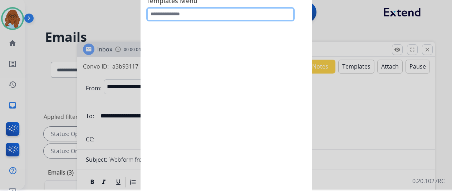
click at [199, 15] on input "text" at bounding box center [220, 14] width 148 height 14
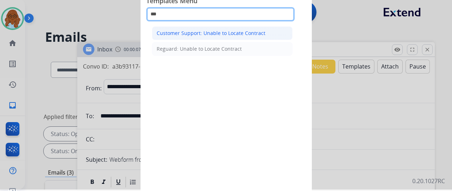
type input "***"
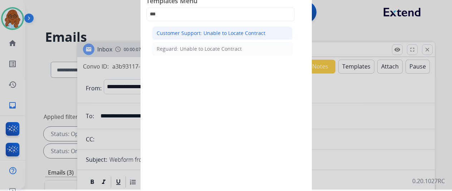
click at [198, 33] on div "Customer Support: Unable to Locate Contract" at bounding box center [211, 33] width 109 height 7
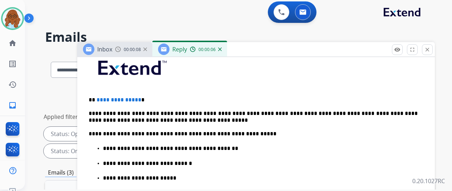
scroll to position [186, 0]
drag, startPoint x: 137, startPoint y: 96, endPoint x: 96, endPoint y: 96, distance: 41.1
click at [97, 97] on p "**********" at bounding box center [253, 100] width 329 height 6
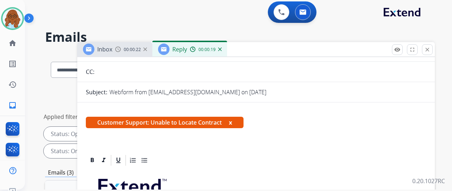
scroll to position [0, 0]
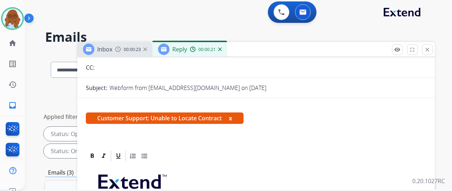
click at [232, 118] on button "x" at bounding box center [230, 118] width 3 height 9
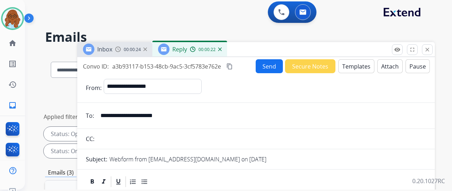
click at [271, 68] on button "Send" at bounding box center [269, 66] width 27 height 14
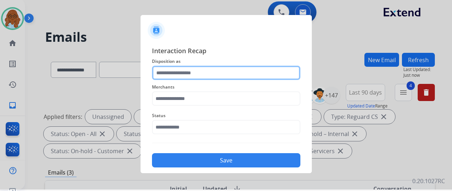
click at [271, 68] on input "text" at bounding box center [226, 73] width 148 height 14
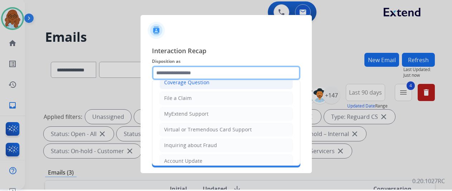
scroll to position [107, 0]
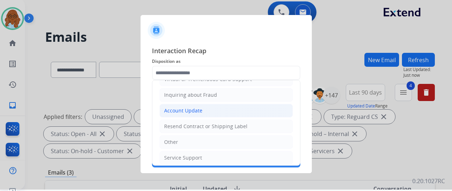
click at [180, 107] on div "Account Update" at bounding box center [183, 110] width 38 height 7
type input "**********"
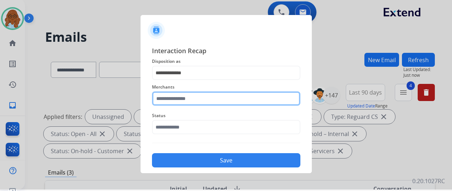
click at [179, 101] on input "text" at bounding box center [226, 99] width 148 height 14
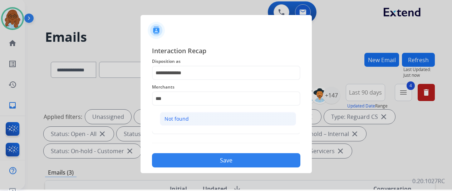
click at [189, 114] on li "Not found" at bounding box center [228, 119] width 136 height 14
type input "*********"
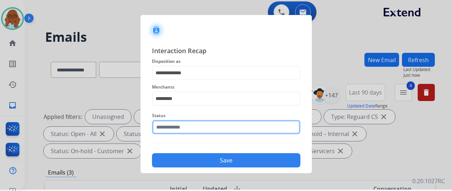
click at [180, 122] on input "text" at bounding box center [226, 127] width 148 height 14
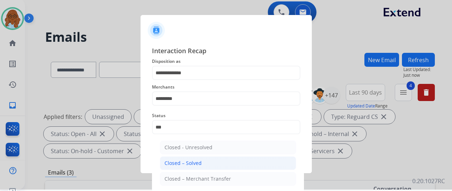
click at [188, 165] on div "Closed – Solved" at bounding box center [182, 163] width 37 height 7
type input "**********"
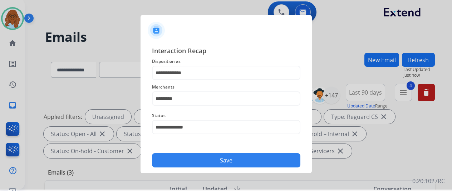
click at [188, 165] on button "Save" at bounding box center [226, 160] width 148 height 14
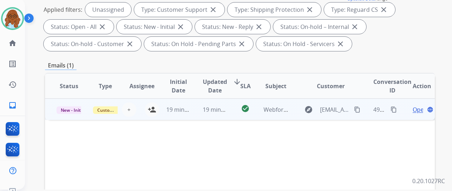
click at [406, 111] on td "Open language" at bounding box center [416, 109] width 36 height 21
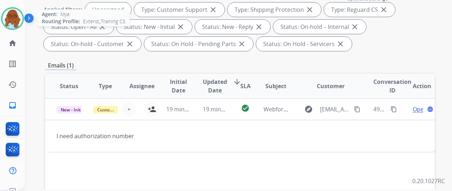
click at [5, 11] on div at bounding box center [12, 18] width 23 height 23
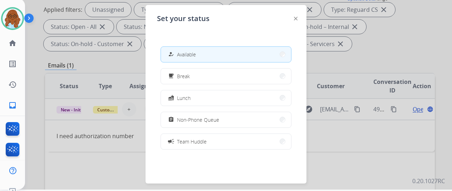
click at [26, 27] on div at bounding box center [31, 20] width 14 height 14
click at [29, 56] on div at bounding box center [226, 94] width 452 height 191
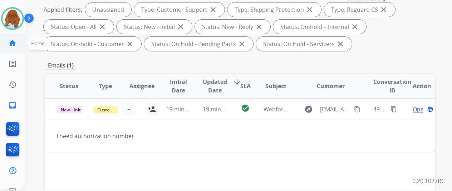
click at [14, 44] on mat-icon "home" at bounding box center [12, 43] width 9 height 9
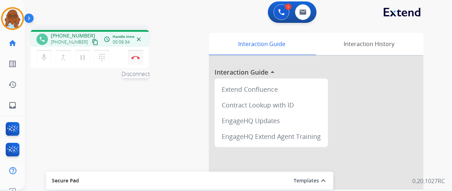
click at [136, 56] on img at bounding box center [135, 58] width 9 height 4
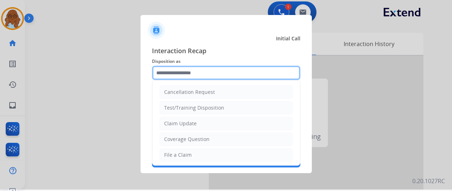
click at [172, 74] on input "text" at bounding box center [226, 73] width 148 height 14
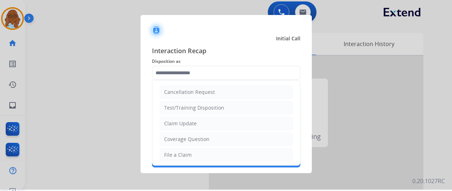
drag, startPoint x: 178, startPoint y: 157, endPoint x: 180, endPoint y: 144, distance: 13.4
click at [178, 158] on li "File a Claim" at bounding box center [225, 155] width 133 height 14
type input "**********"
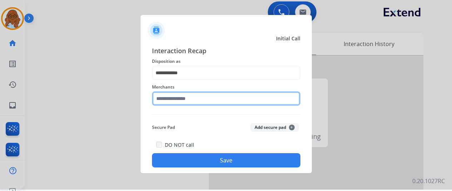
click at [186, 101] on input "text" at bounding box center [226, 99] width 148 height 14
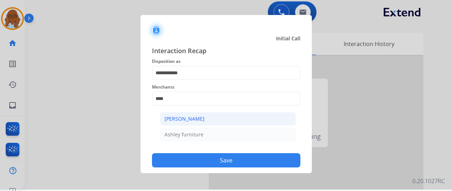
click at [204, 117] on li "[PERSON_NAME]" at bounding box center [228, 119] width 136 height 14
type input "**********"
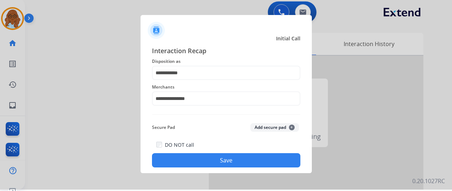
click at [205, 159] on button "Save" at bounding box center [226, 160] width 148 height 14
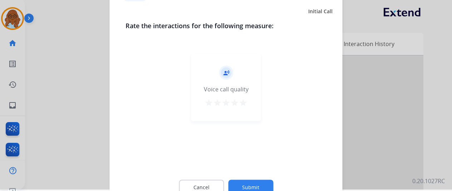
click at [244, 97] on div "record_voice_over Voice call quality star star star star star" at bounding box center [226, 87] width 70 height 68
drag, startPoint x: 244, startPoint y: 100, endPoint x: 246, endPoint y: 129, distance: 29.0
click at [243, 101] on mat-icon "star" at bounding box center [243, 102] width 9 height 9
click at [251, 181] on button "Submit" at bounding box center [250, 187] width 45 height 15
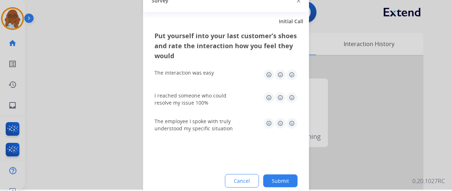
click at [292, 75] on img at bounding box center [291, 74] width 11 height 11
click at [294, 98] on img at bounding box center [291, 97] width 11 height 11
click at [294, 120] on img at bounding box center [291, 123] width 11 height 11
click at [285, 176] on button "Submit" at bounding box center [280, 180] width 34 height 13
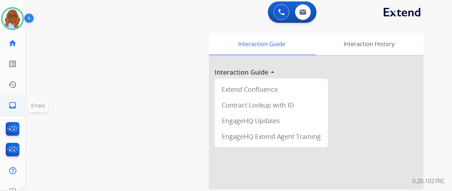
click at [18, 102] on link "inbox Emails" at bounding box center [13, 105] width 20 height 20
select select "**********"
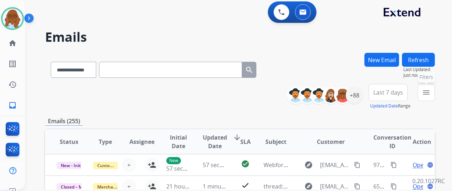
drag, startPoint x: 428, startPoint y: 96, endPoint x: 412, endPoint y: 99, distance: 16.8
click at [428, 96] on mat-icon "menu" at bounding box center [426, 92] width 9 height 9
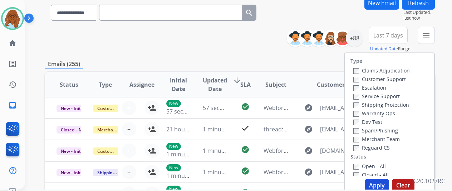
scroll to position [107, 0]
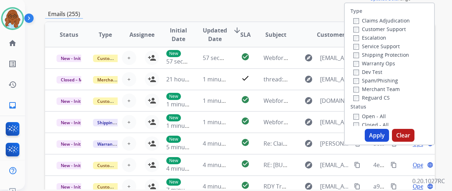
click at [369, 28] on label "Customer Support" at bounding box center [379, 29] width 53 height 7
click at [371, 55] on label "Shipping Protection" at bounding box center [381, 54] width 56 height 7
click at [375, 93] on div "Claims Adjudication Customer Support Escalation Service Support Shipping Protec…" at bounding box center [379, 59] width 59 height 86
click at [377, 99] on label "Reguard CS" at bounding box center [371, 97] width 36 height 7
click at [371, 117] on label "Open - All" at bounding box center [369, 116] width 33 height 7
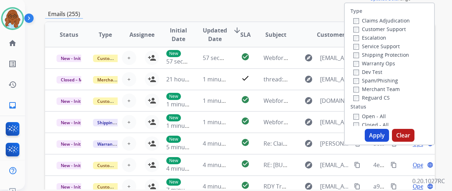
click at [376, 133] on button "Apply" at bounding box center [377, 135] width 24 height 13
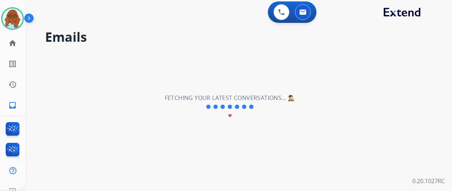
scroll to position [0, 0]
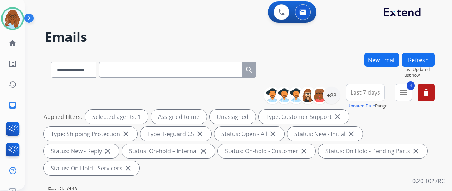
drag, startPoint x: 365, startPoint y: 84, endPoint x: 368, endPoint y: 108, distance: 23.8
click at [365, 85] on button "Last 7 days" at bounding box center [365, 92] width 39 height 17
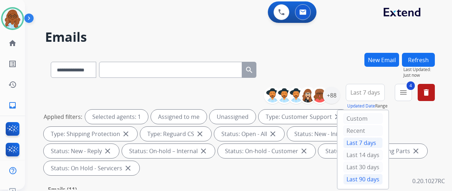
click at [356, 177] on div "Last 90 days" at bounding box center [362, 179] width 39 height 11
drag, startPoint x: 338, startPoint y: 98, endPoint x: 330, endPoint y: 91, distance: 10.4
click at [338, 98] on div "+88" at bounding box center [331, 95] width 17 height 17
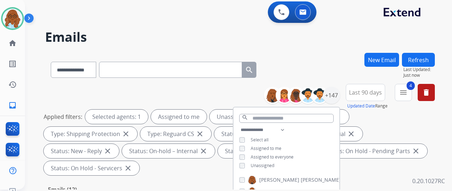
scroll to position [107, 0]
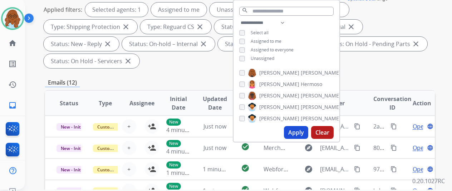
click at [260, 58] on span "Unassigned" at bounding box center [263, 58] width 24 height 6
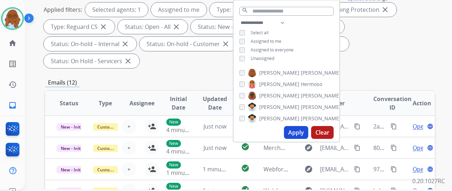
click at [307, 133] on button "Apply" at bounding box center [296, 132] width 24 height 13
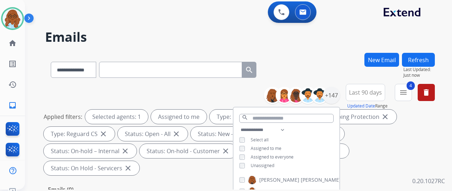
click at [260, 147] on span "Assigned to me" at bounding box center [266, 148] width 31 height 6
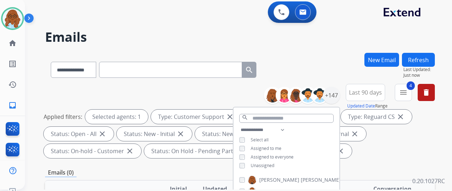
click at [265, 168] on div "**********" at bounding box center [286, 149] width 106 height 46
click at [268, 164] on span "Unassigned" at bounding box center [263, 166] width 24 height 6
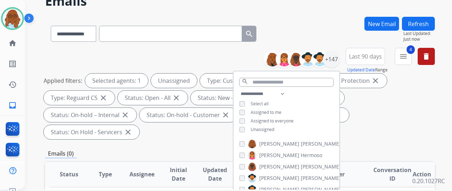
scroll to position [71, 0]
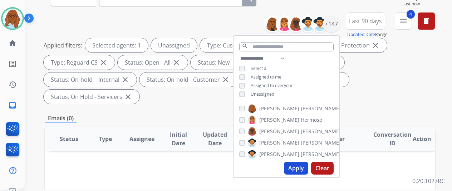
click at [304, 163] on button "Apply" at bounding box center [296, 168] width 24 height 13
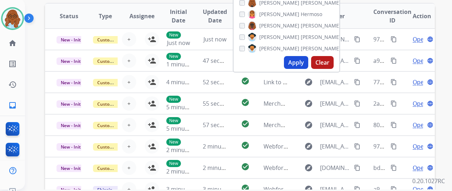
scroll to position [179, 0]
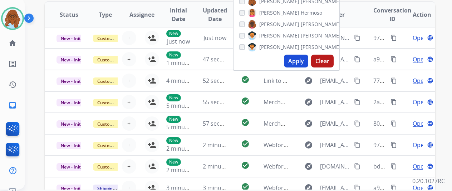
click at [372, 10] on th "Conversation ID" at bounding box center [380, 14] width 36 height 25
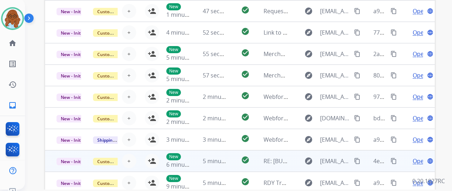
scroll to position [261, 0]
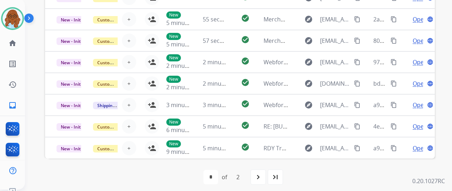
click at [266, 177] on div "navigate_next" at bounding box center [258, 177] width 16 height 16
select select "*"
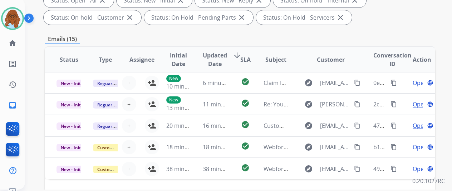
scroll to position [214, 0]
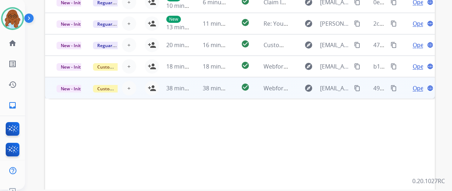
click at [402, 93] on td "Open language" at bounding box center [416, 87] width 36 height 21
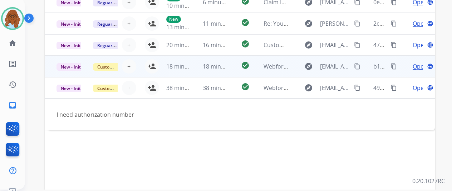
click at [405, 70] on td "Open language" at bounding box center [416, 66] width 36 height 21
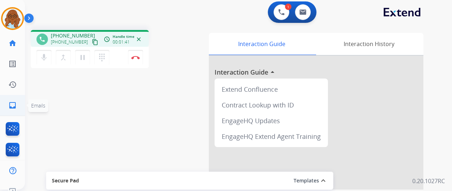
click at [18, 100] on link "inbox Emails" at bounding box center [13, 105] width 20 height 20
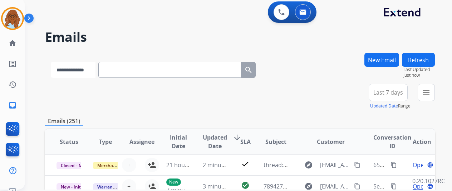
drag, startPoint x: 88, startPoint y: 66, endPoint x: 88, endPoint y: 74, distance: 8.2
click at [88, 66] on select "**********" at bounding box center [73, 70] width 45 height 16
select select "**********"
click at [51, 62] on select "**********" at bounding box center [73, 70] width 45 height 16
click at [117, 69] on input "text" at bounding box center [170, 70] width 143 height 16
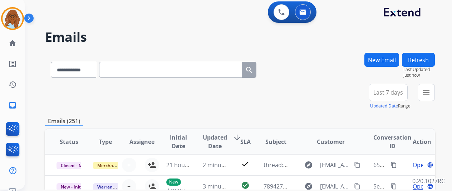
paste input "**********"
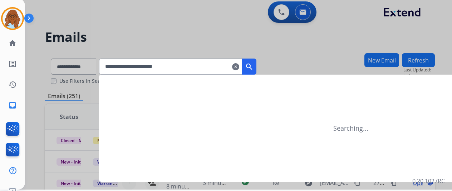
type input "**********"
click at [253, 66] on mat-icon "search" at bounding box center [249, 67] width 9 height 9
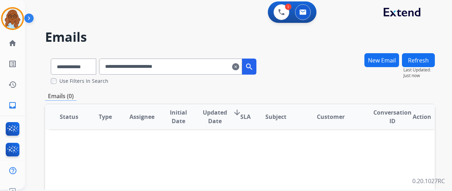
click at [383, 65] on button "New Email" at bounding box center [381, 60] width 35 height 14
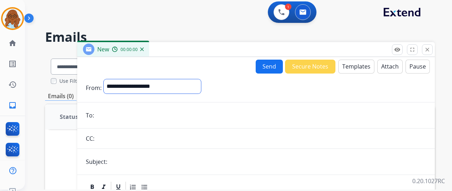
drag, startPoint x: 211, startPoint y: 87, endPoint x: 207, endPoint y: 89, distance: 4.0
click at [201, 87] on select "**********" at bounding box center [152, 86] width 97 height 14
select select "**********"
click at [109, 79] on select "**********" at bounding box center [152, 86] width 97 height 14
click at [127, 115] on input "email" at bounding box center [261, 116] width 330 height 14
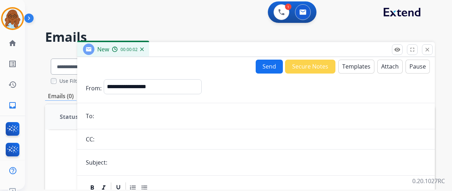
paste input "**********"
type input "**********"
click at [129, 159] on input "text" at bounding box center [267, 162] width 317 height 14
type input "**********"
click at [338, 63] on div "Send Secure Notes Templates Attach Pause" at bounding box center [343, 67] width 174 height 14
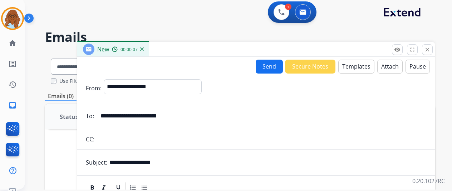
click at [353, 66] on button "Templates" at bounding box center [356, 67] width 36 height 14
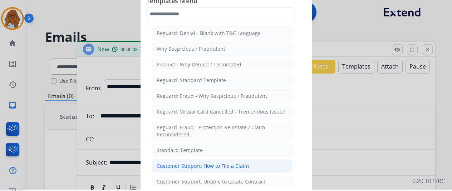
click at [199, 163] on div "Customer Support: How to File a Claim" at bounding box center [203, 166] width 92 height 7
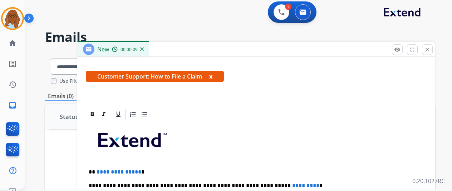
scroll to position [157, 0]
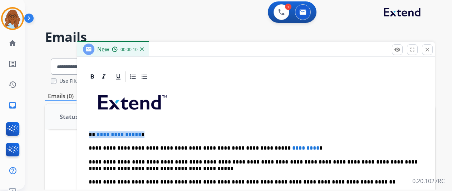
drag, startPoint x: 112, startPoint y: 132, endPoint x: 64, endPoint y: 124, distance: 48.9
drag, startPoint x: 306, startPoint y: 147, endPoint x: 247, endPoint y: 145, distance: 59.0
click at [247, 145] on p "**********" at bounding box center [253, 148] width 329 height 6
click at [188, 147] on p "**********" at bounding box center [253, 148] width 329 height 6
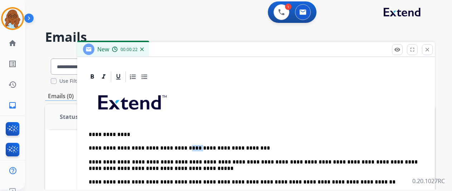
click at [188, 147] on p "**********" at bounding box center [253, 148] width 329 height 6
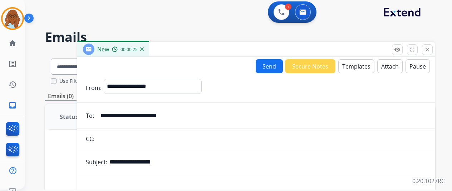
click at [262, 65] on button "Send" at bounding box center [269, 66] width 27 height 14
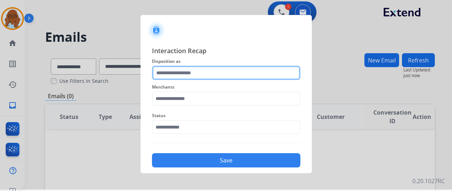
click at [182, 73] on input "text" at bounding box center [226, 73] width 148 height 14
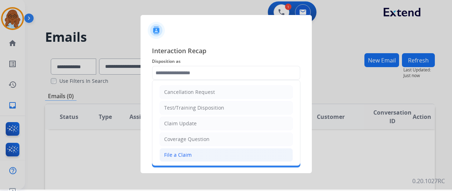
click at [177, 148] on li "File a Claim" at bounding box center [225, 155] width 133 height 14
type input "**********"
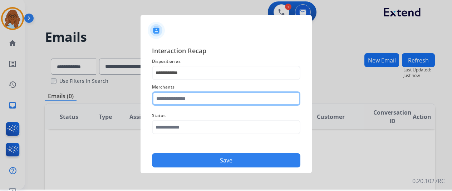
click at [179, 103] on input "text" at bounding box center [226, 99] width 148 height 14
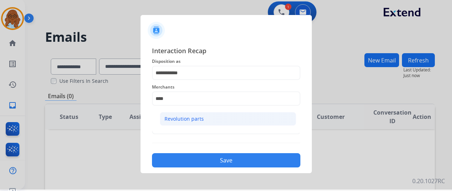
click at [181, 120] on div "Revolution parts" at bounding box center [183, 118] width 39 height 7
type input "**********"
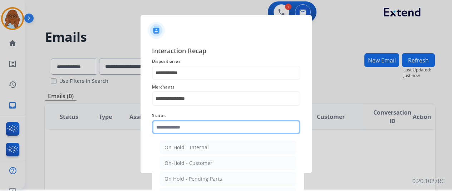
click at [175, 122] on input "text" at bounding box center [226, 127] width 148 height 14
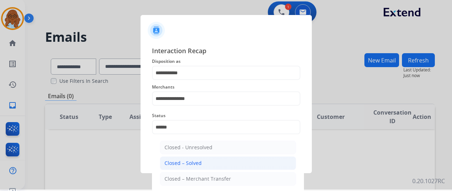
click at [182, 160] on div "Closed – Solved" at bounding box center [182, 163] width 37 height 7
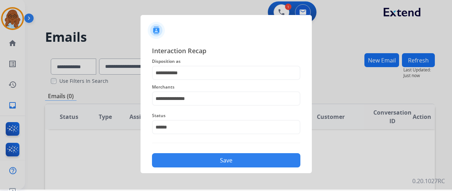
type input "**********"
click at [189, 159] on button "Save" at bounding box center [226, 160] width 148 height 14
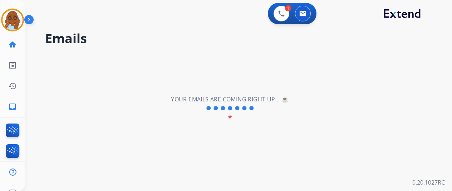
scroll to position [1, 0]
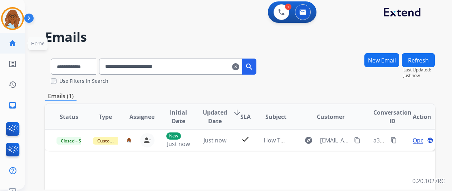
click at [14, 43] on mat-icon "home" at bounding box center [12, 43] width 9 height 9
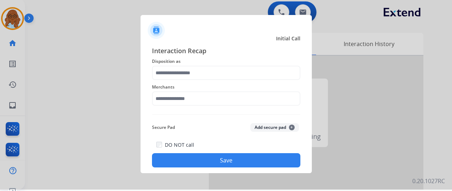
click at [157, 80] on div "Merchants" at bounding box center [226, 94] width 148 height 29
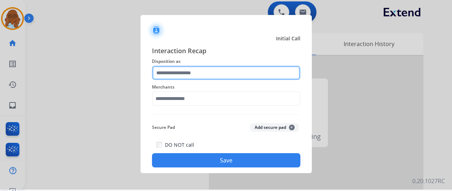
click at [167, 75] on input "text" at bounding box center [226, 73] width 148 height 14
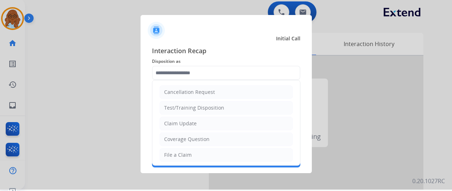
drag, startPoint x: 188, startPoint y: 154, endPoint x: 188, endPoint y: 118, distance: 36.1
click at [188, 153] on div "File a Claim" at bounding box center [178, 155] width 28 height 7
type input "**********"
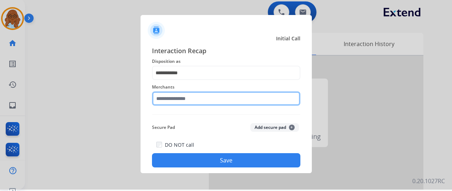
click at [184, 93] on input "text" at bounding box center [226, 99] width 148 height 14
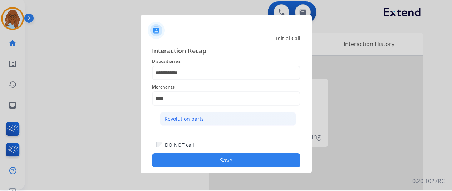
click at [192, 119] on div "Revolution parts" at bounding box center [183, 118] width 39 height 7
type input "**********"
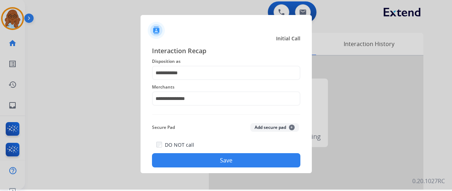
click at [211, 163] on button "Save" at bounding box center [226, 160] width 148 height 14
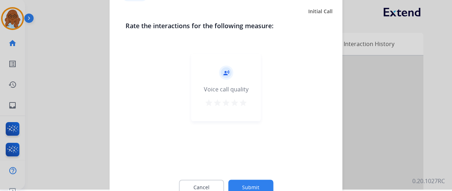
click at [243, 105] on mat-icon "star" at bounding box center [243, 102] width 9 height 9
click at [262, 178] on div "Cancel Submit" at bounding box center [225, 187] width 201 height 32
click at [264, 182] on button "Submit" at bounding box center [250, 187] width 45 height 15
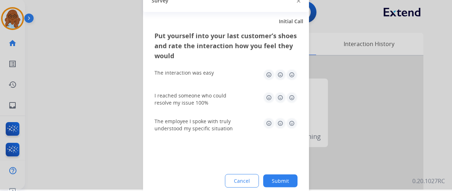
click at [295, 73] on img at bounding box center [291, 74] width 11 height 11
click at [287, 99] on img at bounding box center [291, 97] width 11 height 11
click at [294, 119] on img at bounding box center [291, 123] width 11 height 11
click at [282, 176] on button "Submit" at bounding box center [280, 180] width 34 height 13
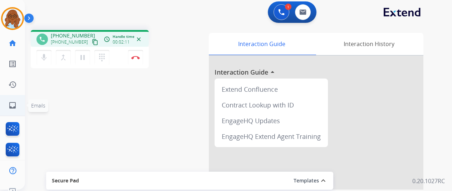
click at [19, 105] on link "inbox Emails" at bounding box center [13, 105] width 20 height 20
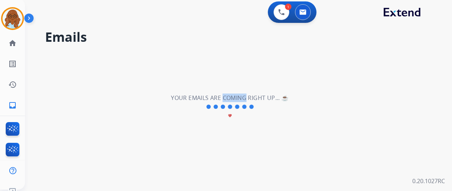
drag, startPoint x: 225, startPoint y: 100, endPoint x: 258, endPoint y: 98, distance: 33.0
click at [258, 98] on h2 "Your emails are coming right up... ☕" at bounding box center [230, 98] width 118 height 9
click at [281, 100] on h2 "Your emails are coming right up... ☕" at bounding box center [230, 98] width 118 height 9
click at [14, 44] on mat-icon "home" at bounding box center [12, 43] width 9 height 9
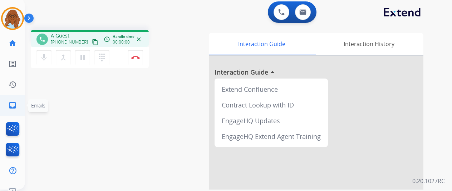
click at [10, 99] on link "inbox Emails" at bounding box center [13, 105] width 20 height 20
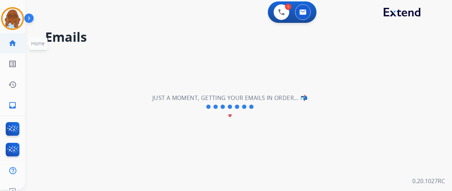
click at [8, 46] on link "home Home" at bounding box center [13, 43] width 20 height 20
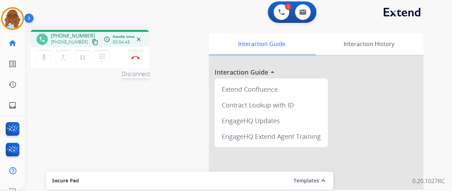
click at [134, 56] on img at bounding box center [135, 58] width 9 height 4
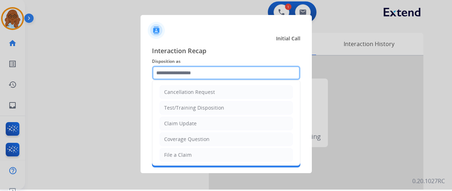
click at [204, 68] on input "text" at bounding box center [226, 73] width 148 height 14
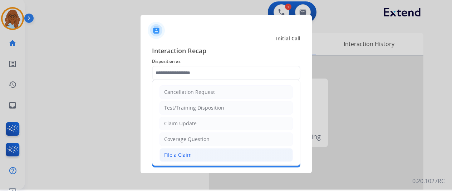
click at [186, 148] on li "File a Claim" at bounding box center [225, 155] width 133 height 14
type input "**********"
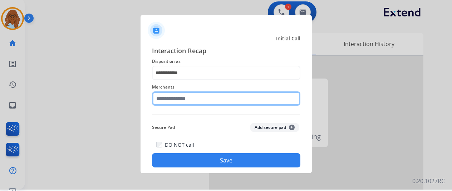
click at [183, 93] on input "text" at bounding box center [226, 99] width 148 height 14
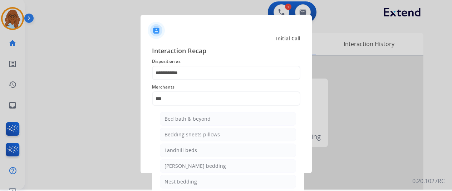
click at [197, 122] on div "Bed bath & beyond" at bounding box center [187, 118] width 46 height 7
type input "**********"
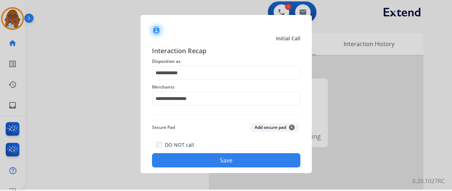
click at [205, 158] on button "Save" at bounding box center [226, 160] width 148 height 14
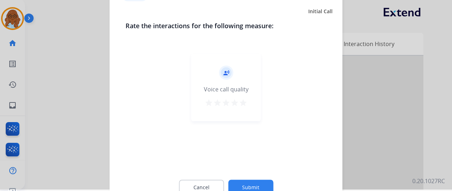
click at [247, 101] on div "star star star star star" at bounding box center [225, 103] width 43 height 11
click at [246, 102] on mat-icon "star" at bounding box center [243, 102] width 9 height 9
click at [258, 182] on button "Submit" at bounding box center [250, 187] width 45 height 15
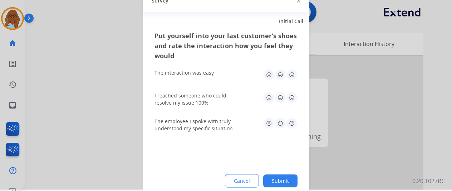
click at [290, 79] on img at bounding box center [291, 74] width 11 height 11
click at [292, 97] on img at bounding box center [291, 97] width 11 height 11
click at [295, 117] on div "The employee I spoke with truly understood my specific situation" at bounding box center [225, 125] width 143 height 26
click at [292, 120] on img at bounding box center [291, 123] width 11 height 11
click at [283, 178] on button "Submit" at bounding box center [280, 180] width 34 height 13
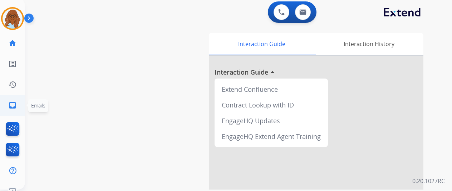
click at [19, 107] on link "inbox Emails" at bounding box center [13, 105] width 20 height 20
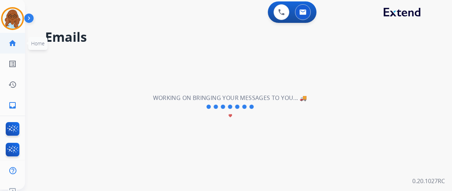
click at [13, 40] on mat-icon "home" at bounding box center [12, 43] width 9 height 9
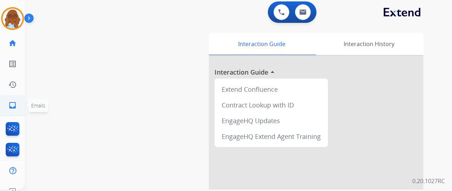
click at [14, 103] on mat-icon "inbox" at bounding box center [12, 105] width 9 height 9
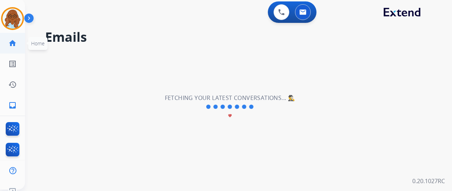
click at [9, 45] on mat-icon "home" at bounding box center [12, 43] width 9 height 9
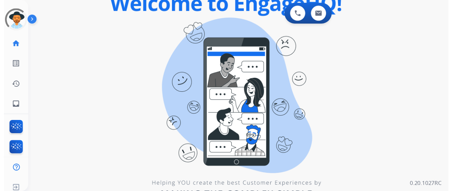
scroll to position [1, 0]
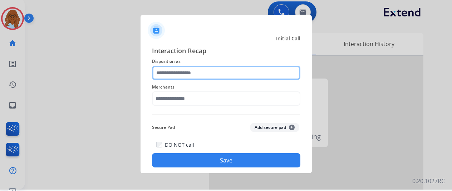
click at [165, 75] on input "text" at bounding box center [226, 73] width 148 height 14
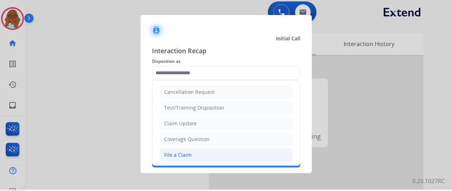
click at [188, 153] on div "File a Claim" at bounding box center [178, 155] width 28 height 7
type input "**********"
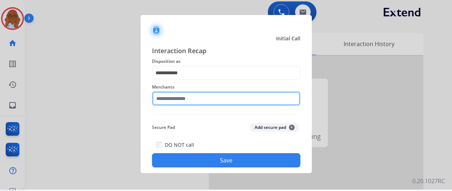
click at [178, 104] on input "text" at bounding box center [226, 99] width 148 height 14
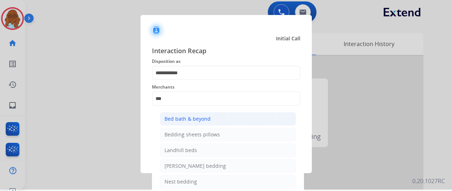
click at [280, 117] on li "Bed bath & beyond" at bounding box center [228, 119] width 136 height 14
type input "**********"
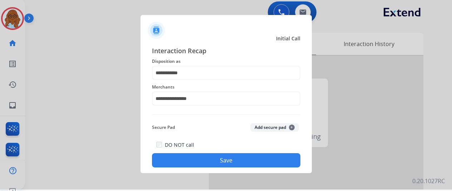
click at [238, 157] on button "Save" at bounding box center [226, 160] width 148 height 14
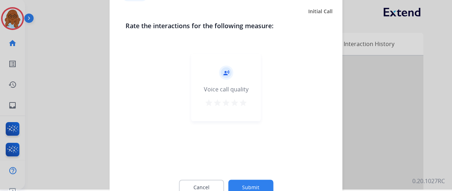
click at [241, 101] on mat-icon "star" at bounding box center [243, 102] width 9 height 9
click at [253, 188] on button "Submit" at bounding box center [250, 187] width 45 height 15
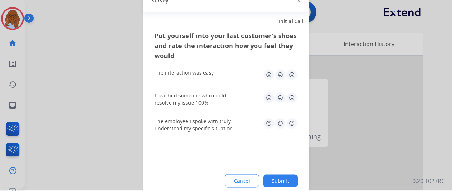
click at [289, 75] on img at bounding box center [291, 74] width 11 height 11
click at [291, 99] on img at bounding box center [291, 97] width 11 height 11
click at [290, 123] on img at bounding box center [291, 123] width 11 height 11
click at [284, 177] on button "Submit" at bounding box center [280, 180] width 34 height 13
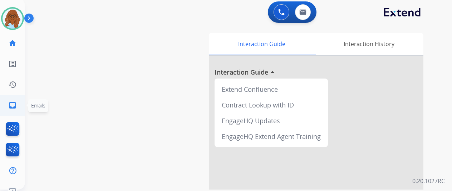
click at [14, 107] on mat-icon "inbox" at bounding box center [12, 105] width 9 height 9
select select "**********"
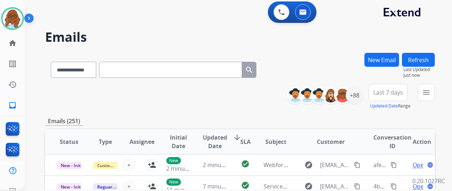
click at [420, 94] on div "**********" at bounding box center [363, 97] width 143 height 26
click at [426, 94] on button "menu" at bounding box center [425, 92] width 17 height 17
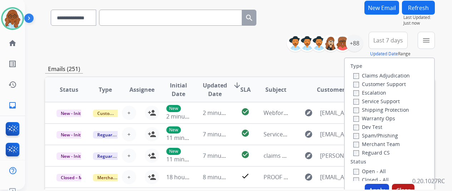
scroll to position [107, 0]
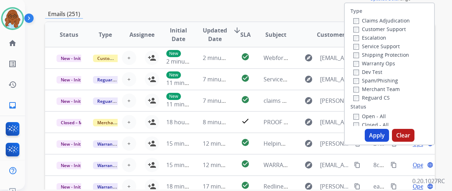
click at [370, 27] on label "Customer Support" at bounding box center [379, 29] width 53 height 7
click at [373, 54] on label "Shipping Protection" at bounding box center [381, 54] width 56 height 7
click at [373, 99] on label "Reguard CS" at bounding box center [371, 97] width 36 height 7
click at [372, 113] on label "Open - All" at bounding box center [369, 116] width 33 height 7
click at [379, 143] on div "Type Claims Adjudication Customer Support Escalation Service Support Shipping P…" at bounding box center [389, 74] width 91 height 143
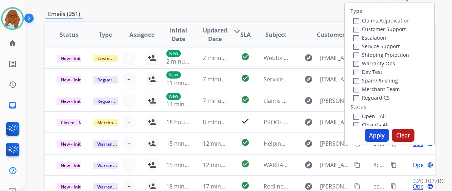
click at [378, 137] on button "Apply" at bounding box center [377, 135] width 24 height 13
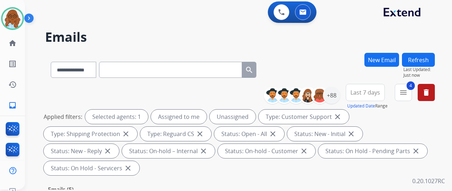
click at [375, 88] on button "Last 7 days" at bounding box center [365, 92] width 39 height 17
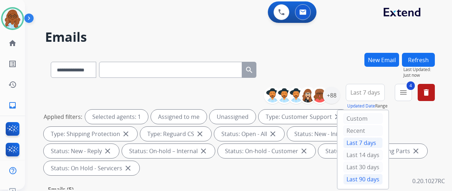
click at [361, 175] on div "Last 90 days" at bounding box center [362, 179] width 39 height 11
click at [340, 95] on div "+88" at bounding box center [331, 95] width 17 height 17
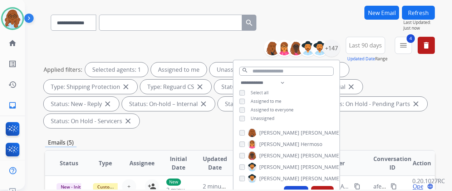
scroll to position [71, 0]
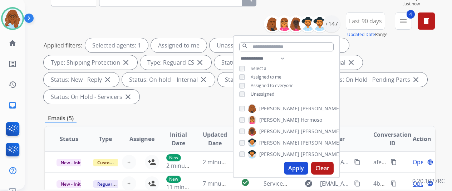
click at [253, 93] on div "Unassigned" at bounding box center [256, 95] width 35 height 6
click at [262, 95] on span "Unassigned" at bounding box center [263, 94] width 24 height 6
click at [302, 170] on button "Apply" at bounding box center [296, 168] width 24 height 13
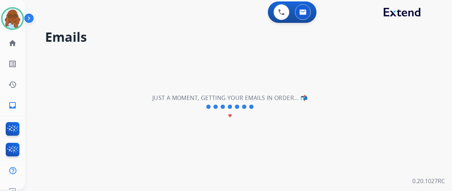
scroll to position [0, 0]
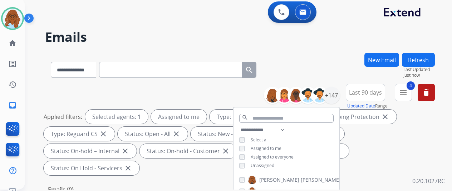
click at [336, 73] on div "**********" at bounding box center [240, 68] width 390 height 31
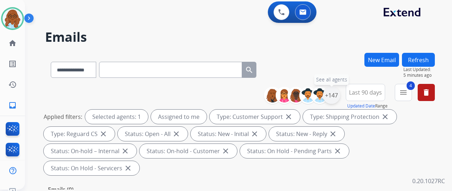
click at [337, 92] on div "+147" at bounding box center [331, 95] width 17 height 17
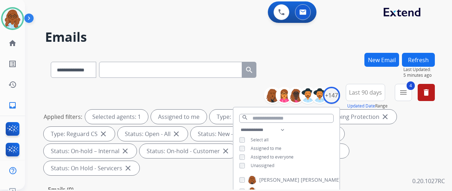
click at [254, 163] on div "Unassigned" at bounding box center [256, 166] width 35 height 6
click at [260, 163] on span "Unassigned" at bounding box center [263, 166] width 24 height 6
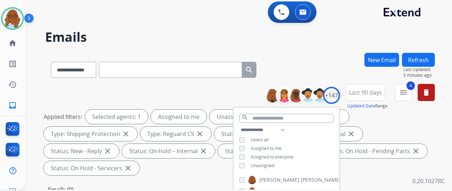
click at [268, 145] on span "Assigned to me" at bounding box center [266, 148] width 31 height 6
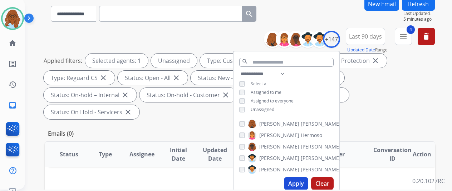
scroll to position [107, 0]
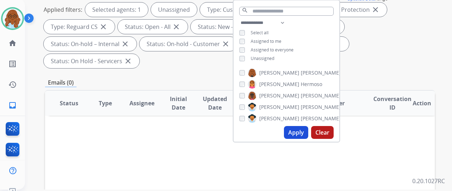
click at [295, 132] on button "Apply" at bounding box center [296, 132] width 24 height 13
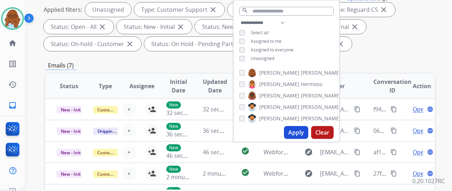
click at [380, 64] on div "Emails (7)" at bounding box center [240, 65] width 390 height 9
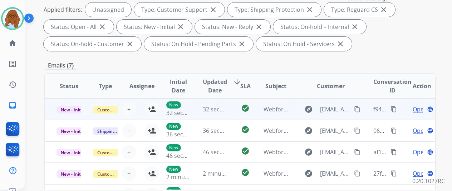
click at [404, 112] on td "Open language" at bounding box center [416, 109] width 36 height 21
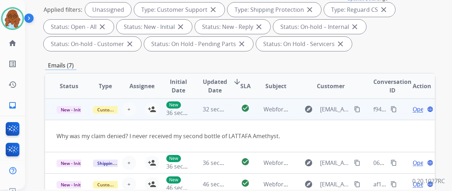
click at [357, 109] on mat-icon "content_copy" at bounding box center [357, 109] width 6 height 6
click at [152, 112] on mat-icon "person_add" at bounding box center [152, 109] width 9 height 9
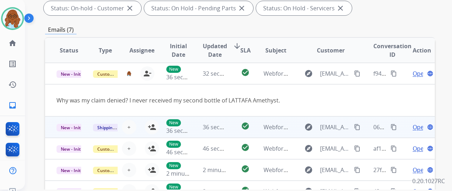
click at [400, 127] on td "Open language" at bounding box center [416, 127] width 36 height 21
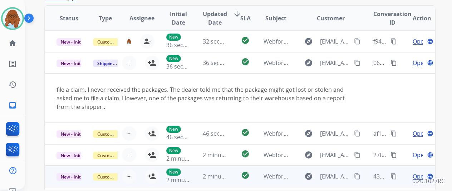
scroll to position [250, 0]
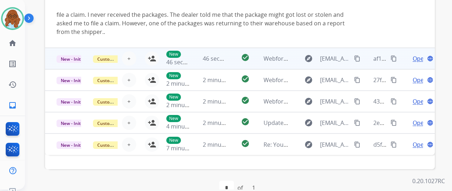
click at [407, 56] on td "Open language" at bounding box center [416, 58] width 36 height 21
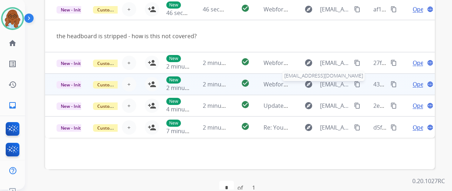
scroll to position [214, 0]
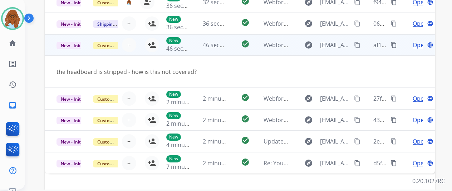
click at [358, 44] on mat-icon "content_copy" at bounding box center [357, 45] width 6 height 6
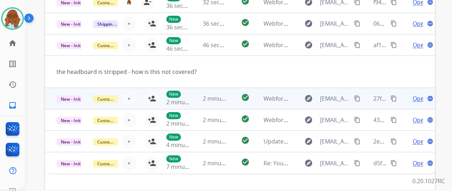
click at [401, 99] on td "Open language" at bounding box center [416, 98] width 36 height 21
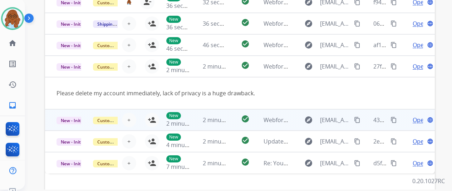
click at [400, 117] on td "Open language" at bounding box center [416, 119] width 36 height 21
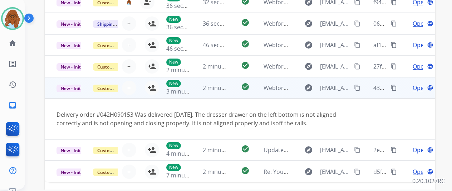
click at [402, 92] on td "Open language" at bounding box center [416, 87] width 36 height 21
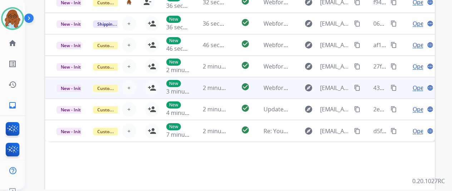
click at [396, 85] on mat-icon "content_copy" at bounding box center [393, 88] width 6 height 6
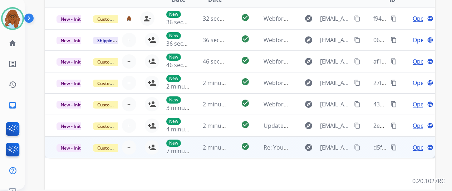
scroll to position [261, 0]
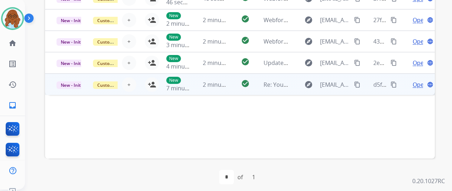
click at [402, 88] on td "Open language" at bounding box center [416, 84] width 36 height 21
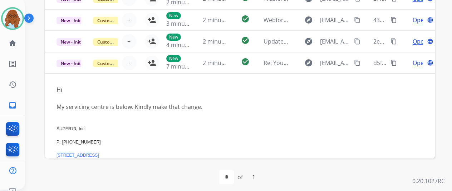
scroll to position [0, 0]
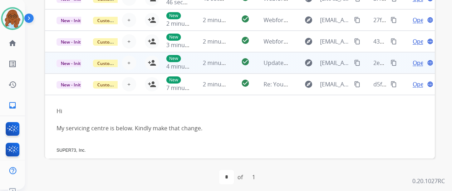
click at [402, 67] on td "Open language" at bounding box center [416, 62] width 36 height 21
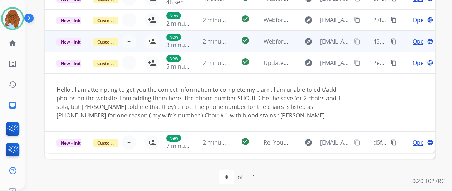
click at [401, 40] on td "Open language" at bounding box center [416, 41] width 36 height 21
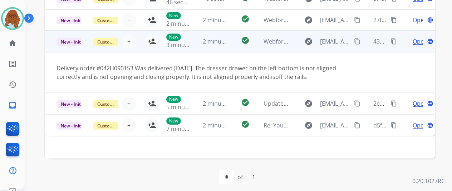
click at [355, 43] on mat-icon "content_copy" at bounding box center [357, 41] width 6 height 6
click at [150, 39] on mat-icon "person_add" at bounding box center [152, 41] width 9 height 9
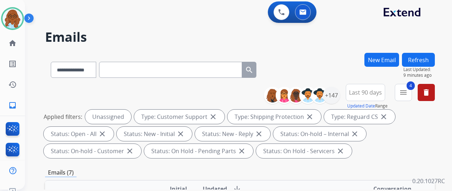
click at [362, 91] on span "Last 90 days" at bounding box center [365, 92] width 33 height 3
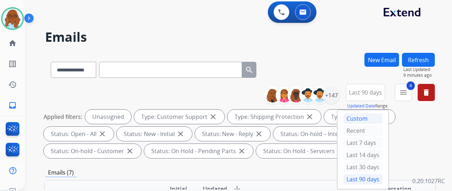
click at [361, 114] on div "Custom" at bounding box center [362, 118] width 39 height 11
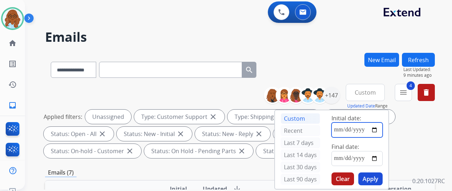
click at [380, 131] on input "date" at bounding box center [356, 130] width 51 height 15
type input "**********"
click at [379, 158] on input "date" at bounding box center [356, 158] width 51 height 15
type input "**********"
click at [373, 177] on button "Apply" at bounding box center [370, 179] width 24 height 13
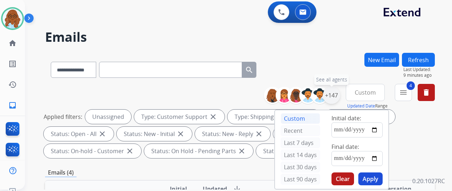
click at [338, 99] on div "+147" at bounding box center [331, 95] width 17 height 17
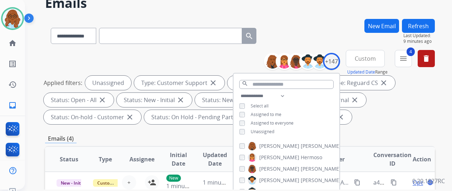
scroll to position [71, 0]
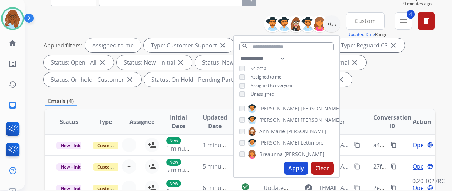
click at [300, 167] on button "Apply" at bounding box center [296, 168] width 24 height 13
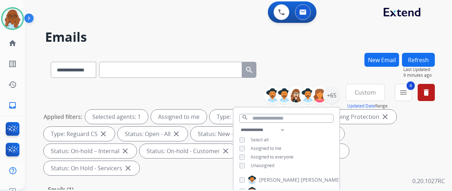
click at [341, 70] on div "**********" at bounding box center [240, 68] width 390 height 31
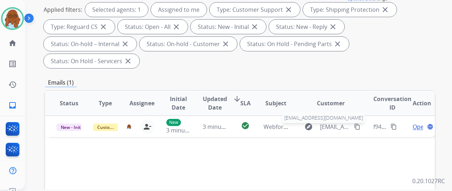
scroll to position [36, 0]
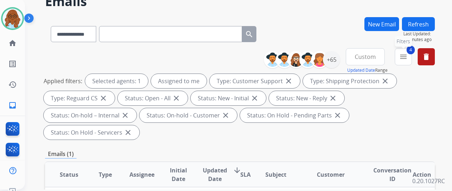
click at [407, 60] on mat-icon "menu" at bounding box center [403, 57] width 9 height 9
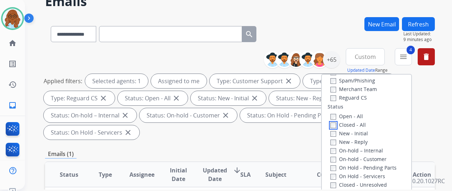
scroll to position [143, 0]
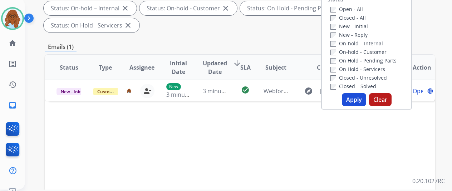
click at [355, 105] on button "Apply" at bounding box center [354, 99] width 24 height 13
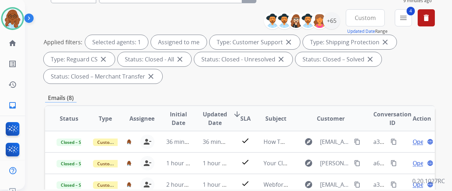
scroll to position [11, 0]
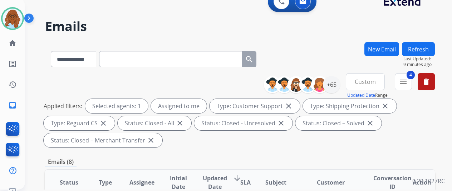
click at [376, 81] on span "Custom" at bounding box center [365, 81] width 21 height 3
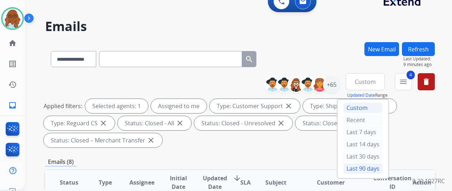
click at [363, 164] on div "Last 90 days" at bounding box center [362, 168] width 39 height 11
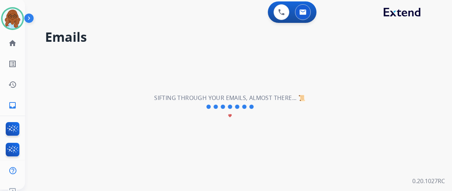
scroll to position [0, 0]
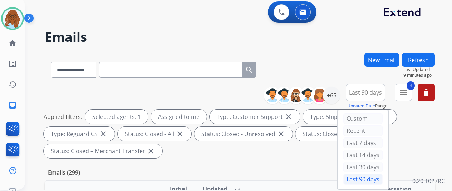
click at [397, 93] on div "**********" at bounding box center [351, 97] width 165 height 26
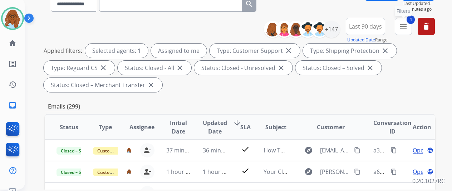
scroll to position [36, 0]
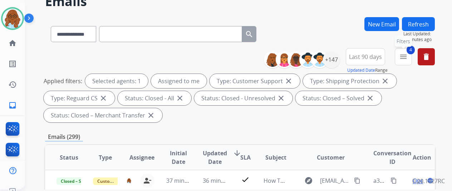
drag, startPoint x: 408, startPoint y: 58, endPoint x: 403, endPoint y: 71, distance: 14.6
click at [407, 58] on mat-icon "menu" at bounding box center [403, 57] width 9 height 9
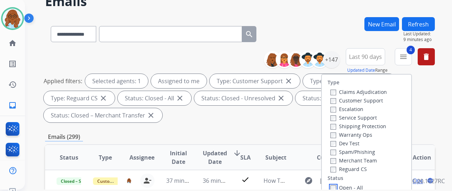
scroll to position [107, 0]
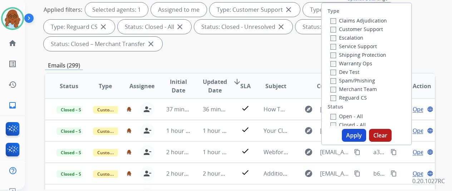
click at [349, 137] on button "Apply" at bounding box center [354, 135] width 24 height 13
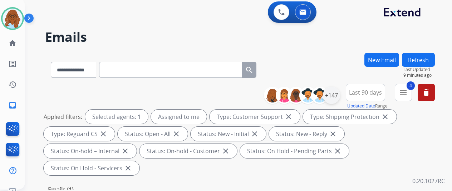
click at [340, 95] on div "+147" at bounding box center [331, 95] width 17 height 17
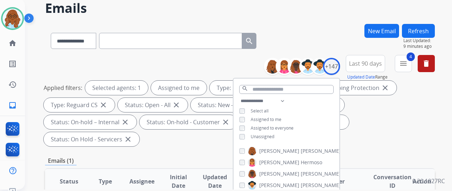
scroll to position [36, 0]
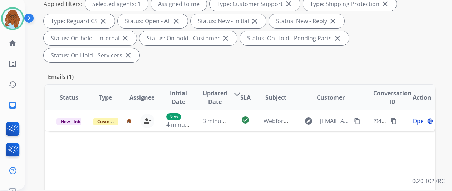
scroll to position [179, 0]
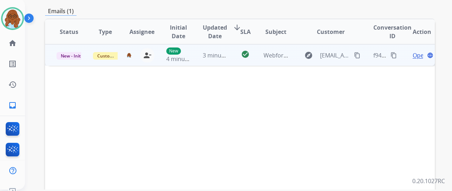
click at [421, 51] on span "Open" at bounding box center [419, 55] width 15 height 9
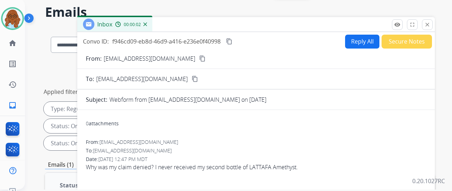
scroll to position [0, 0]
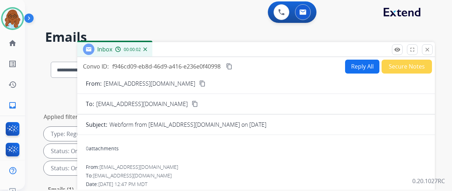
click at [363, 65] on button "Reply All" at bounding box center [362, 67] width 34 height 14
select select "**********"
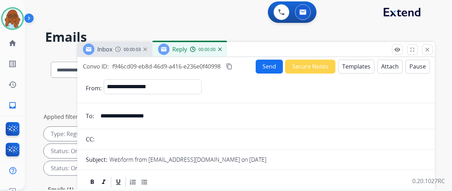
click at [362, 64] on button "Templates" at bounding box center [356, 67] width 36 height 14
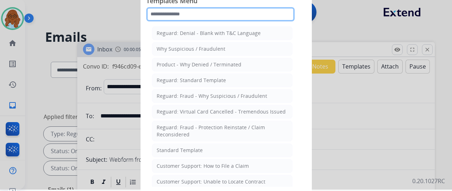
click at [190, 10] on input "text" at bounding box center [220, 14] width 148 height 14
type input "****"
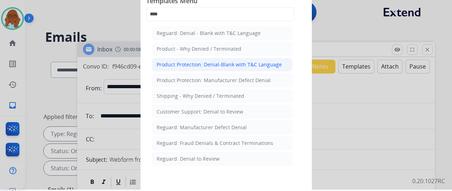
click at [214, 69] on li "Product Protection: Denial-Blank with T&C Language" at bounding box center [222, 65] width 140 height 14
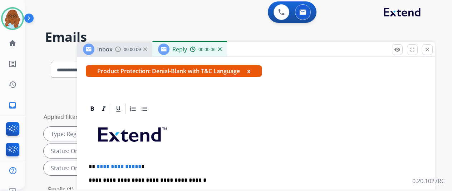
scroll to position [155, 0]
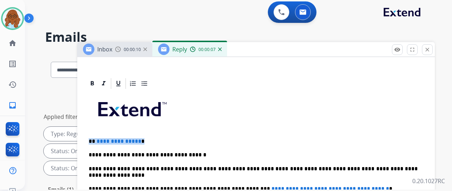
drag, startPoint x: 115, startPoint y: 125, endPoint x: 77, endPoint y: 130, distance: 38.3
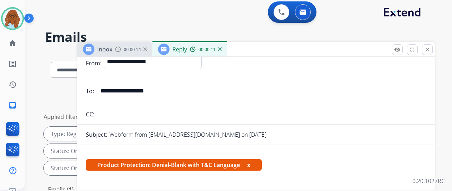
scroll to position [0, 0]
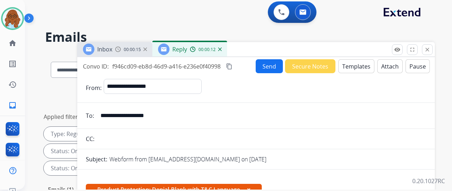
click at [134, 53] on div "Inbox 00:00:15" at bounding box center [114, 49] width 75 height 14
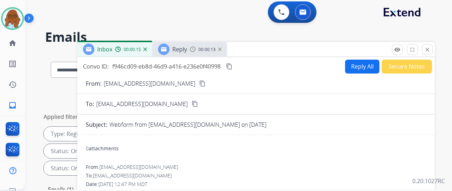
click at [199, 81] on mat-icon "content_copy" at bounding box center [202, 83] width 6 height 6
click at [187, 46] on span "Reply" at bounding box center [179, 49] width 15 height 8
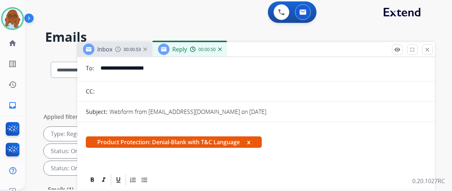
scroll to position [107, 0]
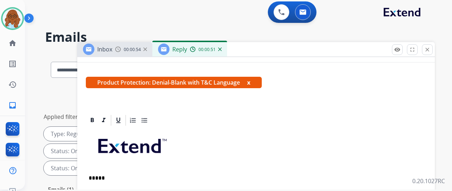
click at [123, 179] on p "*****" at bounding box center [253, 178] width 329 height 6
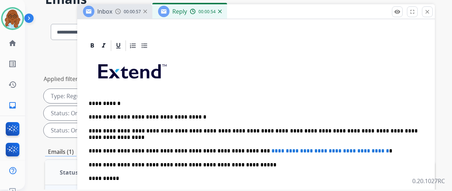
scroll to position [71, 0]
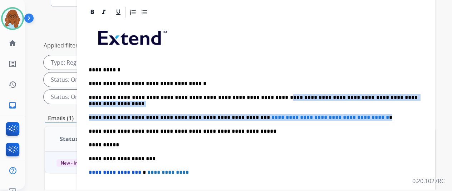
drag, startPoint x: 378, startPoint y: 105, endPoint x: 283, endPoint y: 81, distance: 98.3
click at [283, 82] on div "**********" at bounding box center [256, 142] width 340 height 246
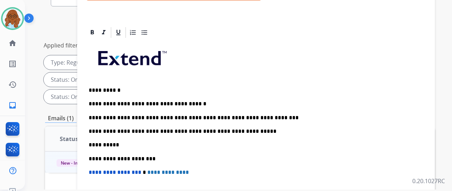
scroll to position [92, 0]
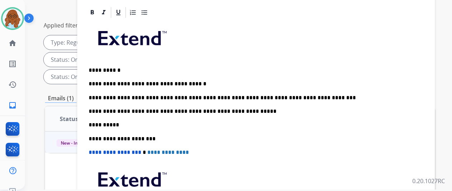
click at [321, 95] on p "**********" at bounding box center [253, 98] width 329 height 6
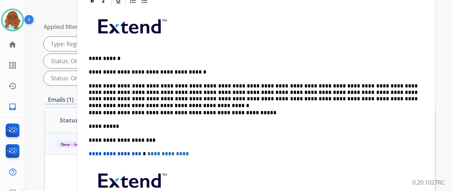
scroll to position [79, 0]
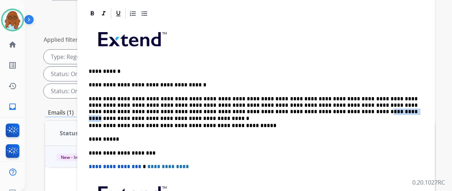
drag, startPoint x: 292, startPoint y: 100, endPoint x: 260, endPoint y: 99, distance: 32.5
click at [260, 99] on p "**********" at bounding box center [253, 106] width 329 height 20
drag, startPoint x: 419, startPoint y: 101, endPoint x: 384, endPoint y: 100, distance: 35.4
click at [384, 100] on p "**********" at bounding box center [253, 106] width 329 height 20
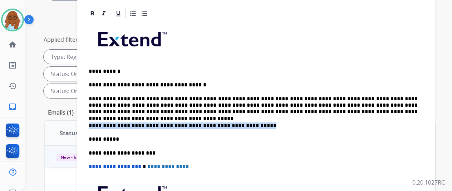
drag, startPoint x: 260, startPoint y: 113, endPoint x: 90, endPoint y: 112, distance: 170.1
click at [90, 112] on div "**********" at bounding box center [255, 151] width 357 height 289
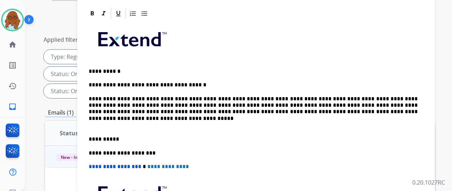
click at [147, 123] on p at bounding box center [253, 126] width 329 height 6
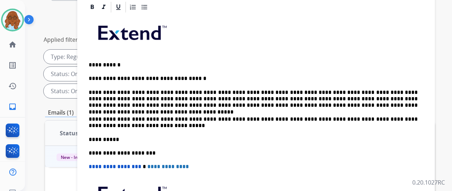
scroll to position [72, 0]
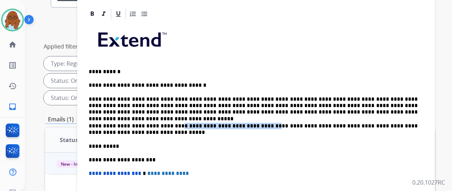
drag, startPoint x: 311, startPoint y: 112, endPoint x: 193, endPoint y: 109, distance: 118.0
click at [193, 109] on div "**********" at bounding box center [256, 142] width 340 height 245
click at [242, 108] on div "**********" at bounding box center [256, 142] width 340 height 245
drag, startPoint x: 291, startPoint y: 114, endPoint x: 199, endPoint y: 111, distance: 91.9
click at [199, 123] on p "**********" at bounding box center [253, 129] width 329 height 13
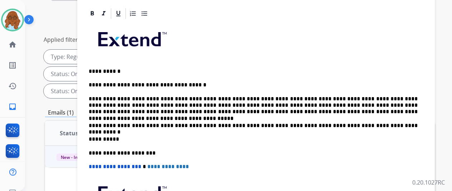
scroll to position [113, 0]
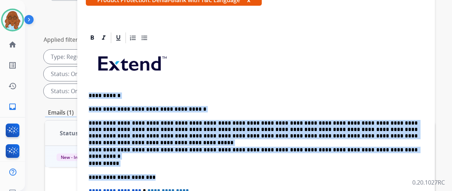
drag, startPoint x: 160, startPoint y: 174, endPoint x: 91, endPoint y: 93, distance: 107.0
click at [91, 93] on div "**********" at bounding box center [255, 175] width 357 height 289
copy div "**********"
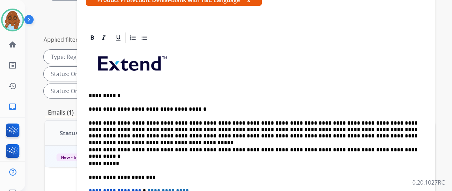
click at [300, 73] on p at bounding box center [256, 66] width 335 height 38
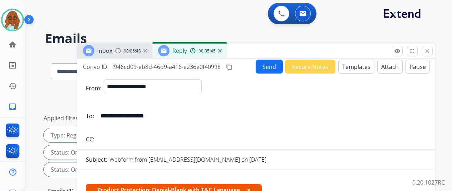
scroll to position [0, 0]
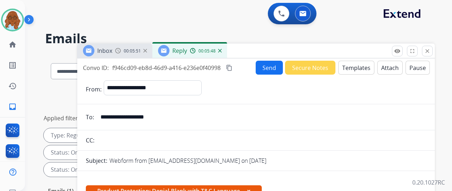
click at [232, 68] on mat-icon "content_copy" at bounding box center [229, 68] width 6 height 6
click at [270, 71] on button "Send" at bounding box center [269, 68] width 27 height 14
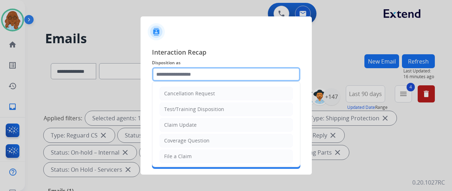
click at [184, 75] on input "text" at bounding box center [226, 74] width 148 height 14
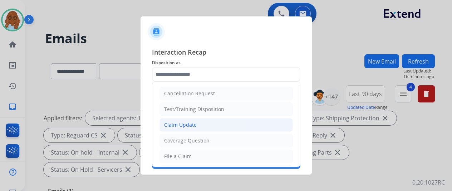
click at [194, 120] on li "Claim Update" at bounding box center [225, 125] width 133 height 14
type input "**********"
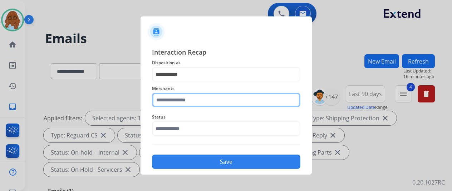
click at [185, 99] on input "text" at bounding box center [226, 100] width 148 height 14
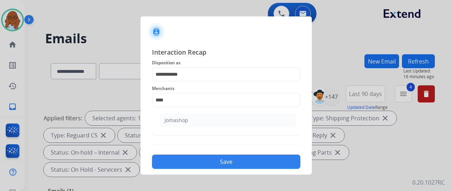
click at [193, 120] on li "Jomashop" at bounding box center [228, 121] width 136 height 14
type input "********"
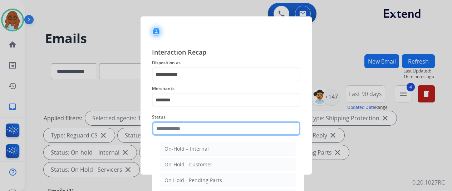
click at [163, 130] on input "text" at bounding box center [226, 129] width 148 height 14
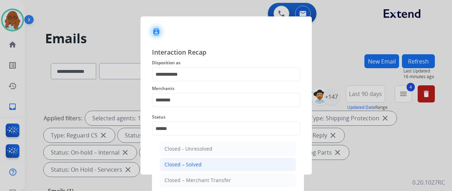
click at [182, 165] on div "Closed – Solved" at bounding box center [182, 164] width 37 height 7
type input "**********"
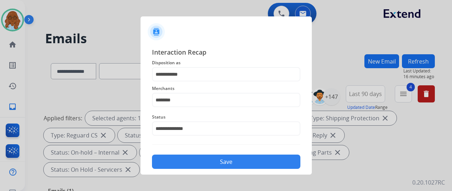
click at [211, 165] on button "Save" at bounding box center [226, 162] width 148 height 14
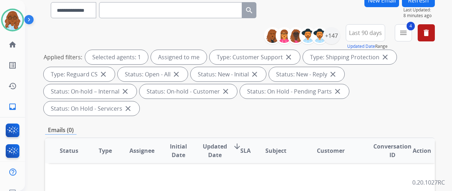
scroll to position [36, 0]
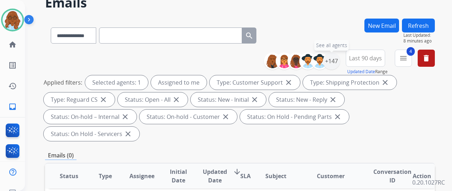
drag, startPoint x: 340, startPoint y: 66, endPoint x: 338, endPoint y: 70, distance: 4.2
click at [340, 66] on div "+147" at bounding box center [331, 61] width 17 height 17
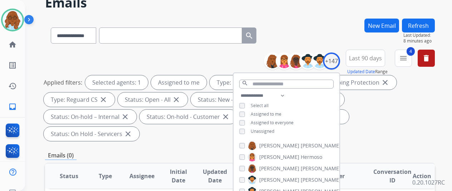
click at [266, 130] on span "Unassigned" at bounding box center [263, 131] width 24 height 6
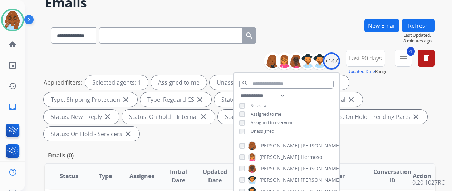
click at [271, 112] on span "Assigned to me" at bounding box center [266, 114] width 31 height 6
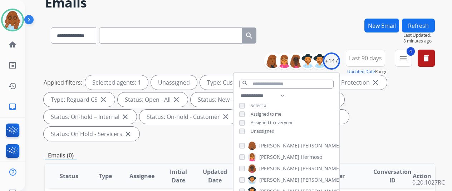
click at [418, 24] on button "Refresh" at bounding box center [418, 26] width 33 height 14
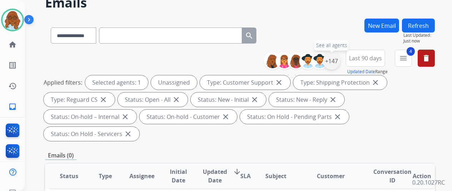
click at [336, 65] on div "+147" at bounding box center [331, 61] width 17 height 17
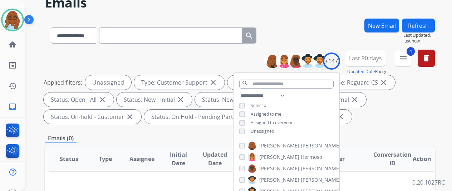
click at [270, 113] on span "Assigned to me" at bounding box center [266, 114] width 31 height 6
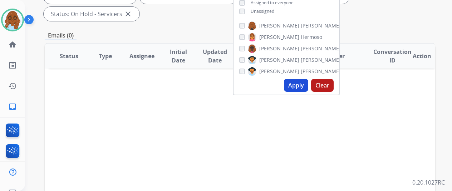
scroll to position [179, 0]
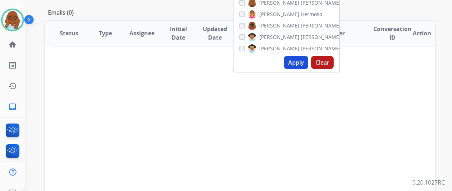
click at [301, 65] on button "Apply" at bounding box center [296, 62] width 24 height 13
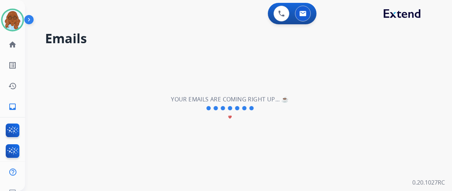
scroll to position [0, 0]
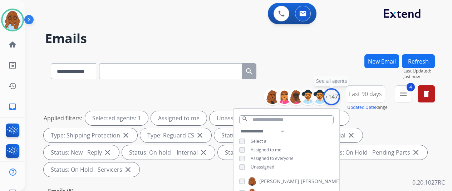
click at [338, 98] on div "+147" at bounding box center [331, 96] width 17 height 17
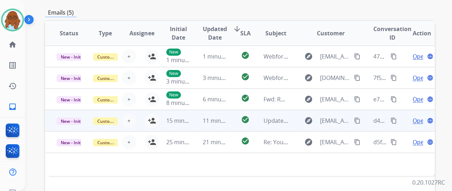
scroll to position [250, 0]
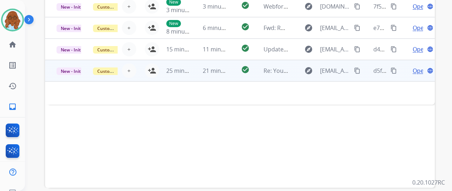
click at [409, 71] on td "Open language" at bounding box center [416, 70] width 36 height 21
click at [401, 73] on td "Open language" at bounding box center [416, 70] width 36 height 21
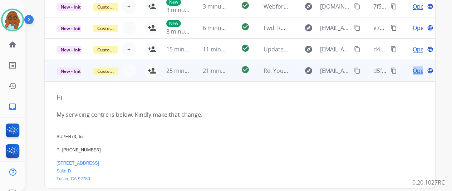
click at [401, 73] on td "Open language" at bounding box center [416, 70] width 36 height 21
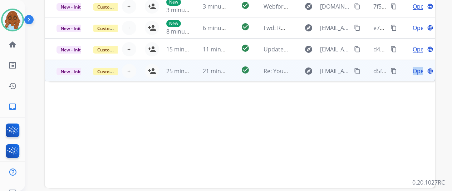
click at [401, 73] on td "Open language" at bounding box center [416, 70] width 36 height 21
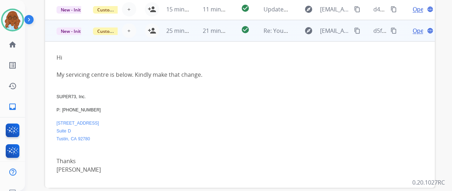
scroll to position [0, 0]
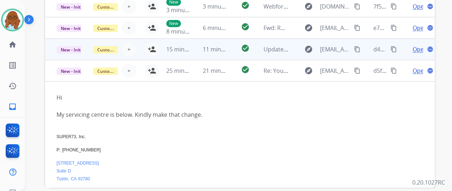
click at [406, 54] on td "Open language" at bounding box center [416, 49] width 36 height 21
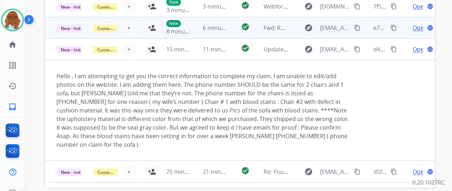
click at [401, 33] on td "Open language" at bounding box center [416, 27] width 36 height 21
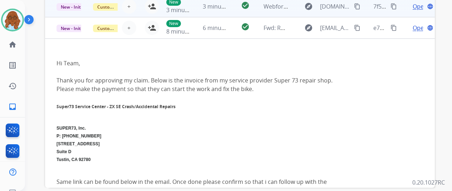
click at [402, 12] on td "Open language" at bounding box center [416, 6] width 36 height 21
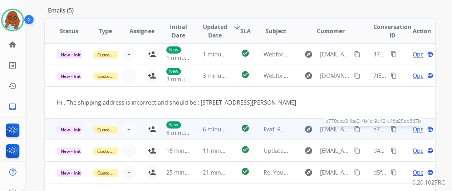
scroll to position [179, 0]
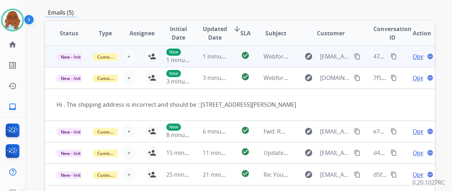
click at [402, 59] on td "Open language" at bounding box center [416, 56] width 36 height 21
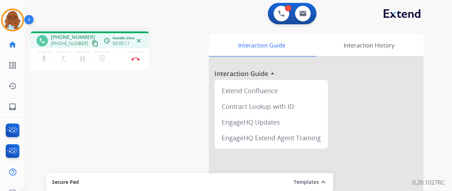
drag, startPoint x: 135, startPoint y: 56, endPoint x: 147, endPoint y: 60, distance: 12.7
click at [135, 56] on button "Disconnect" at bounding box center [135, 58] width 15 height 15
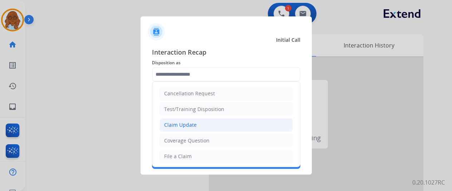
click at [181, 122] on div "Claim Update" at bounding box center [180, 125] width 33 height 7
type input "**********"
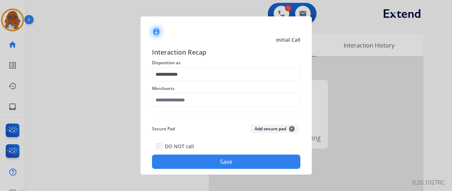
click at [180, 109] on div "Merchants" at bounding box center [226, 95] width 148 height 29
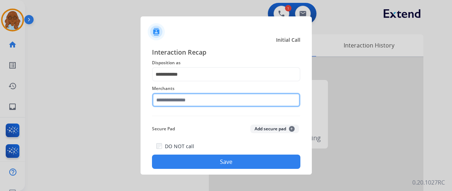
click at [181, 106] on input "text" at bounding box center [226, 100] width 148 height 14
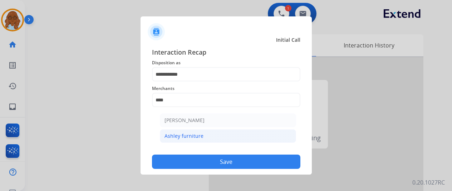
click at [211, 134] on li "Ashley furniture" at bounding box center [228, 136] width 136 height 14
type input "**********"
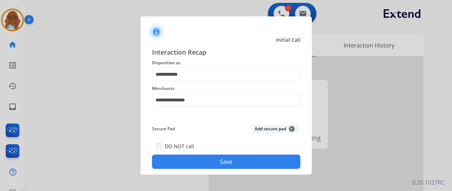
click at [202, 155] on button "Save" at bounding box center [226, 162] width 148 height 14
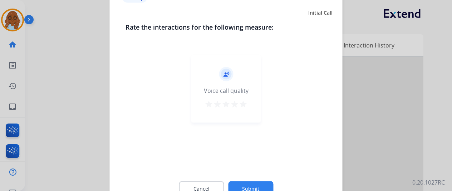
click at [235, 105] on mat-icon "star" at bounding box center [234, 104] width 9 height 9
click at [247, 183] on button "Submit" at bounding box center [250, 188] width 45 height 15
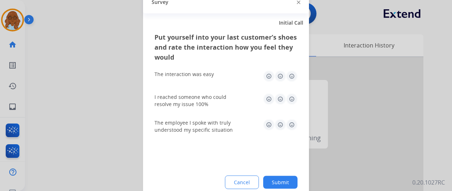
click at [294, 98] on img at bounding box center [291, 98] width 11 height 11
click at [276, 121] on img at bounding box center [280, 124] width 11 height 11
click at [292, 75] on img at bounding box center [291, 75] width 11 height 11
click at [287, 178] on button "Submit" at bounding box center [280, 182] width 34 height 13
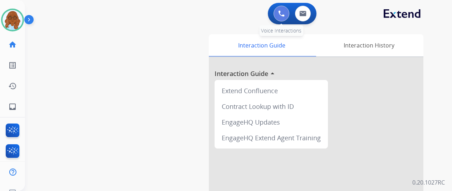
click at [285, 16] on img at bounding box center [281, 13] width 6 height 6
click at [285, 15] on img at bounding box center [281, 13] width 6 height 6
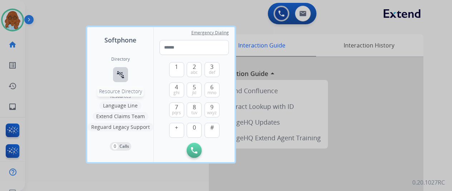
click at [119, 73] on mat-icon "connect_without_contact" at bounding box center [120, 74] width 9 height 9
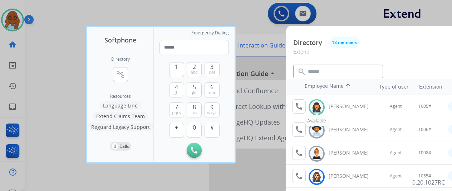
scroll to position [71, 0]
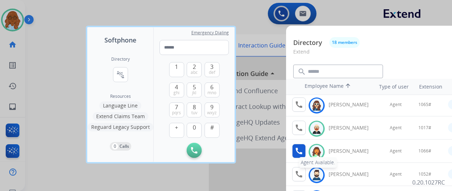
click at [297, 150] on mat-icon "call" at bounding box center [299, 151] width 9 height 9
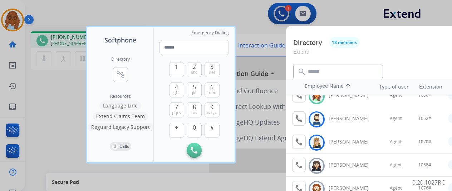
scroll to position [56, 0]
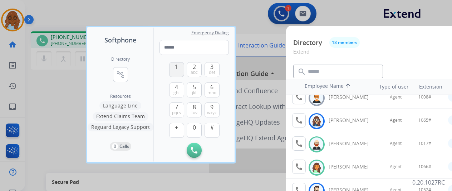
click at [176, 76] on button "1" at bounding box center [176, 69] width 15 height 15
click at [193, 124] on span "0" at bounding box center [194, 127] width 3 height 9
click at [217, 89] on button "6 mno" at bounding box center [211, 90] width 15 height 15
click at [214, 123] on button "#" at bounding box center [211, 130] width 15 height 15
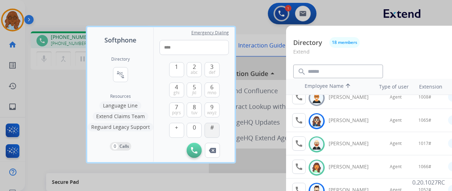
type input "*****"
click at [73, 95] on div at bounding box center [226, 95] width 452 height 191
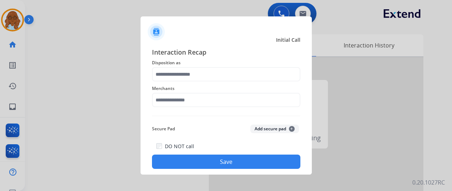
click at [138, 56] on div at bounding box center [226, 95] width 452 height 191
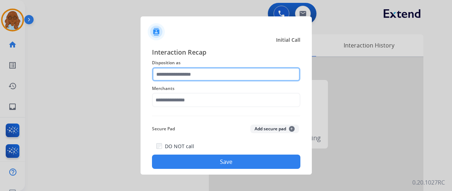
click at [171, 73] on input "text" at bounding box center [226, 74] width 148 height 14
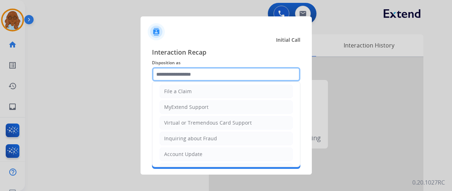
scroll to position [107, 0]
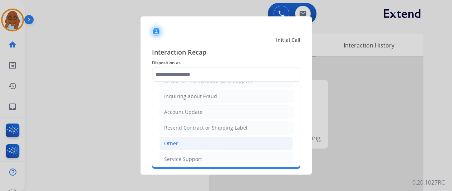
click at [182, 138] on li "Other" at bounding box center [225, 144] width 133 height 14
type input "*****"
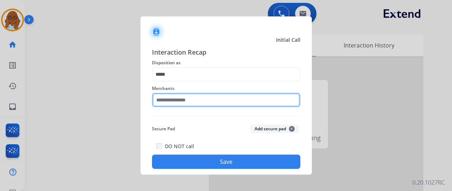
click at [169, 103] on input "text" at bounding box center [226, 100] width 148 height 14
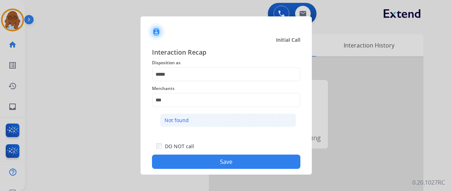
click at [172, 124] on div "Not found" at bounding box center [176, 120] width 24 height 7
type input "*********"
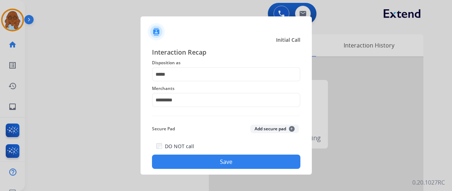
click at [201, 161] on button "Save" at bounding box center [226, 162] width 148 height 14
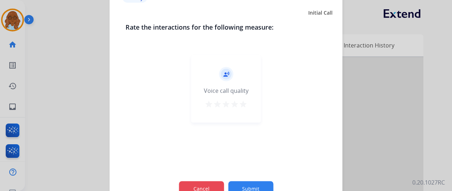
click at [195, 183] on button "Cancel" at bounding box center [201, 188] width 45 height 15
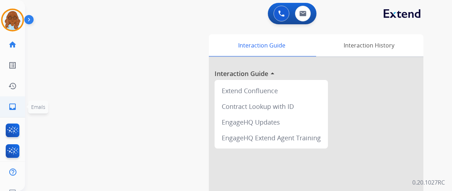
click at [19, 105] on link "inbox Emails" at bounding box center [13, 107] width 20 height 20
select select "**********"
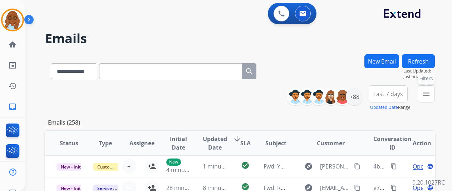
click at [429, 94] on mat-icon "menu" at bounding box center [426, 94] width 9 height 9
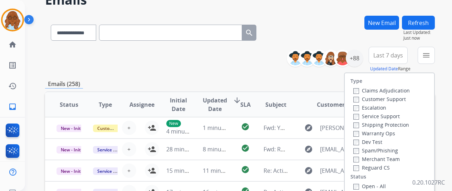
scroll to position [71, 0]
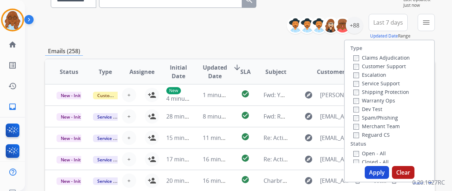
click at [372, 66] on label "Customer Support" at bounding box center [379, 66] width 53 height 7
click at [374, 89] on label "Shipping Protection" at bounding box center [381, 92] width 56 height 7
click at [371, 135] on label "Reguard CS" at bounding box center [371, 135] width 36 height 7
click at [370, 149] on div "Open - All" at bounding box center [390, 153] width 75 height 9
click at [372, 155] on label "Open - All" at bounding box center [369, 153] width 33 height 7
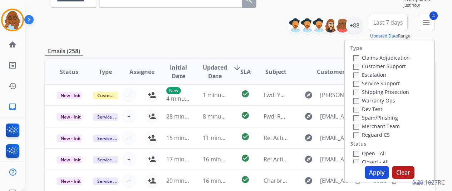
click at [372, 171] on button "Apply" at bounding box center [377, 172] width 24 height 13
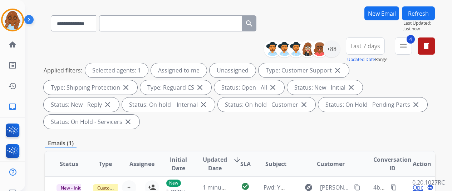
scroll to position [107, 0]
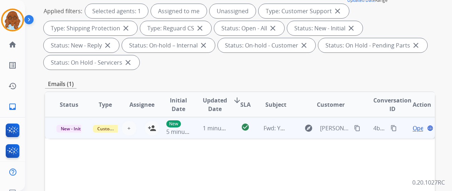
click at [404, 126] on td "Open language" at bounding box center [416, 127] width 36 height 21
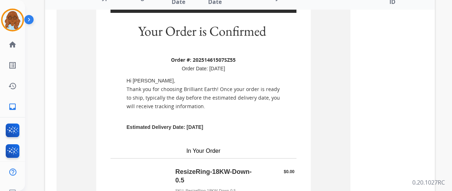
scroll to position [183, 0]
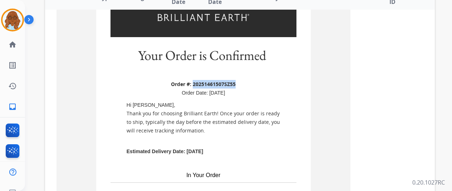
drag, startPoint x: 193, startPoint y: 83, endPoint x: 236, endPoint y: 83, distance: 42.9
click at [236, 83] on div "Order #: 20251461507SZ55 Order Date: Jul 17, 2025" at bounding box center [203, 88] width 186 height 17
copy b "20251461507SZ55"
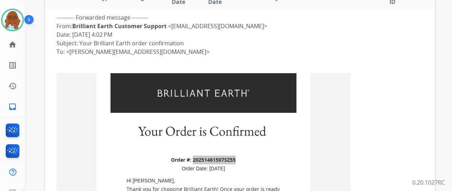
scroll to position [214, 0]
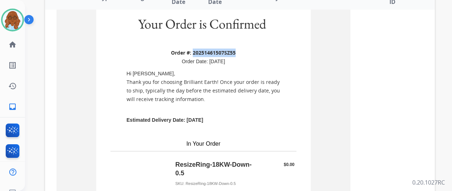
click at [254, 47] on td "Order #: 20251461507SZ55 Order Date: Jul 17, 2025" at bounding box center [203, 57] width 186 height 21
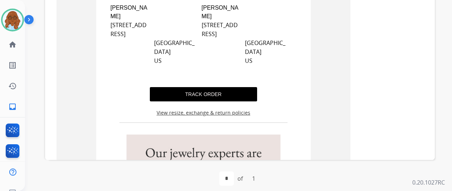
scroll to position [500, 0]
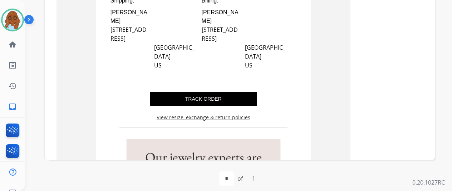
click at [204, 95] on link "TRACK ORDER" at bounding box center [203, 99] width 106 height 13
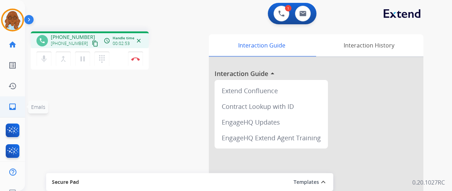
click at [15, 103] on mat-icon "inbox" at bounding box center [12, 107] width 9 height 9
select select "**********"
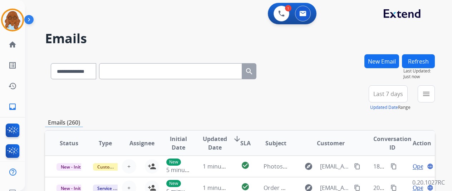
click at [377, 59] on button "New Email" at bounding box center [381, 61] width 35 height 14
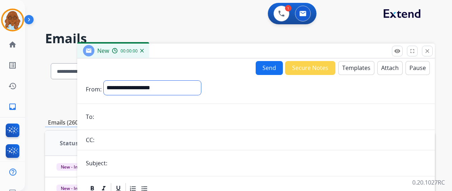
click at [161, 85] on select "**********" at bounding box center [152, 88] width 97 height 14
select select "**********"
click at [109, 81] on select "**********" at bounding box center [152, 88] width 97 height 14
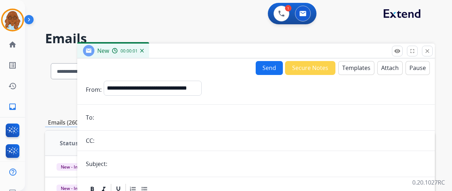
drag, startPoint x: 116, startPoint y: 123, endPoint x: 124, endPoint y: 120, distance: 9.0
click at [116, 123] on input "email" at bounding box center [261, 117] width 330 height 14
paste input "**********"
type input "**********"
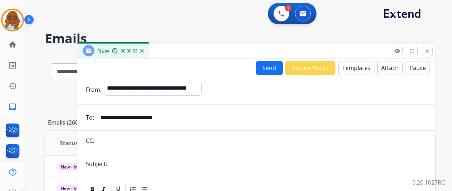
click at [142, 166] on input "text" at bounding box center [267, 164] width 317 height 14
type input "**********"
click at [366, 65] on button "Templates" at bounding box center [356, 68] width 36 height 14
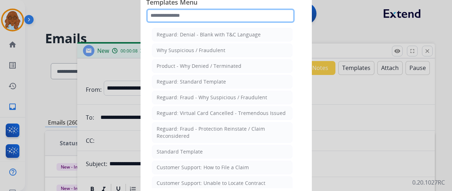
click at [181, 10] on input "text" at bounding box center [220, 16] width 148 height 14
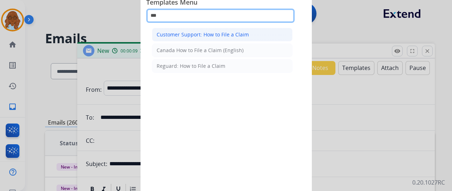
type input "***"
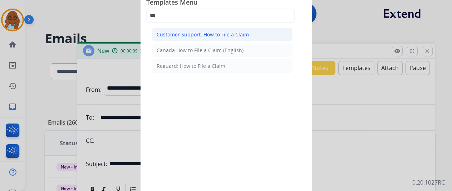
click at [198, 30] on li "Customer Support: How to File a Claim" at bounding box center [222, 35] width 140 height 14
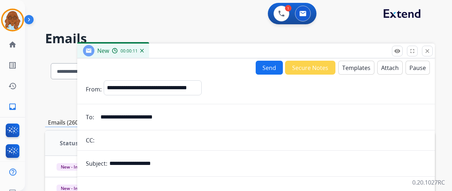
click at [369, 69] on button "Templates" at bounding box center [356, 68] width 36 height 14
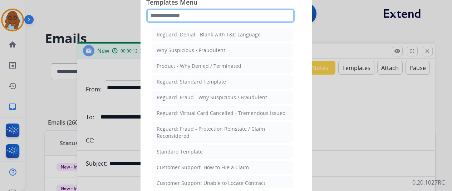
click at [212, 20] on input "text" at bounding box center [220, 16] width 148 height 14
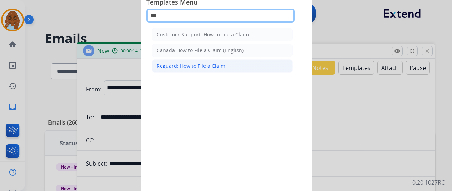
type input "***"
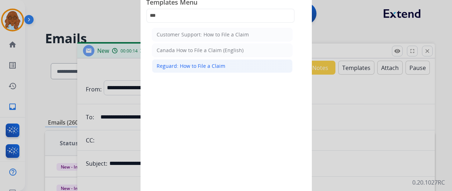
click at [211, 68] on div "Reguard: How to File a Claim" at bounding box center [191, 66] width 69 height 7
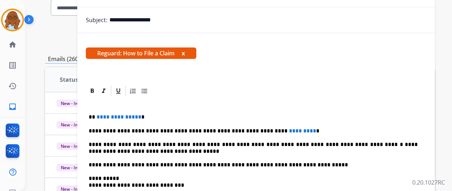
scroll to position [107, 0]
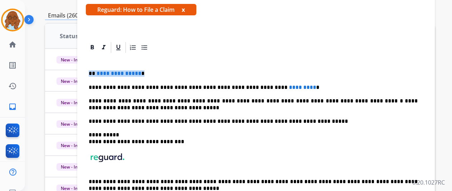
drag, startPoint x: 147, startPoint y: 73, endPoint x: 86, endPoint y: 73, distance: 60.8
click at [86, 73] on div "**********" at bounding box center [255, 127] width 357 height 172
drag, startPoint x: 307, startPoint y: 85, endPoint x: 272, endPoint y: 87, distance: 35.8
click at [272, 87] on p "**********" at bounding box center [253, 87] width 329 height 6
click at [186, 85] on p "**********" at bounding box center [253, 87] width 329 height 6
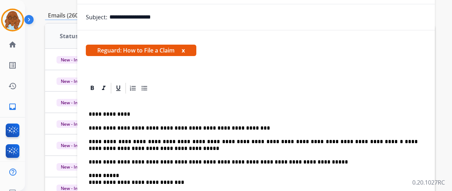
scroll to position [0, 0]
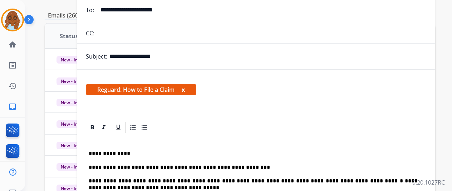
click at [185, 89] on button "x" at bounding box center [183, 89] width 3 height 9
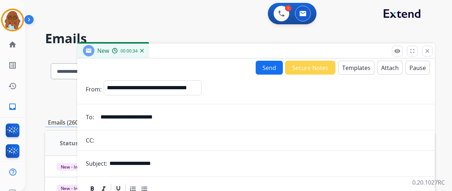
click at [272, 70] on button "Send" at bounding box center [269, 68] width 27 height 14
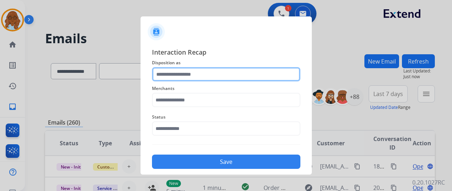
click at [192, 74] on input "text" at bounding box center [226, 74] width 148 height 14
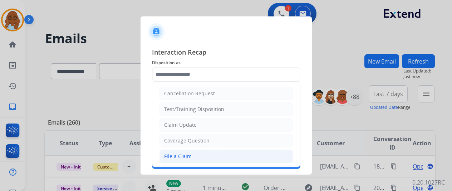
click at [179, 158] on div "File a Claim" at bounding box center [178, 156] width 28 height 7
type input "**********"
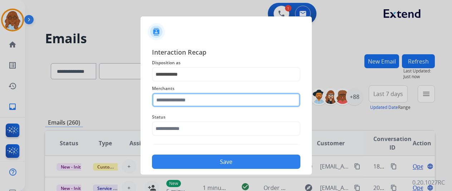
click at [186, 100] on input "text" at bounding box center [226, 100] width 148 height 14
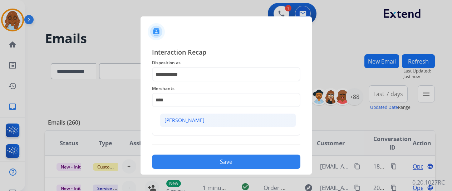
click at [189, 120] on div "[PERSON_NAME]" at bounding box center [184, 120] width 40 height 7
type input "**********"
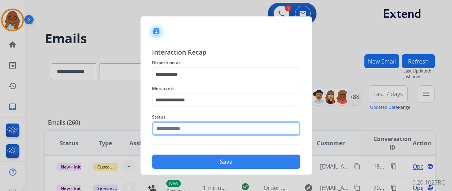
click at [166, 128] on input "text" at bounding box center [226, 129] width 148 height 14
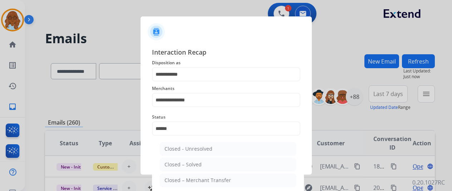
click at [184, 160] on li "Closed – Solved" at bounding box center [228, 165] width 136 height 14
type input "**********"
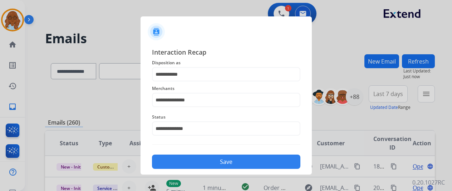
click at [194, 163] on button "Save" at bounding box center [226, 162] width 148 height 14
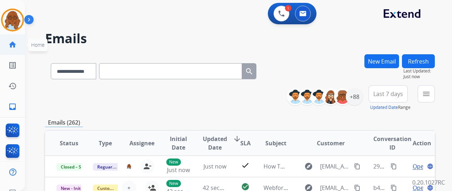
click at [14, 47] on mat-icon "home" at bounding box center [12, 44] width 9 height 9
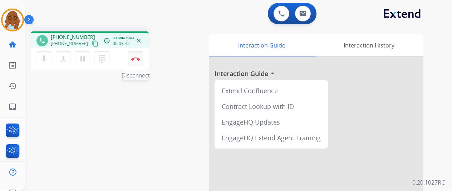
click at [136, 60] on img at bounding box center [135, 59] width 9 height 4
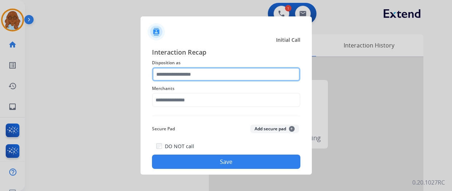
click at [182, 73] on input "text" at bounding box center [226, 74] width 148 height 14
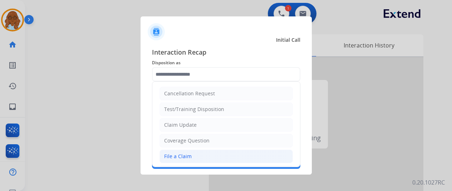
click at [182, 155] on div "File a Claim" at bounding box center [178, 156] width 28 height 7
type input "**********"
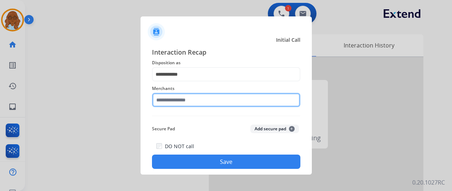
click at [179, 101] on input "text" at bounding box center [226, 100] width 148 height 14
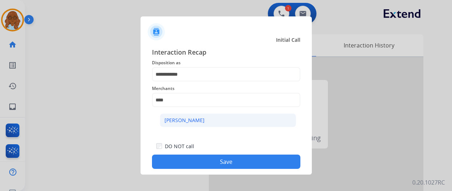
click at [191, 122] on div "[PERSON_NAME]" at bounding box center [184, 120] width 40 height 7
type input "**********"
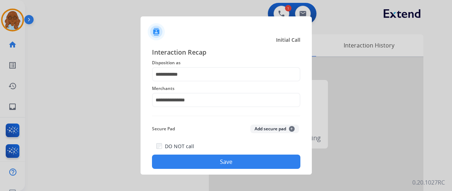
click at [229, 170] on div "**********" at bounding box center [225, 107] width 171 height 133
click at [231, 161] on button "Save" at bounding box center [226, 162] width 148 height 14
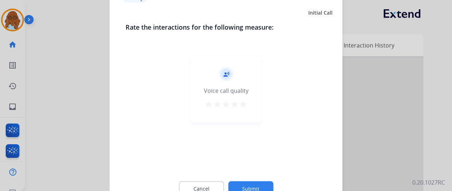
click at [246, 104] on mat-icon "star" at bounding box center [243, 104] width 9 height 9
click at [257, 183] on button "Submit" at bounding box center [250, 188] width 45 height 15
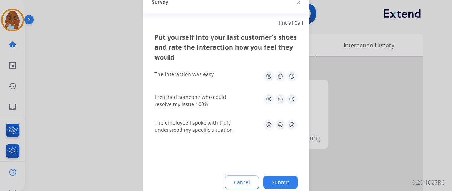
drag, startPoint x: 292, startPoint y: 72, endPoint x: 292, endPoint y: 96, distance: 23.6
click at [292, 73] on img at bounding box center [291, 75] width 11 height 11
click at [292, 97] on img at bounding box center [291, 98] width 11 height 11
click at [290, 121] on img at bounding box center [291, 124] width 11 height 11
click at [286, 182] on button "Submit" at bounding box center [280, 182] width 34 height 13
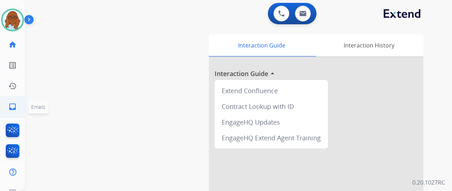
click at [16, 100] on link "inbox Emails" at bounding box center [13, 107] width 20 height 20
select select "**********"
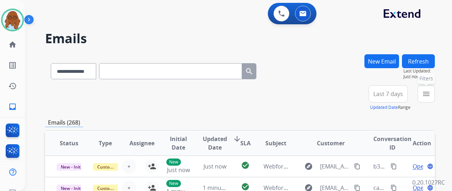
click at [435, 95] on button "menu Filters" at bounding box center [425, 93] width 17 height 17
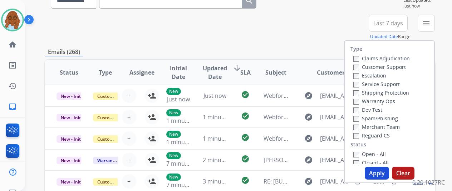
scroll to position [71, 0]
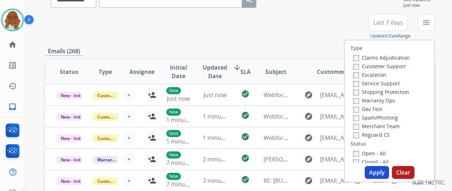
click at [381, 68] on label "Customer Support" at bounding box center [379, 66] width 53 height 7
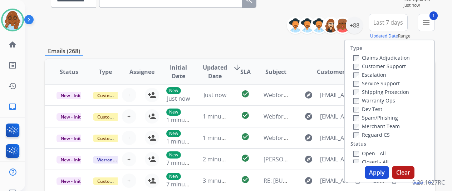
click at [372, 94] on label "Shipping Protection" at bounding box center [381, 92] width 56 height 7
click at [372, 138] on label "Reguard CS" at bounding box center [371, 135] width 36 height 7
click at [370, 152] on label "Open - All" at bounding box center [369, 153] width 33 height 7
click at [374, 172] on button "Apply" at bounding box center [377, 172] width 24 height 13
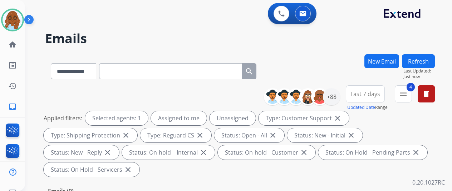
click at [363, 100] on button "Last 7 days" at bounding box center [365, 93] width 39 height 17
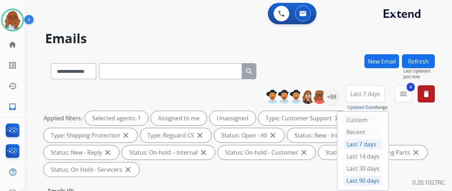
click at [357, 178] on div "Last 90 days" at bounding box center [362, 181] width 39 height 11
click at [337, 98] on div "+88" at bounding box center [331, 96] width 17 height 17
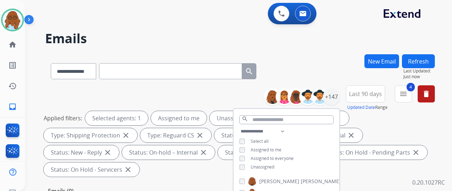
click at [311, 70] on div "**********" at bounding box center [240, 69] width 390 height 31
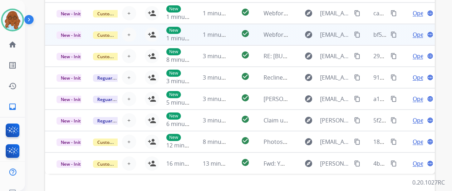
scroll to position [278, 0]
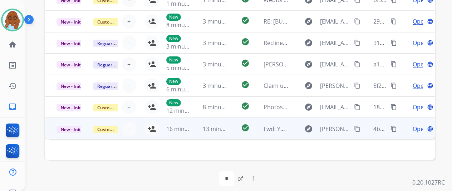
click at [407, 132] on td "Open language" at bounding box center [416, 128] width 36 height 21
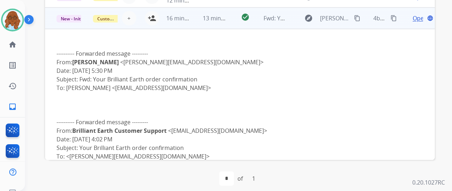
scroll to position [64, 0]
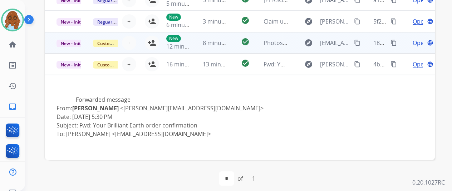
click at [399, 50] on td "Open language" at bounding box center [416, 42] width 36 height 21
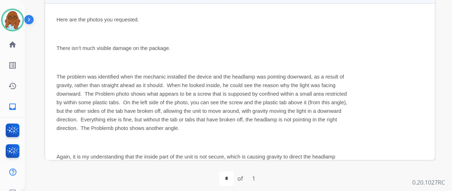
scroll to position [43, 0]
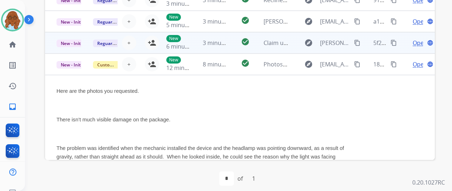
click at [402, 46] on td "Open language" at bounding box center [416, 42] width 36 height 21
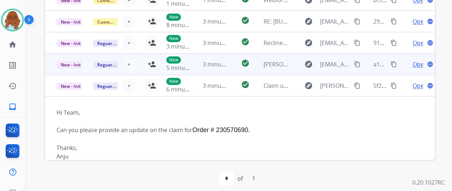
scroll to position [0, 0]
click at [403, 60] on td "Open language" at bounding box center [416, 64] width 36 height 21
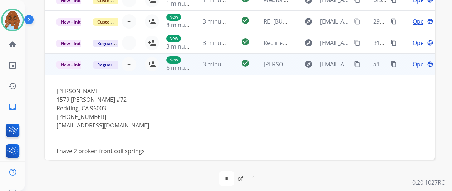
click at [356, 64] on mat-icon "content_copy" at bounding box center [357, 64] width 6 height 6
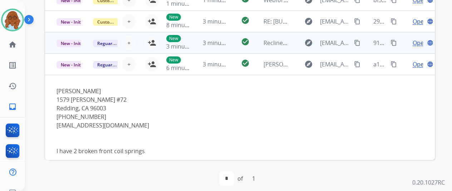
click at [397, 47] on div "91611385-07c1-45cc-8596-9c08646ba3af content_copy" at bounding box center [385, 43] width 25 height 20
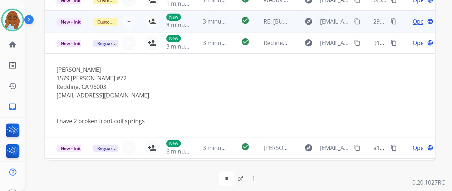
click at [402, 26] on td "Open language" at bounding box center [416, 21] width 36 height 21
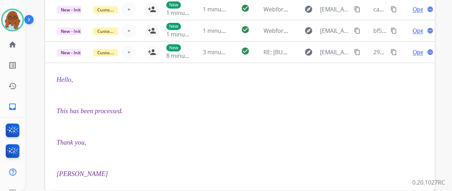
scroll to position [171, 0]
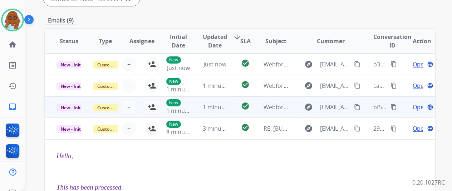
click at [402, 109] on td "Open language" at bounding box center [416, 107] width 36 height 21
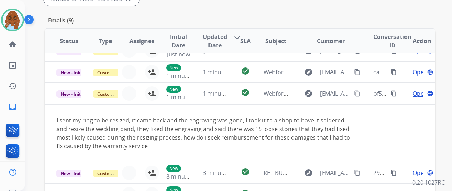
scroll to position [0, 0]
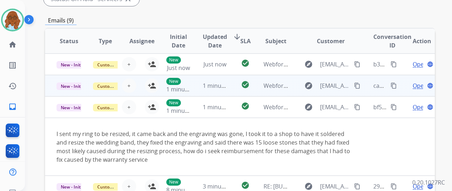
click at [403, 92] on td "Open language" at bounding box center [416, 85] width 36 height 21
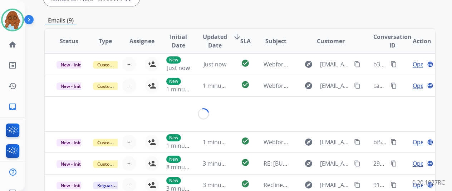
scroll to position [11, 0]
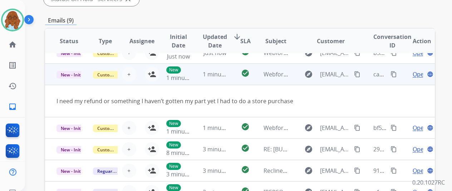
click at [358, 75] on mat-icon "content_copy" at bounding box center [357, 74] width 6 height 6
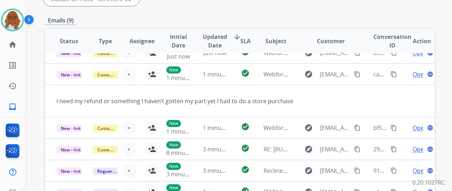
drag, startPoint x: 400, startPoint y: 61, endPoint x: 394, endPoint y: 66, distance: 7.4
click at [400, 61] on td "Open language" at bounding box center [416, 52] width 36 height 21
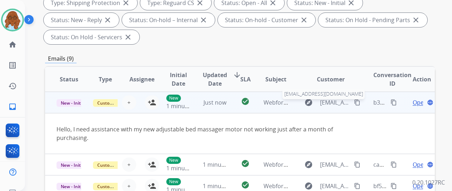
scroll to position [171, 0]
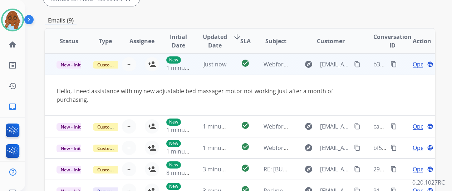
click at [358, 65] on mat-icon "content_copy" at bounding box center [357, 64] width 6 height 6
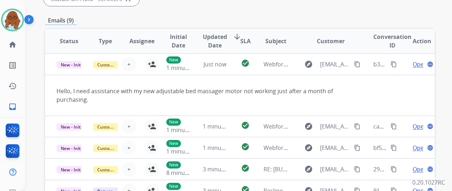
scroll to position [28, 0]
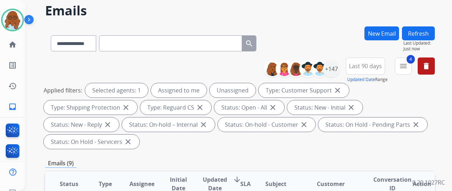
click at [340, 77] on div "+147" at bounding box center [304, 68] width 71 height 17
click at [338, 75] on div "+147" at bounding box center [331, 68] width 17 height 17
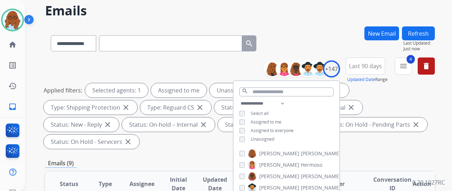
click at [273, 140] on span "Unassigned" at bounding box center [263, 139] width 24 height 6
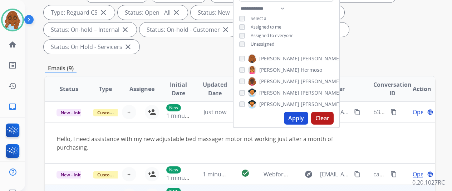
scroll to position [171, 0]
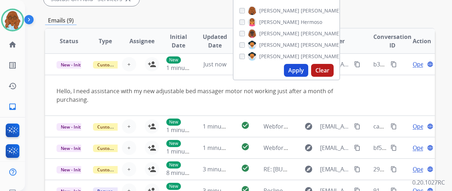
click at [304, 74] on button "Apply" at bounding box center [296, 70] width 24 height 13
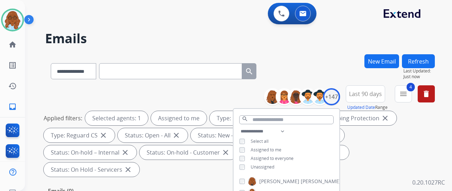
click at [294, 57] on div "**********" at bounding box center [240, 69] width 390 height 31
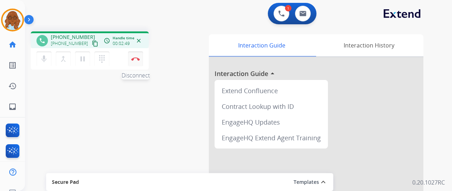
click at [135, 56] on button "Disconnect" at bounding box center [135, 58] width 15 height 15
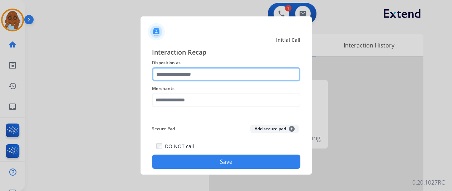
click at [197, 77] on input "text" at bounding box center [226, 74] width 148 height 14
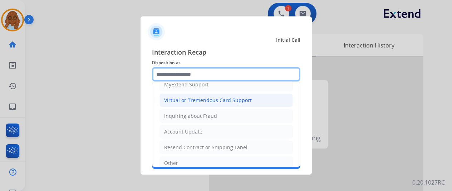
scroll to position [73, 0]
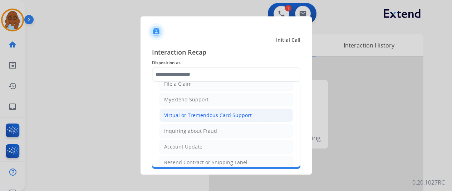
click at [196, 114] on div "Virtual or Tremendous Card Support" at bounding box center [208, 115] width 88 height 7
type input "**********"
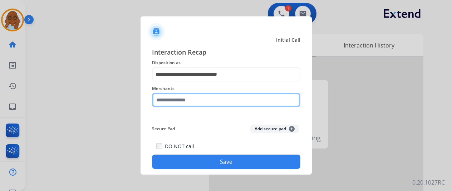
click at [186, 104] on input "text" at bounding box center [226, 100] width 148 height 14
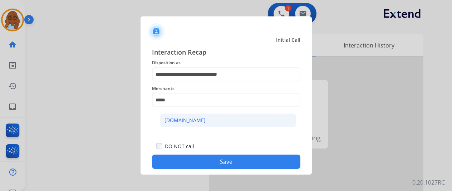
click at [187, 124] on div "[DOMAIN_NAME]" at bounding box center [184, 120] width 41 height 7
type input "**********"
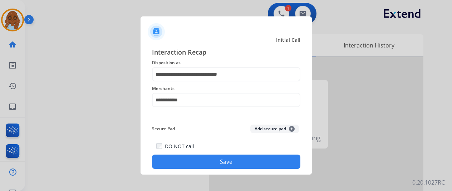
click at [212, 165] on button "Save" at bounding box center [226, 162] width 148 height 14
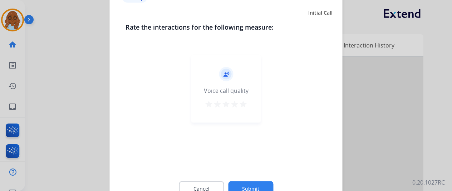
click at [227, 101] on mat-icon "star" at bounding box center [226, 104] width 9 height 9
click at [249, 181] on div "Cancel Submit" at bounding box center [225, 189] width 201 height 32
drag, startPoint x: 256, startPoint y: 181, endPoint x: 259, endPoint y: 173, distance: 8.4
click at [256, 182] on div "Cancel Submit" at bounding box center [225, 189] width 201 height 32
click at [260, 181] on div "Cancel Submit" at bounding box center [225, 189] width 201 height 32
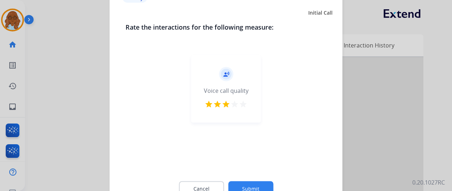
click at [253, 183] on button "Submit" at bounding box center [250, 188] width 45 height 15
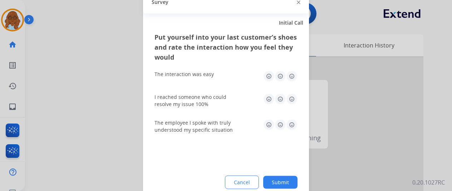
click at [289, 80] on img at bounding box center [291, 75] width 11 height 11
click at [292, 99] on img at bounding box center [291, 98] width 11 height 11
click at [291, 119] on div "The employee I spoke with truly understood my specific situation" at bounding box center [225, 126] width 143 height 26
click at [292, 124] on img at bounding box center [291, 124] width 11 height 11
click at [283, 181] on button "Submit" at bounding box center [280, 182] width 34 height 13
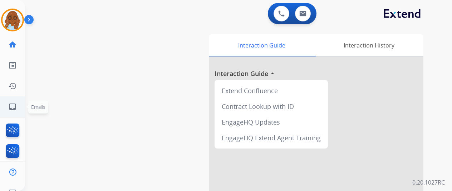
click at [13, 106] on mat-icon "inbox" at bounding box center [12, 107] width 9 height 9
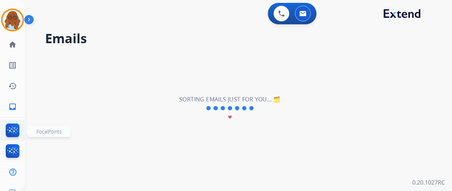
click at [11, 124] on img at bounding box center [12, 132] width 17 height 16
click at [7, 39] on link "home Home" at bounding box center [13, 45] width 20 height 20
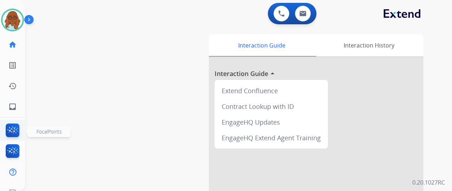
click at [10, 129] on img at bounding box center [12, 132] width 17 height 16
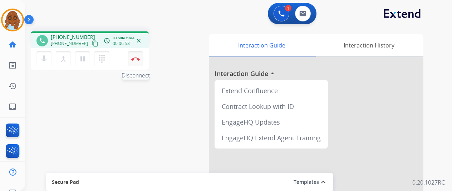
click at [138, 57] on img at bounding box center [135, 59] width 9 height 4
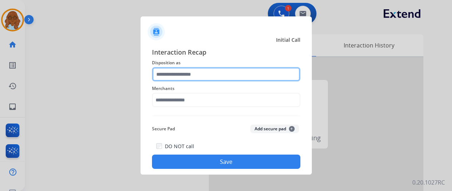
click at [194, 70] on input "text" at bounding box center [226, 74] width 148 height 14
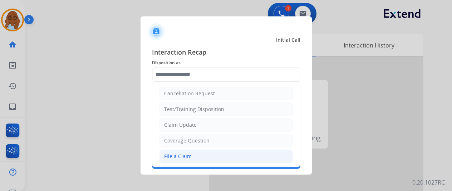
click at [180, 150] on li "File a Claim" at bounding box center [225, 157] width 133 height 14
type input "**********"
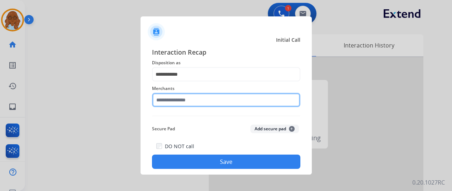
click at [188, 101] on input "text" at bounding box center [226, 100] width 148 height 14
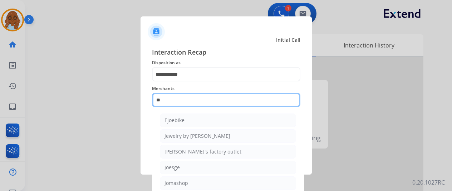
type input "*"
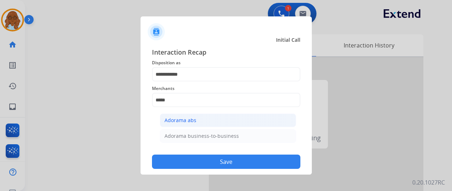
click at [230, 118] on li "Adorama abs" at bounding box center [228, 121] width 136 height 14
type input "**********"
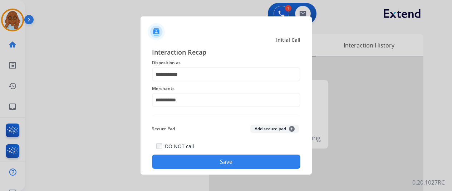
click at [217, 160] on button "Save" at bounding box center [226, 162] width 148 height 14
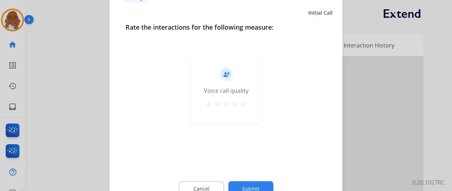
click at [239, 106] on mat-icon "star" at bounding box center [243, 104] width 9 height 9
click at [266, 183] on button "Submit" at bounding box center [250, 188] width 45 height 15
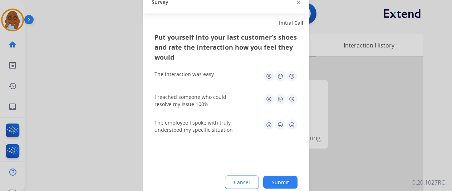
click at [290, 78] on img at bounding box center [291, 75] width 11 height 11
click at [290, 98] on img at bounding box center [291, 98] width 11 height 11
click at [295, 130] on img at bounding box center [291, 124] width 11 height 11
click at [287, 180] on button "Submit" at bounding box center [280, 182] width 34 height 13
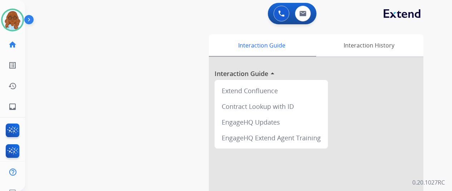
drag, startPoint x: 19, startPoint y: 20, endPoint x: 24, endPoint y: 28, distance: 9.4
click at [19, 20] on img at bounding box center [13, 20] width 20 height 20
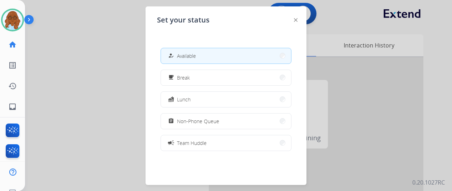
click at [185, 90] on div "how_to_reg Available free_breakfast Break fastfood Lunch assignment Non-Phone Q…" at bounding box center [226, 99] width 138 height 114
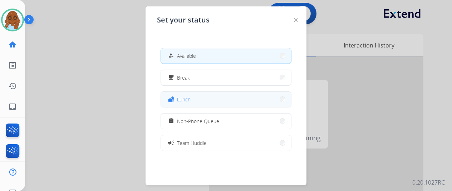
click at [184, 94] on button "fastfood Lunch" at bounding box center [226, 99] width 130 height 15
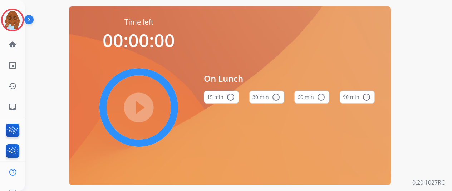
click at [310, 99] on button "60 min radio_button_unchecked" at bounding box center [311, 97] width 35 height 13
